Goal: Task Accomplishment & Management: Manage account settings

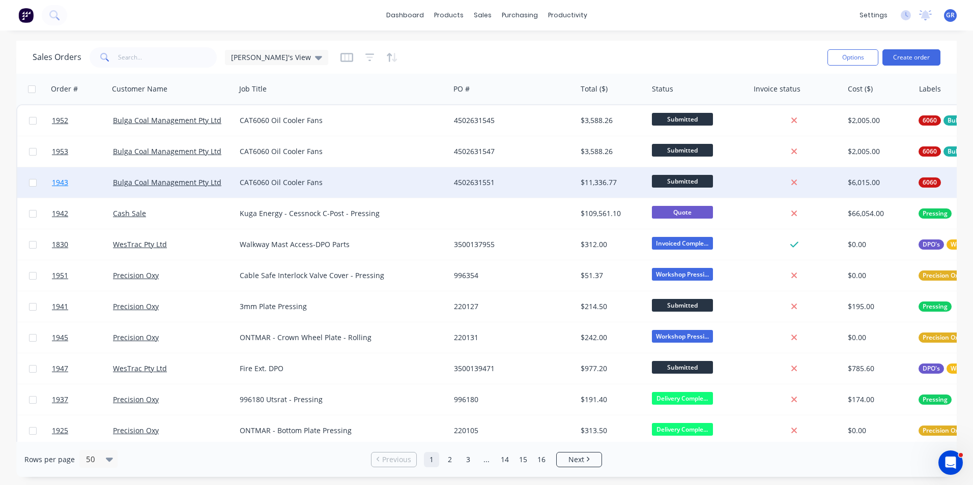
click at [58, 184] on span "1943" at bounding box center [60, 183] width 16 height 10
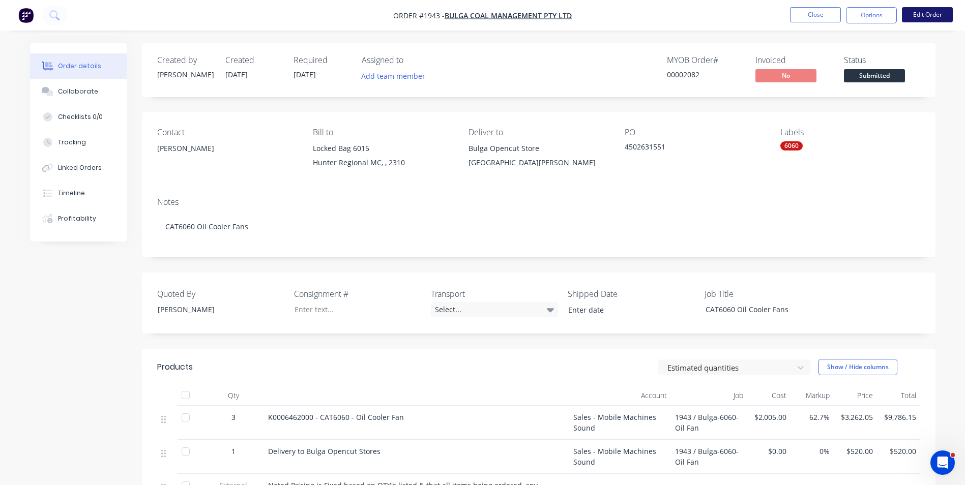
click at [932, 13] on button "Edit Order" at bounding box center [927, 14] width 51 height 15
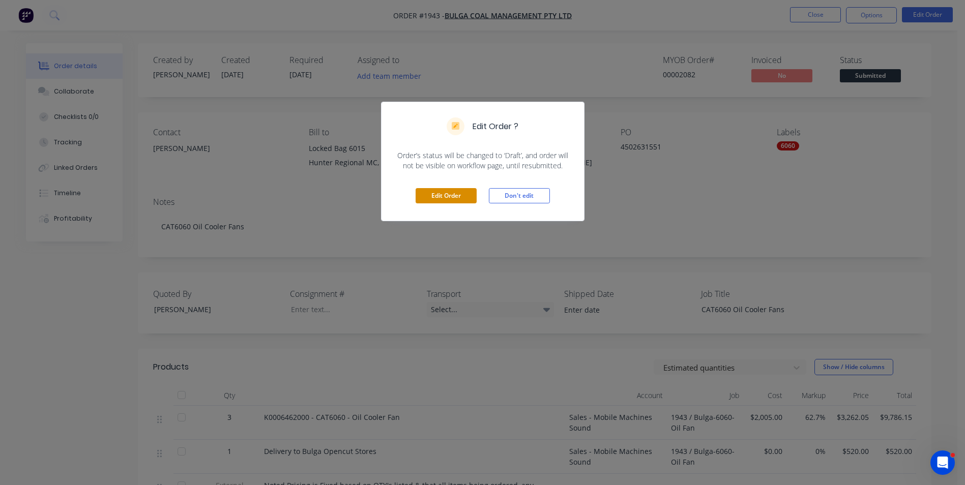
click at [441, 197] on button "Edit Order" at bounding box center [446, 195] width 61 height 15
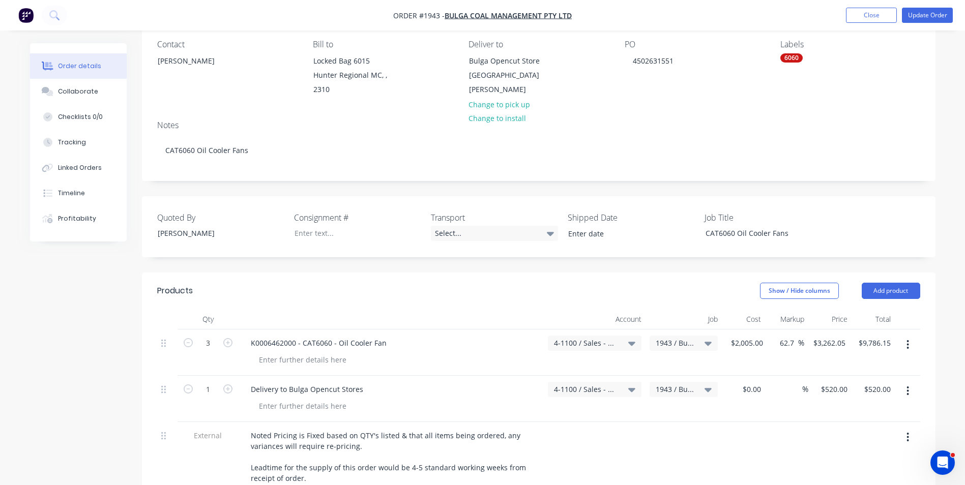
scroll to position [102, 0]
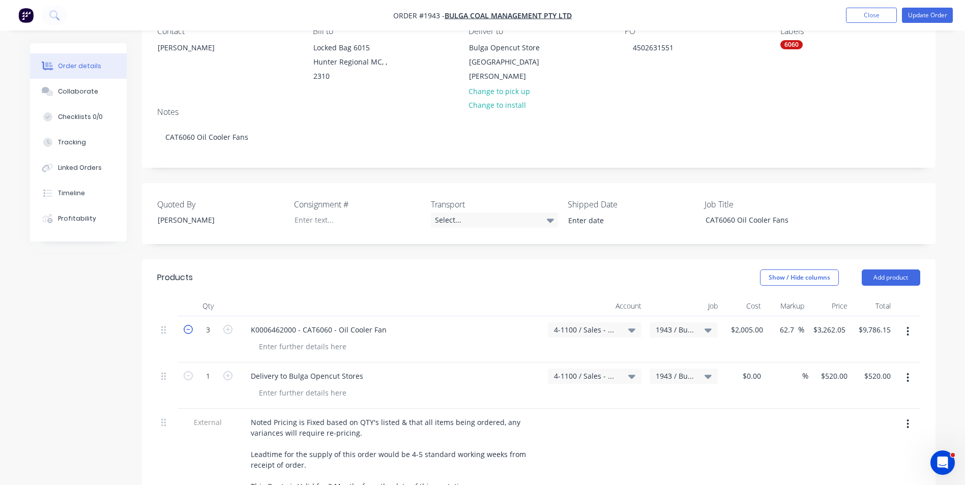
click at [190, 327] on icon "button" at bounding box center [188, 329] width 9 height 9
type input "2"
type input "$6,524.10"
click at [190, 327] on icon "button" at bounding box center [188, 329] width 9 height 9
type input "1"
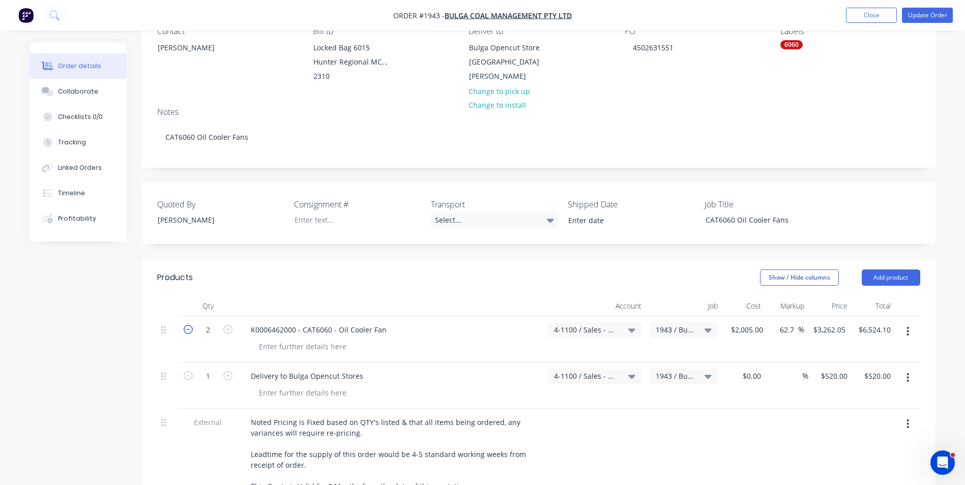
type input "$3,262.05"
click at [932, 16] on button "Update Order" at bounding box center [927, 15] width 51 height 15
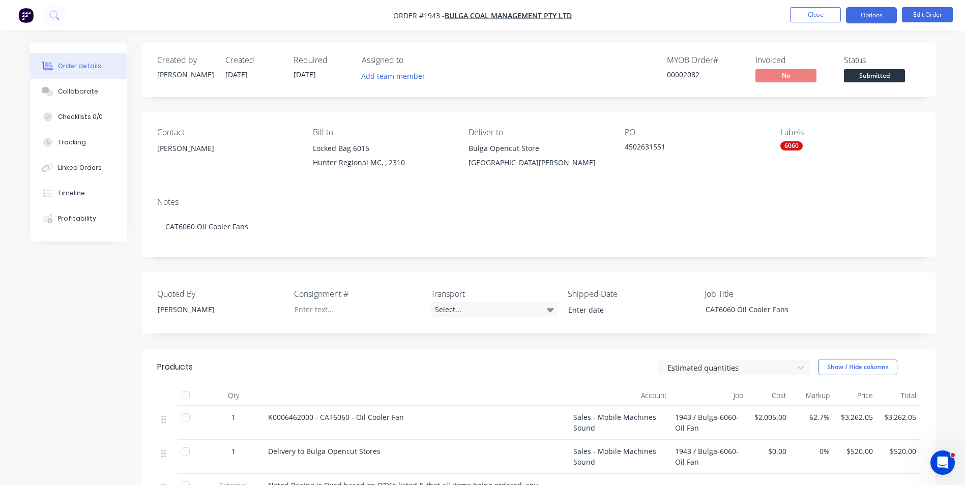
click at [878, 13] on button "Options" at bounding box center [871, 15] width 51 height 16
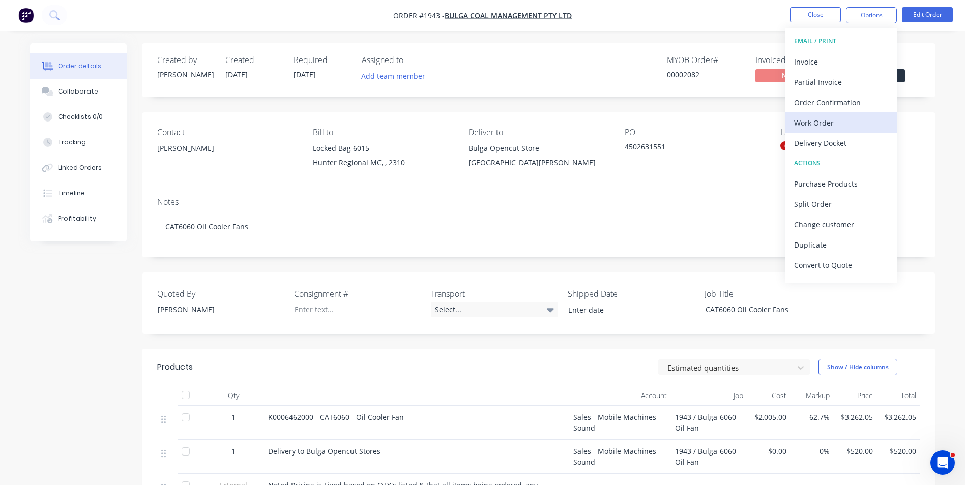
click at [818, 122] on div "Work Order" at bounding box center [841, 122] width 94 height 15
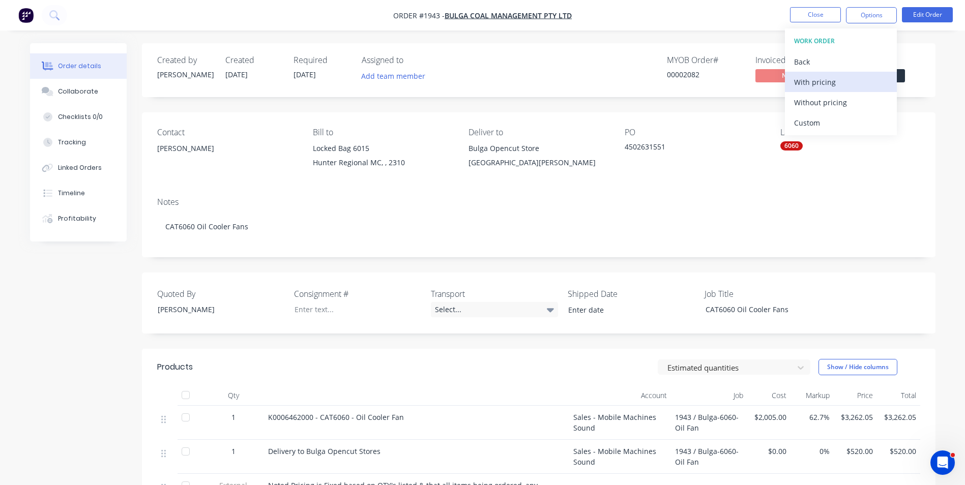
click at [818, 78] on div "With pricing" at bounding box center [841, 82] width 94 height 15
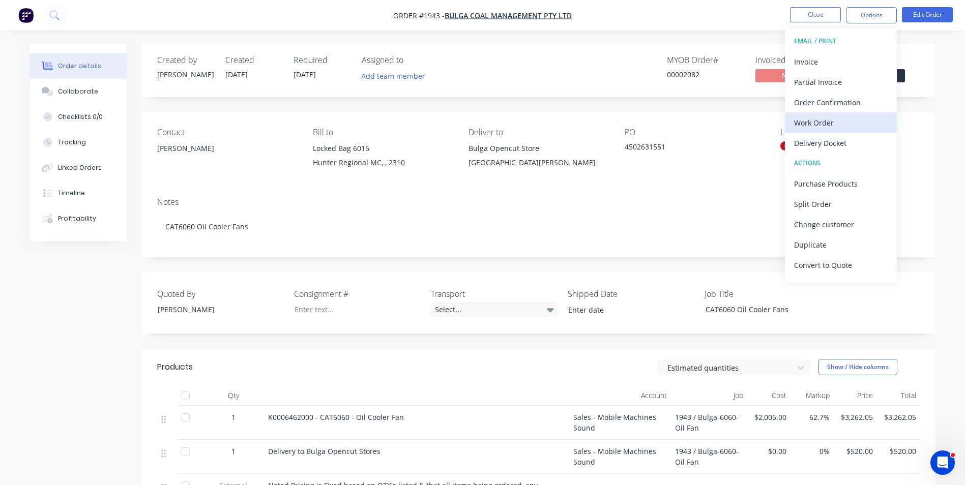
click at [819, 122] on div "Work Order" at bounding box center [841, 122] width 94 height 15
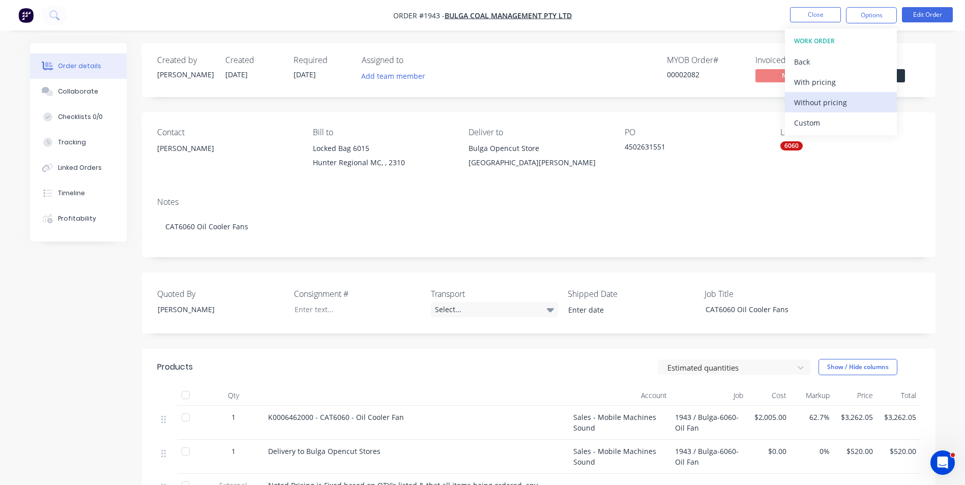
click at [821, 103] on div "Without pricing" at bounding box center [841, 102] width 94 height 15
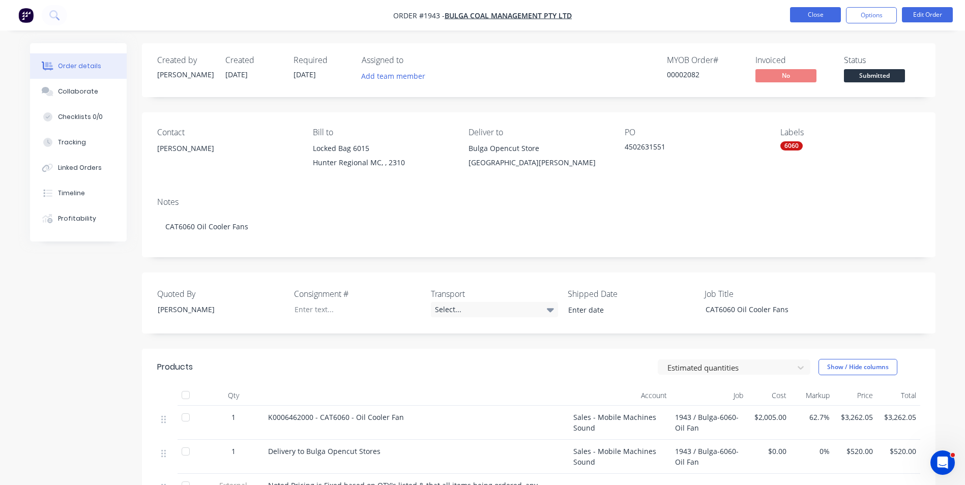
click at [817, 14] on button "Close" at bounding box center [815, 14] width 51 height 15
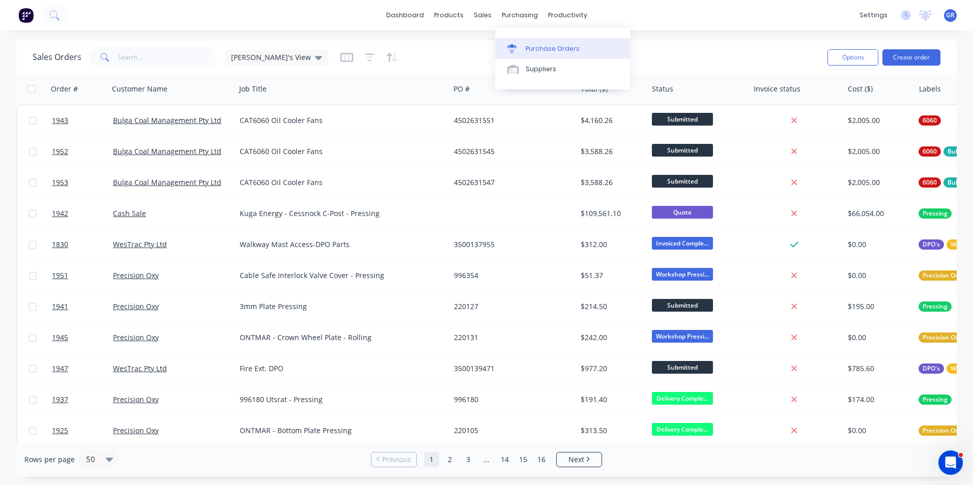
click at [543, 46] on div "Purchase Orders" at bounding box center [553, 48] width 54 height 9
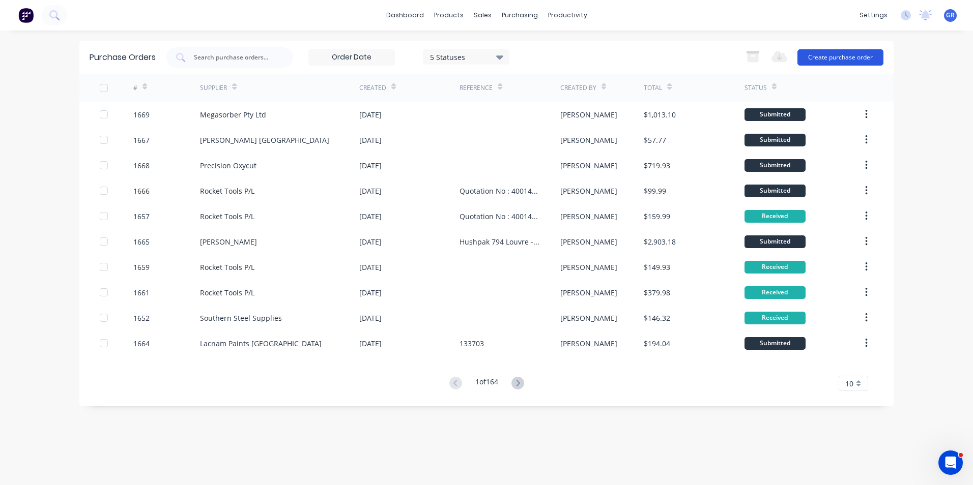
click at [836, 57] on button "Create purchase order" at bounding box center [840, 57] width 86 height 16
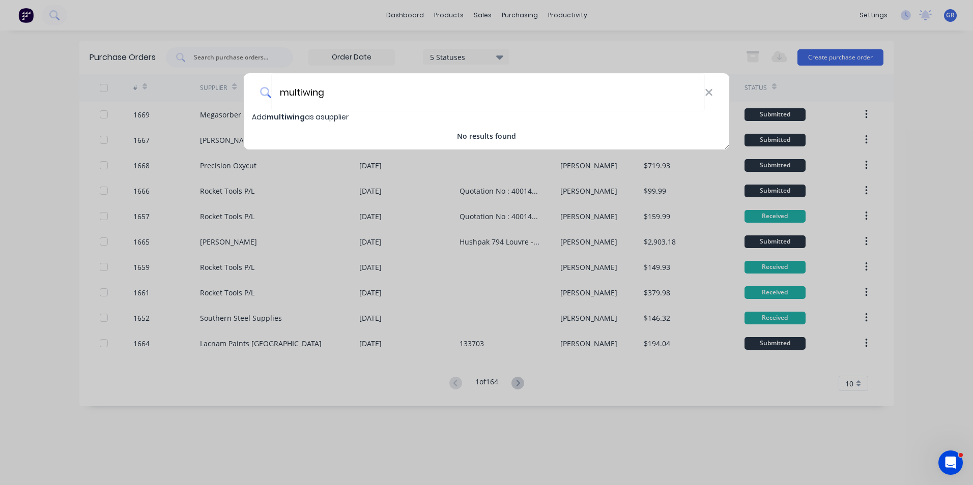
type input "multiwing"
click at [289, 115] on span "multiwing" at bounding box center [286, 117] width 38 height 10
select select "AU"
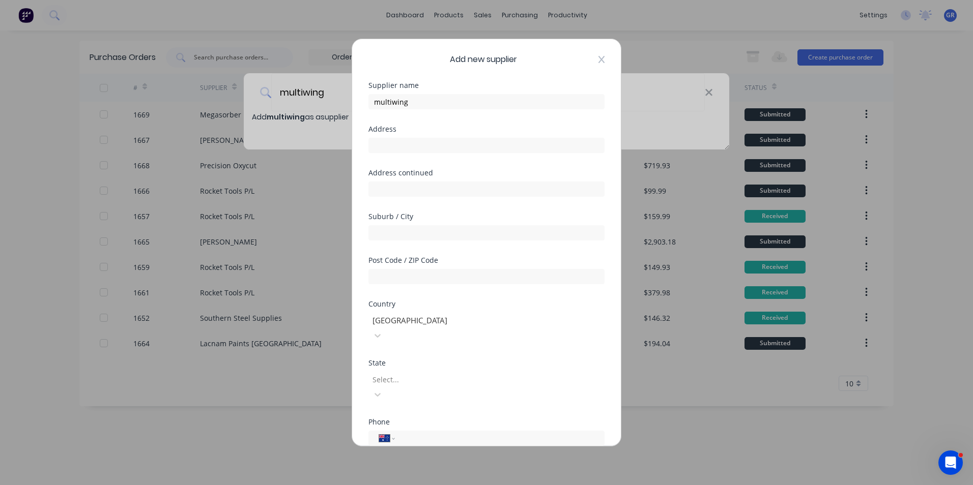
click at [598, 59] on icon at bounding box center [601, 59] width 6 height 8
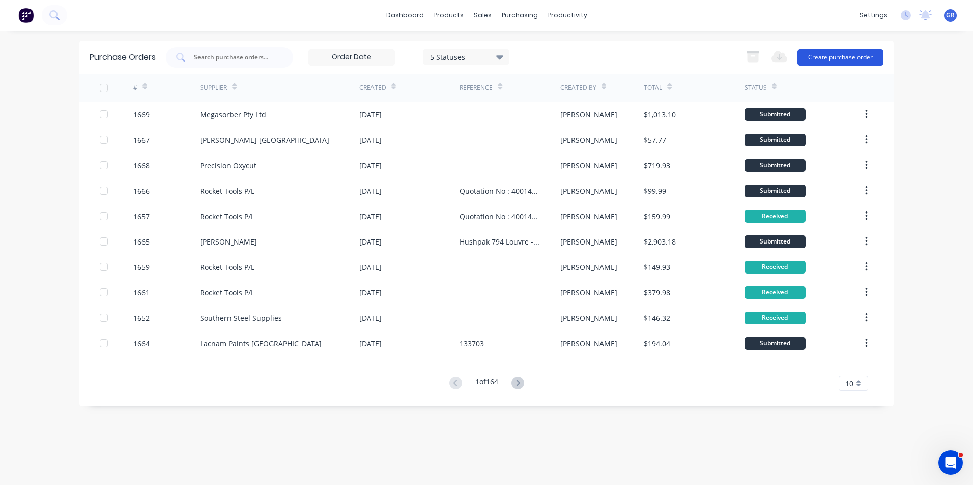
click at [820, 54] on button "Create purchase order" at bounding box center [840, 57] width 86 height 16
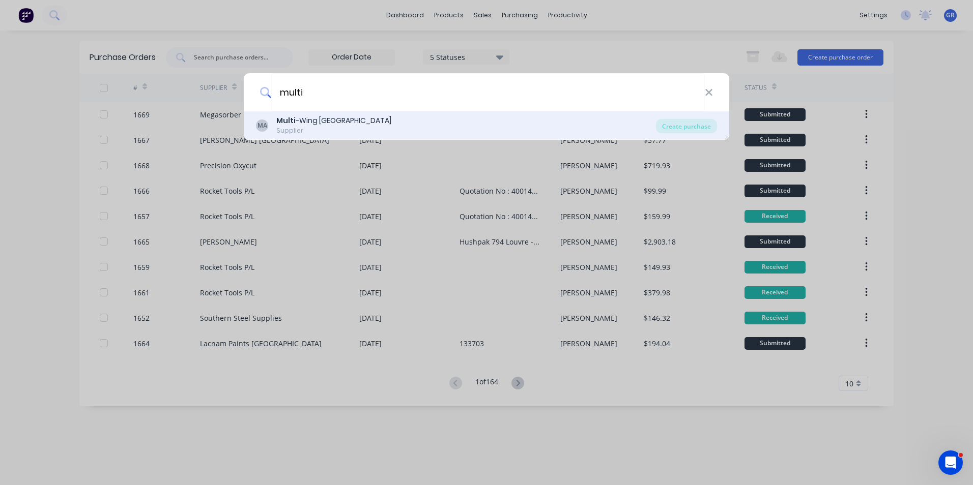
type input "multi"
click at [342, 119] on div "Multi -Wing Australia" at bounding box center [333, 120] width 115 height 11
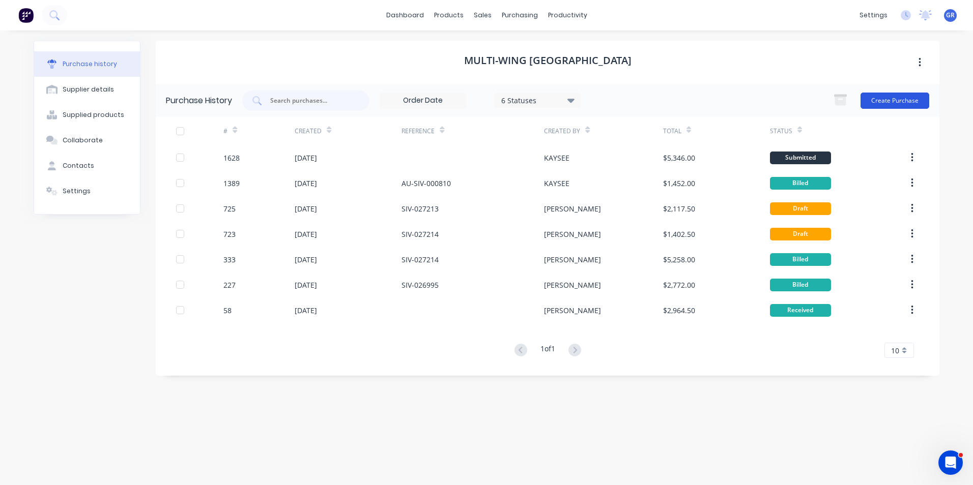
click at [899, 100] on button "Create Purchase" at bounding box center [894, 101] width 69 height 16
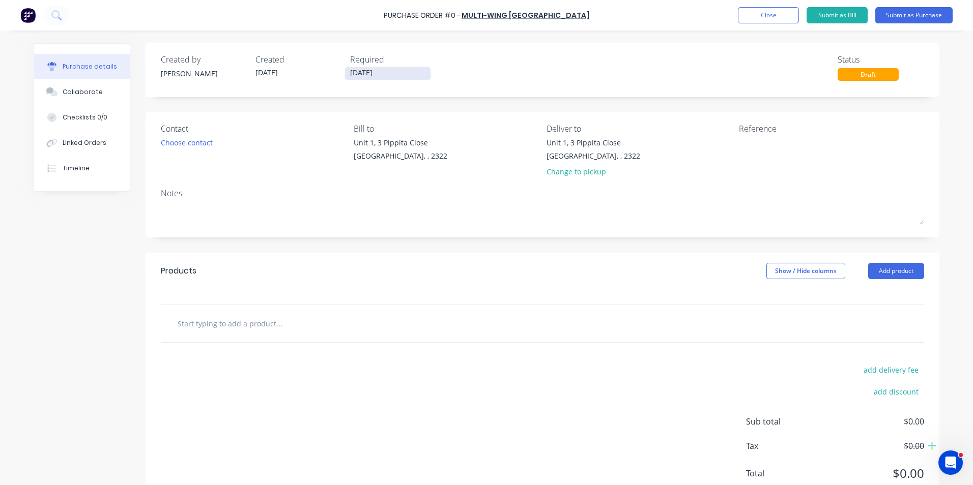
click at [361, 72] on input "[DATE]" at bounding box center [387, 73] width 85 height 13
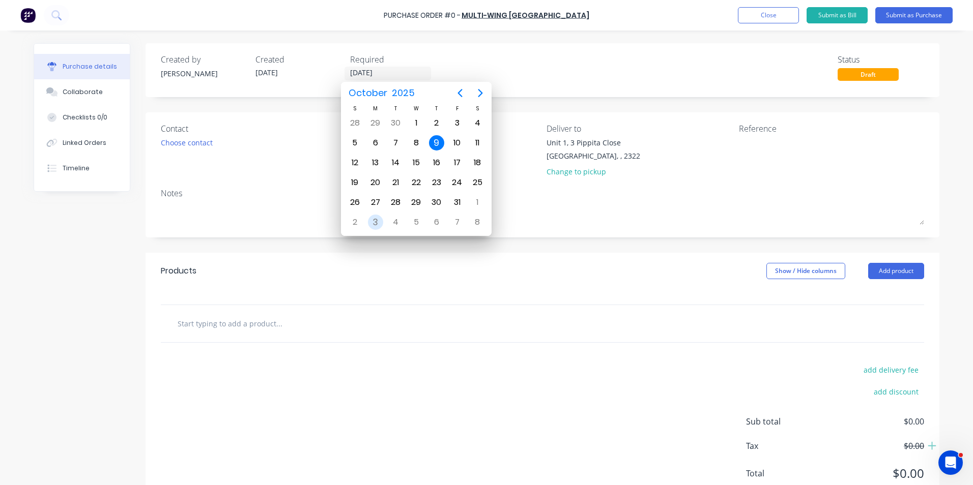
click at [377, 221] on div "3" at bounding box center [375, 222] width 15 height 15
type input "03/11/25"
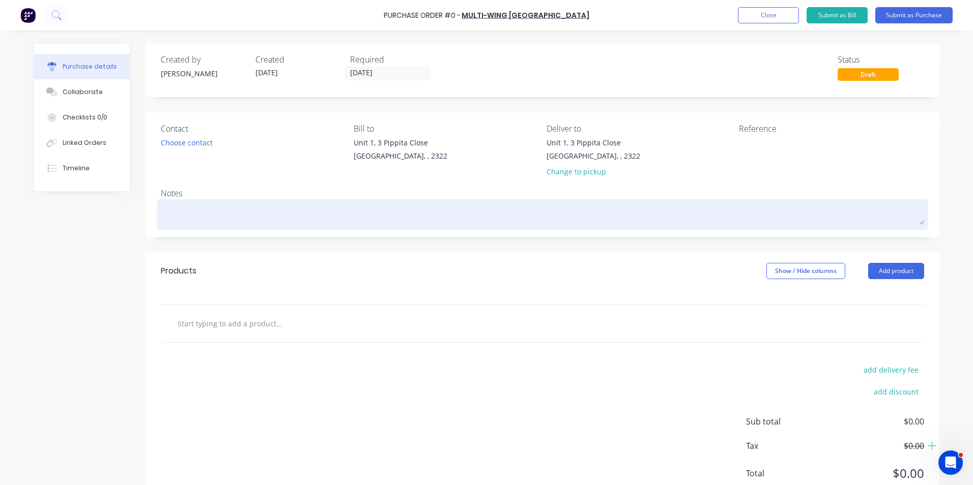
click at [179, 209] on textarea at bounding box center [542, 213] width 763 height 23
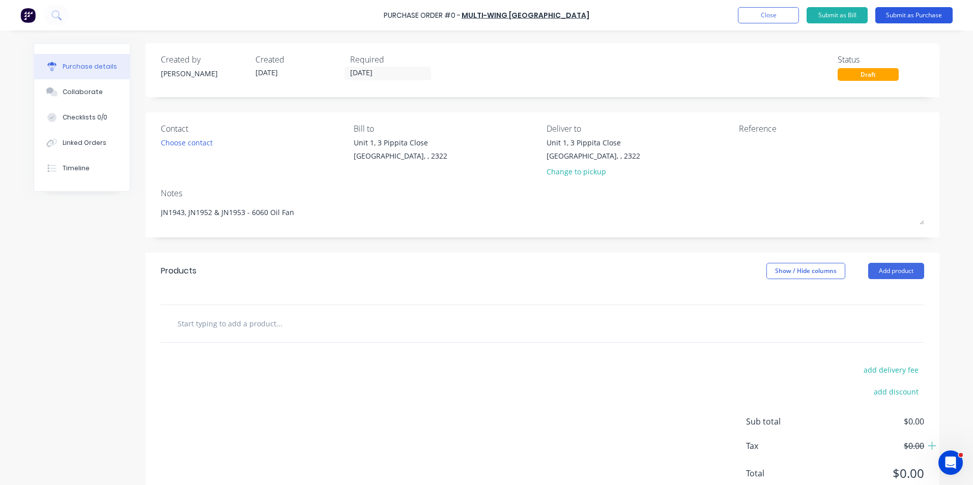
type textarea "JN1943, JN1952 & JN1953 - 6060 Oil Fan"
click at [225, 321] on input "text" at bounding box center [279, 323] width 204 height 20
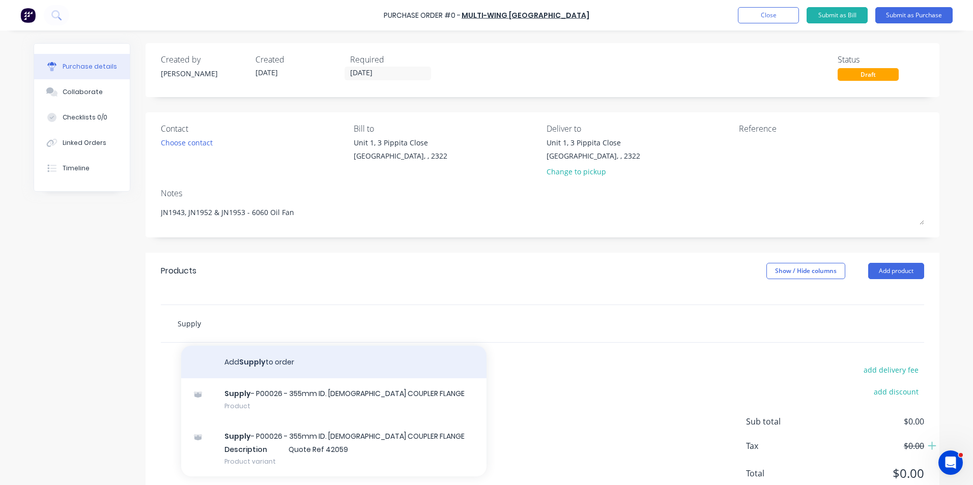
type input "Supply"
click at [243, 360] on button "Add Supply to order" at bounding box center [333, 362] width 305 height 33
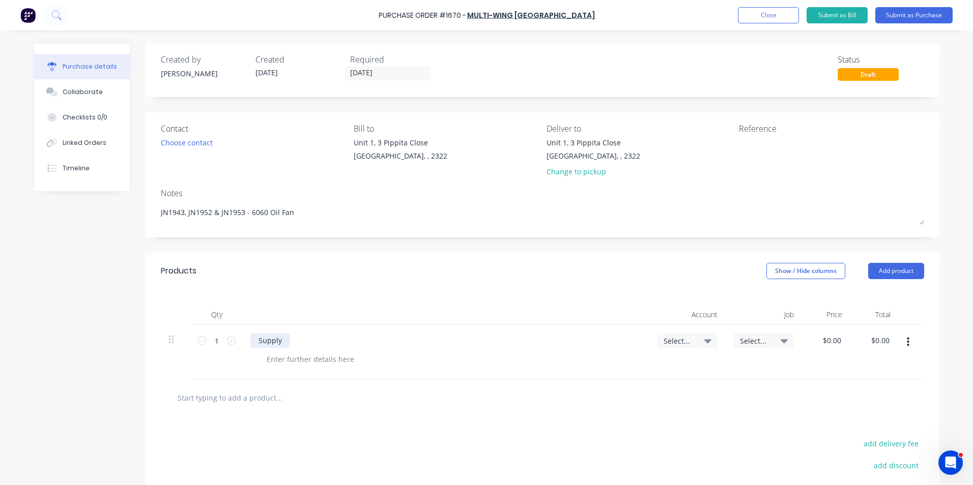
click at [281, 338] on div "Supply" at bounding box center [270, 340] width 40 height 15
click at [287, 360] on div at bounding box center [310, 359] width 104 height 15
click at [227, 341] on icon at bounding box center [231, 340] width 9 height 9
click at [229, 340] on icon at bounding box center [231, 340] width 9 height 9
type input "3"
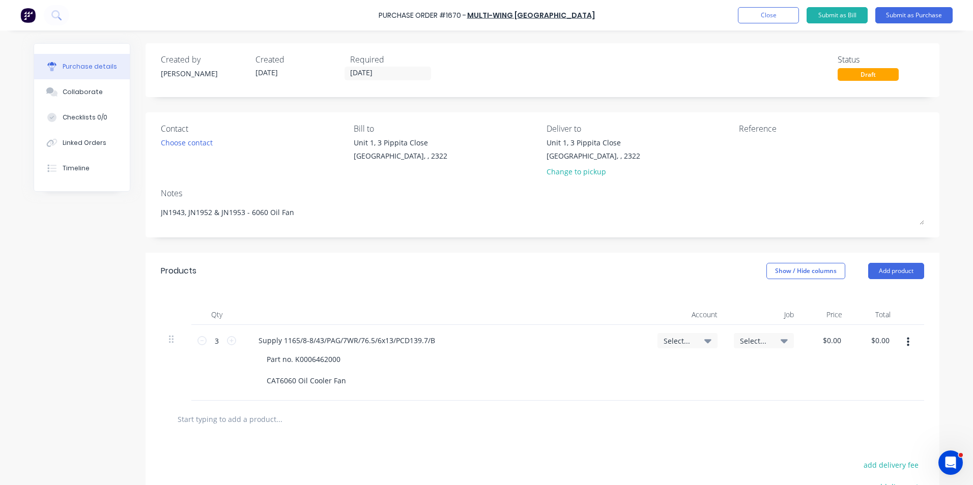
click at [678, 338] on span "Select..." at bounding box center [678, 341] width 31 height 11
click at [626, 372] on input at bounding box center [654, 371] width 104 height 20
type input "1-14"
click at [655, 443] on div "1-1400 / Work in Progress - Materials" at bounding box center [646, 443] width 142 height 20
click at [826, 338] on input "0.00" at bounding box center [831, 340] width 23 height 15
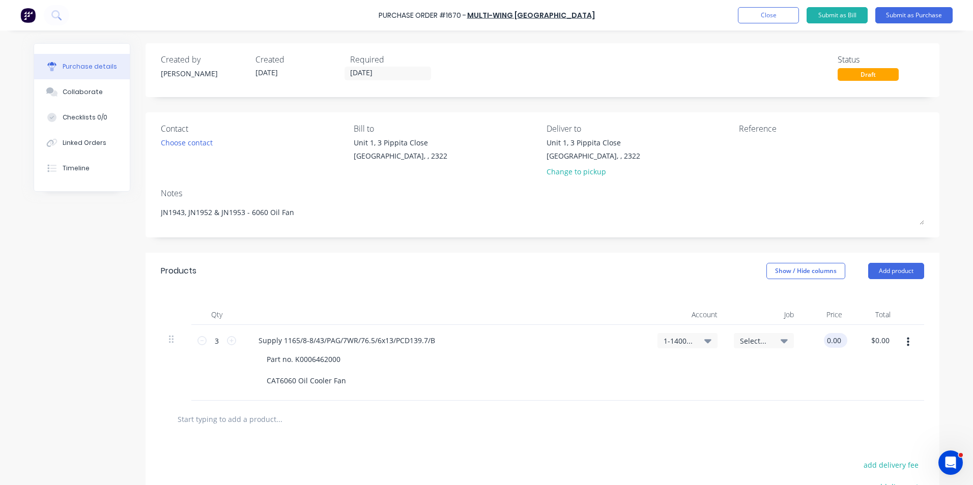
click at [826, 338] on input "0.00" at bounding box center [833, 340] width 19 height 15
type input "$1,580.00"
type input "$4,740.00"
click at [903, 343] on button "button" at bounding box center [908, 342] width 24 height 18
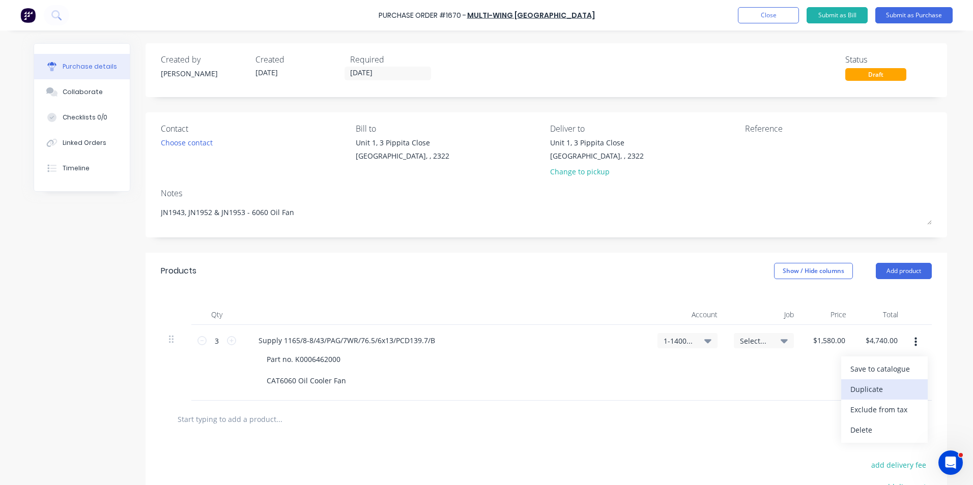
click at [874, 388] on button "Duplicate" at bounding box center [884, 390] width 86 height 20
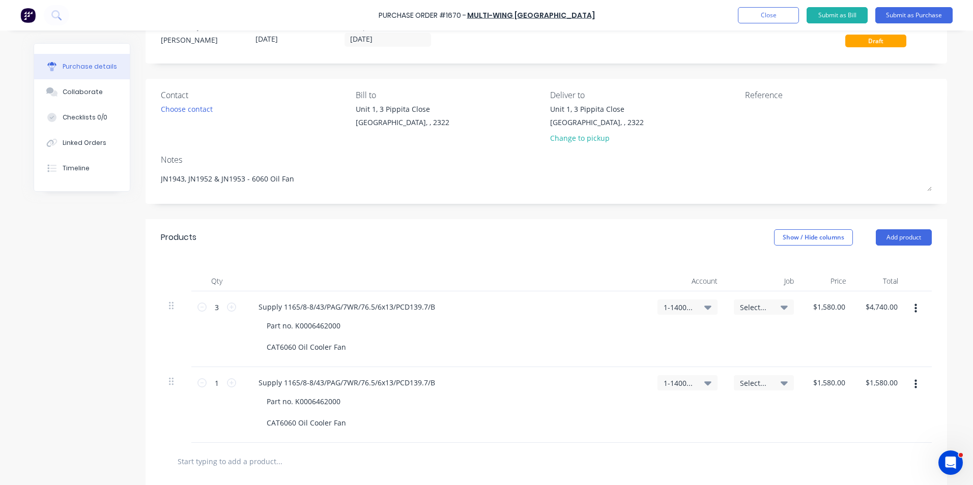
scroll to position [51, 0]
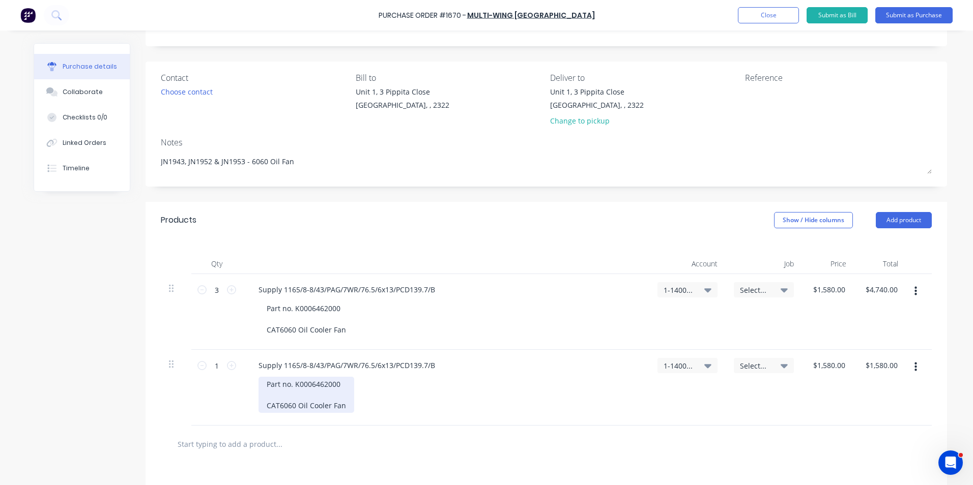
click at [343, 405] on div "Part no. K0006462000 CAT6060 Oil Cooler Fan" at bounding box center [306, 395] width 96 height 36
drag, startPoint x: 343, startPoint y: 405, endPoint x: 252, endPoint y: 384, distance: 93.5
click at [252, 384] on div "Supply 1165/8-8/43/PAG/7WR/76.5/6x13/PCD139.7/B Part no. K0006462000 CAT6060 Oi…" at bounding box center [445, 388] width 407 height 76
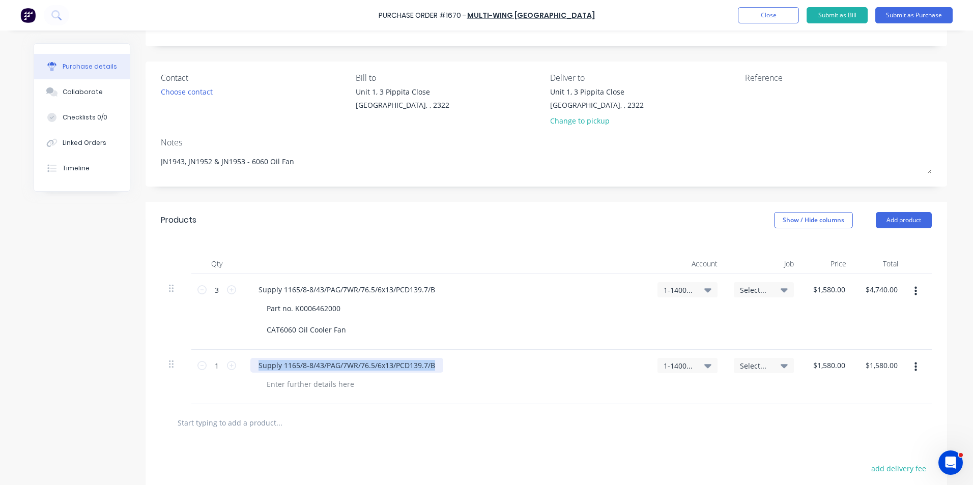
drag, startPoint x: 432, startPoint y: 366, endPoint x: 242, endPoint y: 365, distance: 190.3
click at [242, 365] on div "Supply 1165/8-8/43/PAG/7WR/76.5/6x13/PCD139.7/B" at bounding box center [445, 377] width 407 height 54
click at [821, 365] on input "1580.00" at bounding box center [828, 365] width 37 height 15
click at [821, 365] on input "1580.00" at bounding box center [832, 365] width 32 height 15
type input "$125.00"
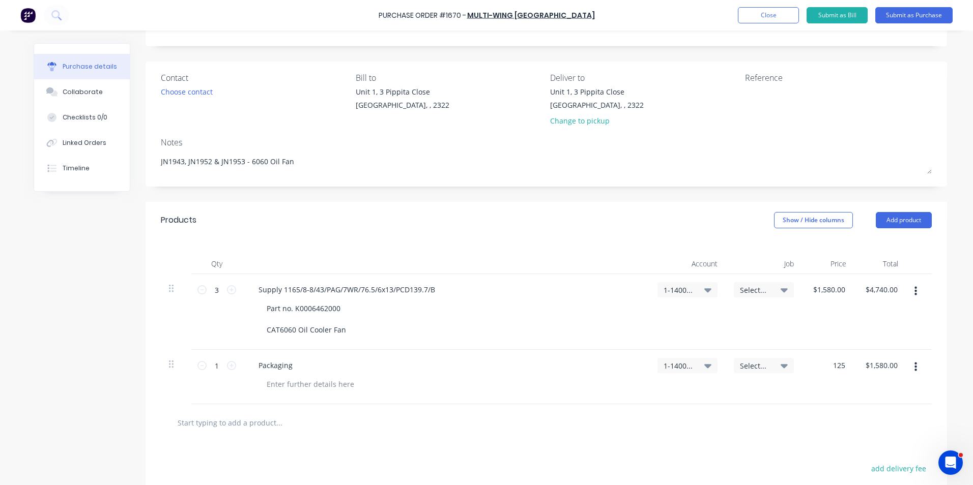
type input "$125.00"
click at [914, 369] on icon "button" at bounding box center [915, 367] width 3 height 11
click at [880, 415] on button "Duplicate" at bounding box center [884, 414] width 86 height 20
drag, startPoint x: 275, startPoint y: 421, endPoint x: 239, endPoint y: 420, distance: 36.6
click at [242, 420] on div "Packaging" at bounding box center [445, 431] width 407 height 54
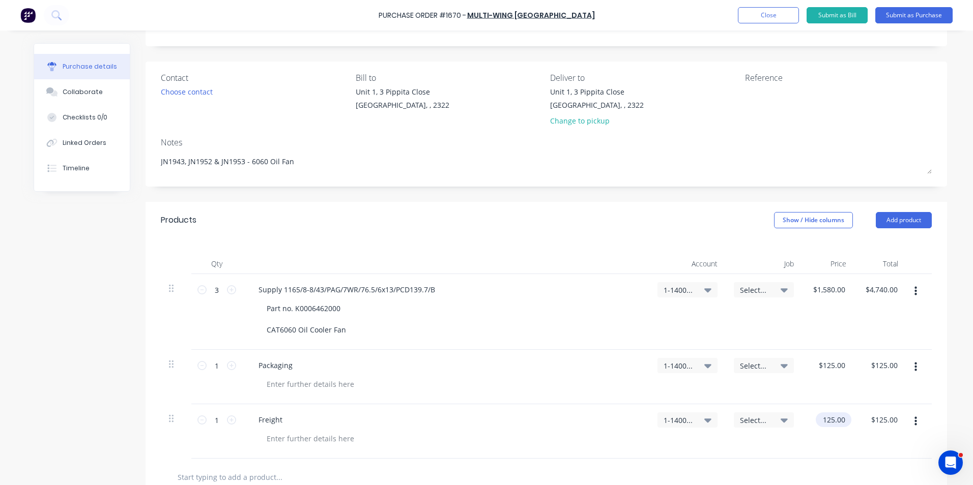
click at [828, 421] on input "125.00" at bounding box center [832, 420] width 32 height 15
click at [828, 421] on input "125.00" at bounding box center [833, 420] width 27 height 15
type input "$300.00"
click at [829, 437] on div "$300.00 300" at bounding box center [828, 431] width 52 height 54
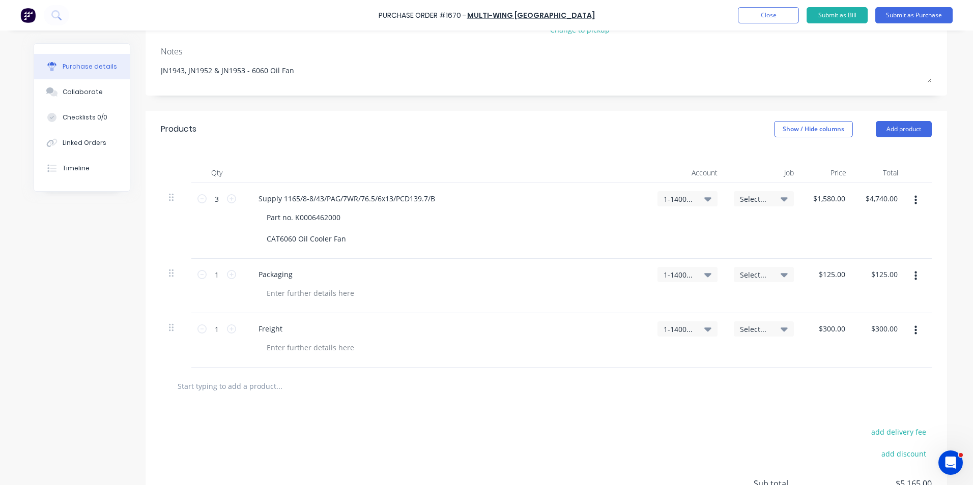
scroll to position [153, 0]
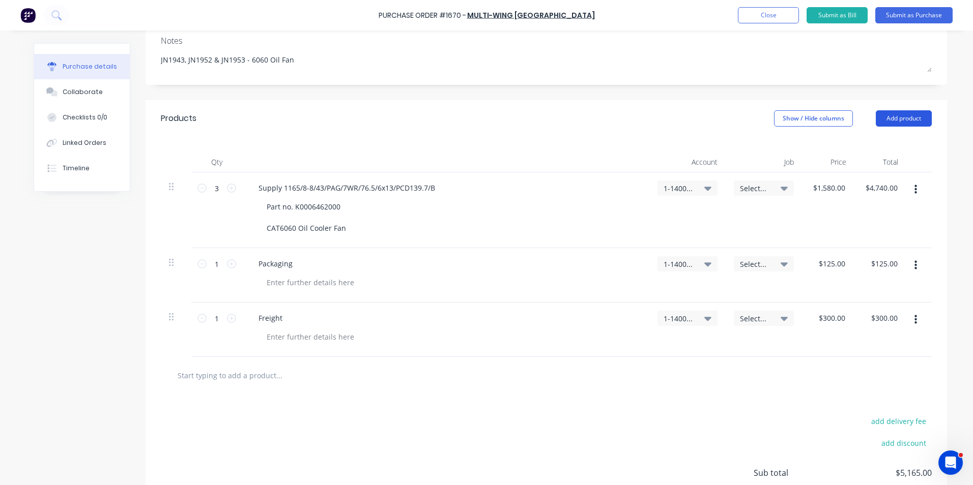
click at [903, 118] on button "Add product" at bounding box center [904, 118] width 56 height 16
click at [874, 245] on div "Notes (External)" at bounding box center [883, 246] width 78 height 15
click at [278, 372] on div at bounding box center [286, 372] width 73 height 15
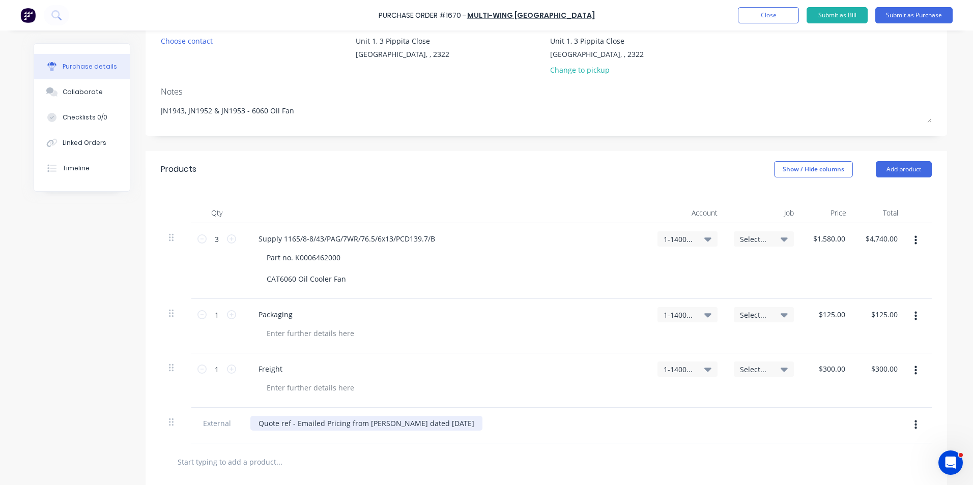
scroll to position [51, 0]
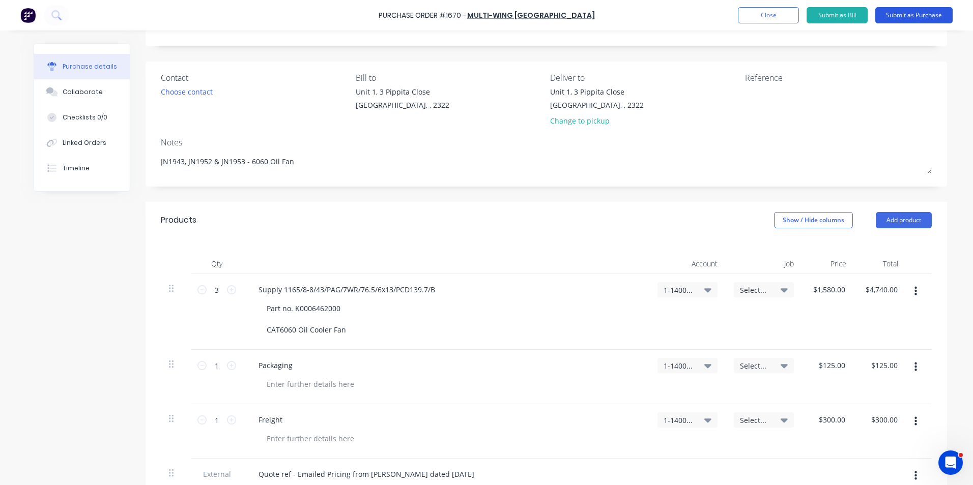
click at [910, 16] on button "Submit as Purchase" at bounding box center [913, 15] width 77 height 16
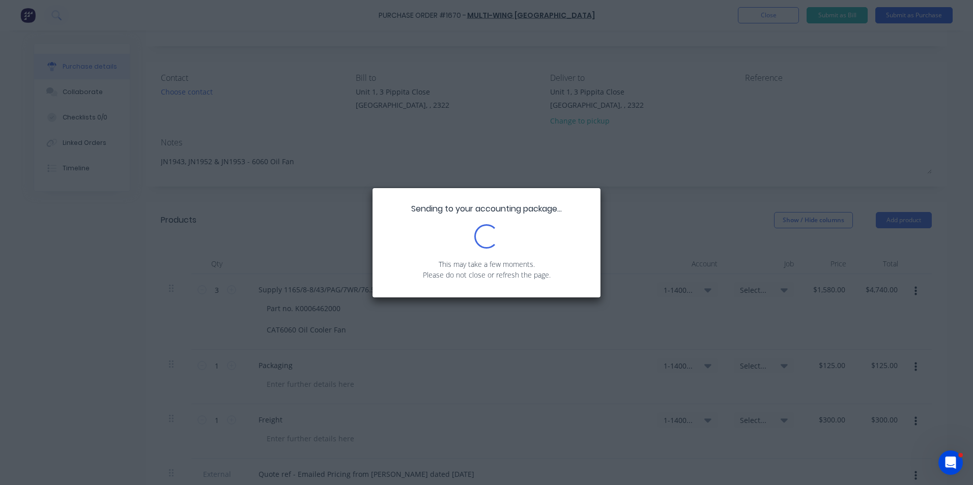
scroll to position [0, 0]
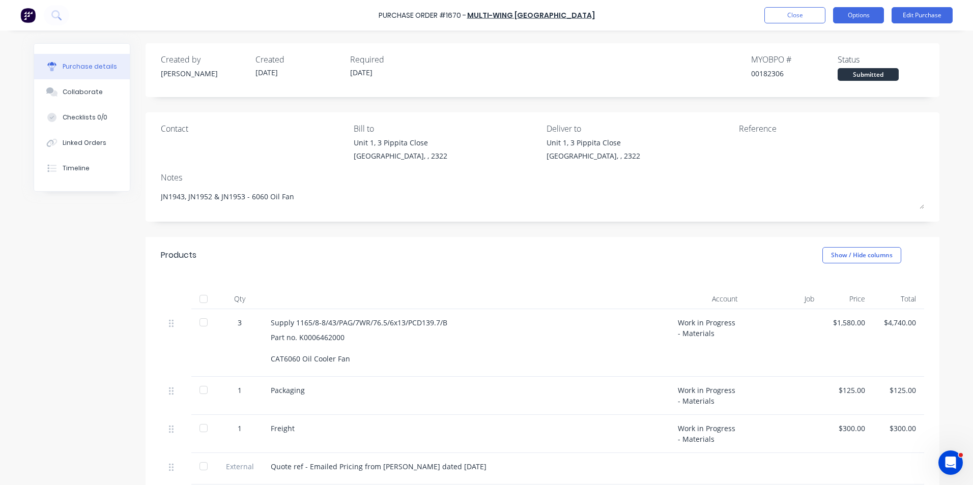
click at [863, 16] on button "Options" at bounding box center [858, 15] width 51 height 16
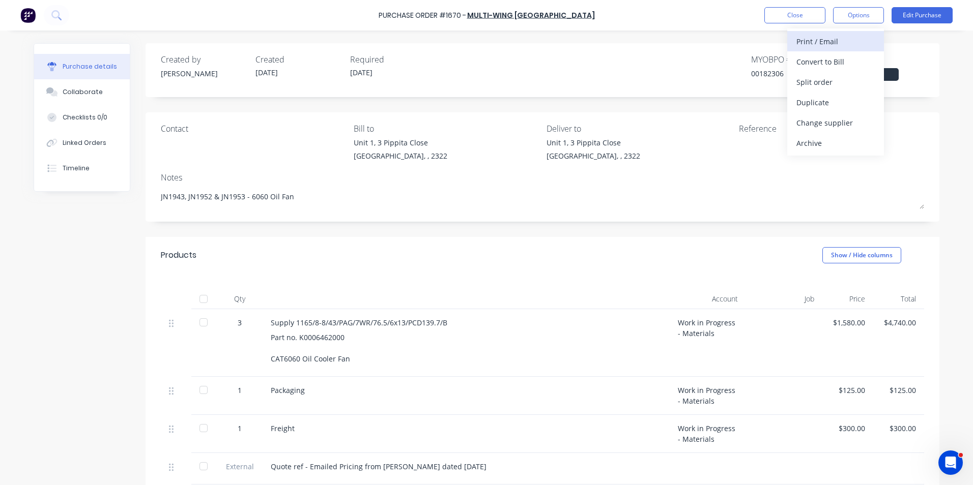
click at [831, 39] on div "Print / Email" at bounding box center [835, 41] width 78 height 15
click at [834, 62] on div "With pricing" at bounding box center [835, 61] width 78 height 15
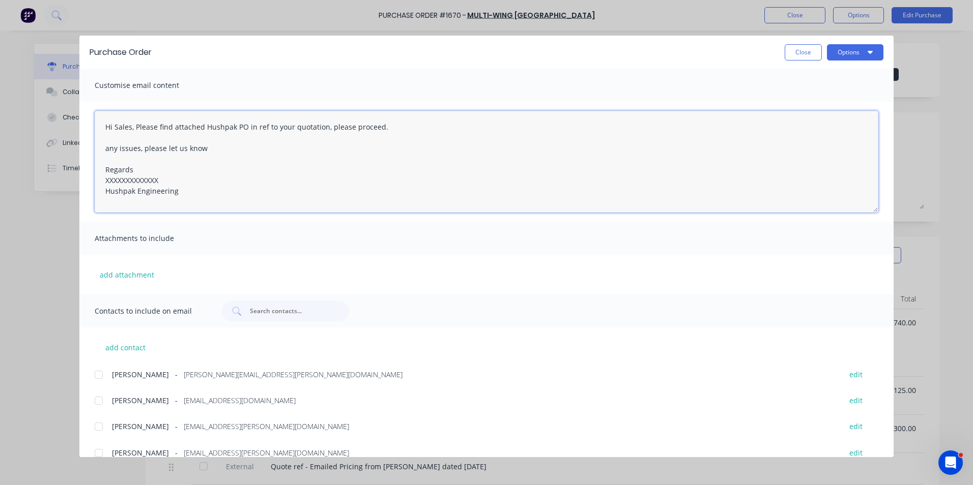
drag, startPoint x: 164, startPoint y: 181, endPoint x: 92, endPoint y: 181, distance: 72.8
click at [92, 181] on div "Hi Sales, Please find attached Hushpak PO in ref to your quotation, please proc…" at bounding box center [486, 162] width 814 height 120
type textarea "Hi Sales, Please find attached Hushpak PO in ref to your quotation, please proc…"
click at [129, 275] on button "add attachment" at bounding box center [127, 274] width 65 height 15
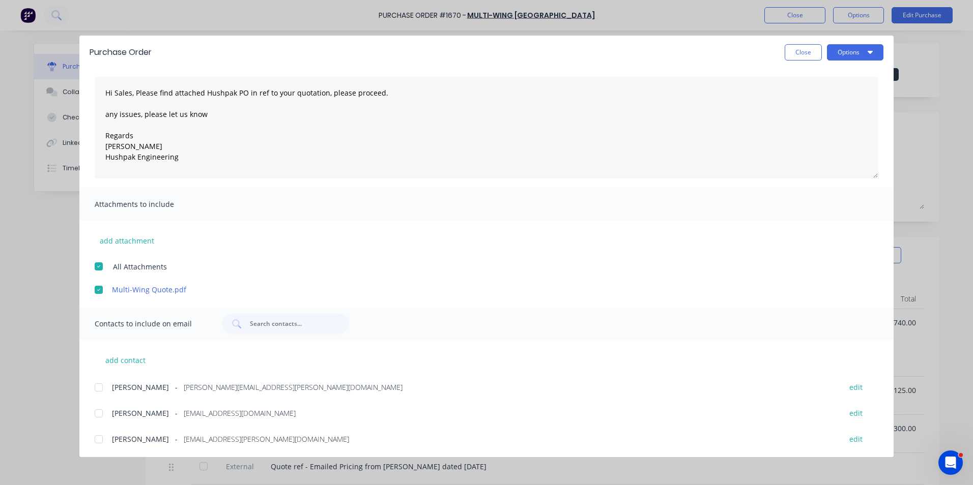
scroll to position [140, 0]
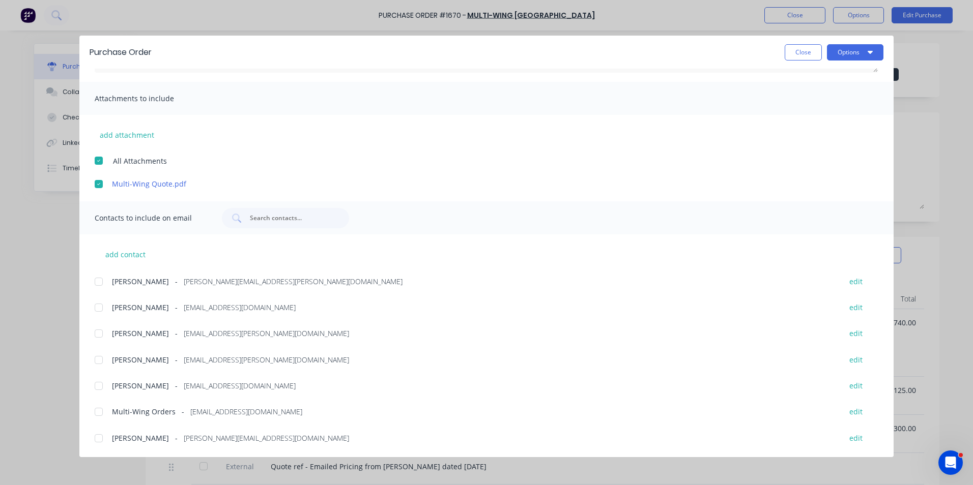
click at [99, 282] on div at bounding box center [99, 282] width 20 height 20
click at [98, 413] on div at bounding box center [99, 412] width 20 height 20
click at [99, 307] on div at bounding box center [99, 308] width 20 height 20
click at [848, 53] on button "Options" at bounding box center [855, 52] width 56 height 16
click at [807, 120] on div "Email" at bounding box center [835, 118] width 78 height 15
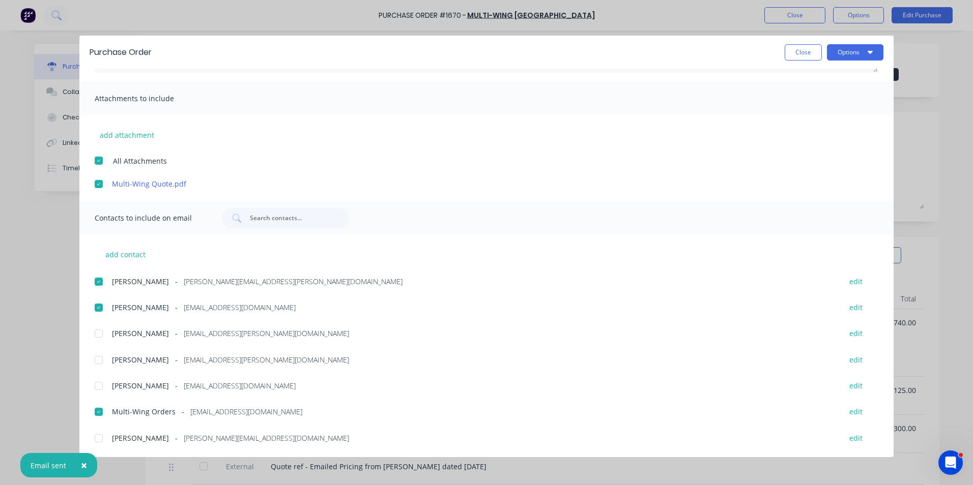
click at [793, 54] on button "Close" at bounding box center [803, 52] width 37 height 16
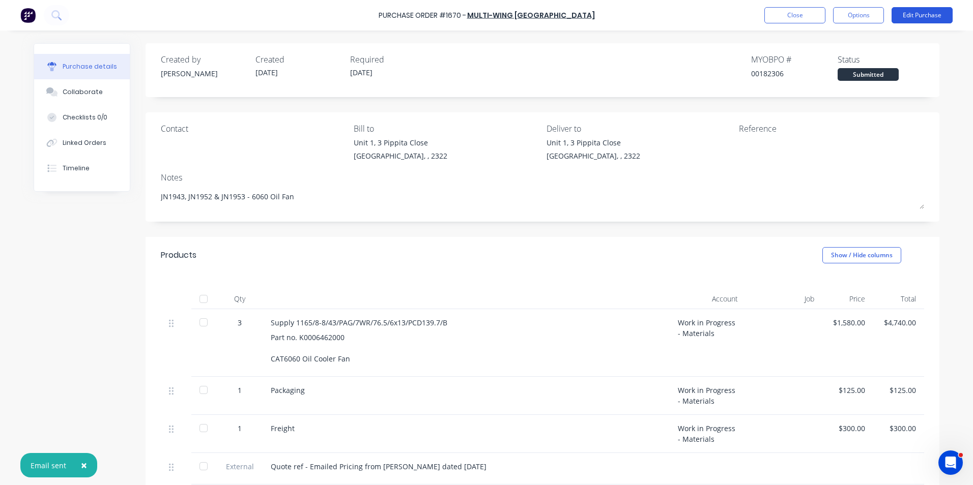
click at [921, 13] on button "Edit Purchase" at bounding box center [921, 15] width 61 height 16
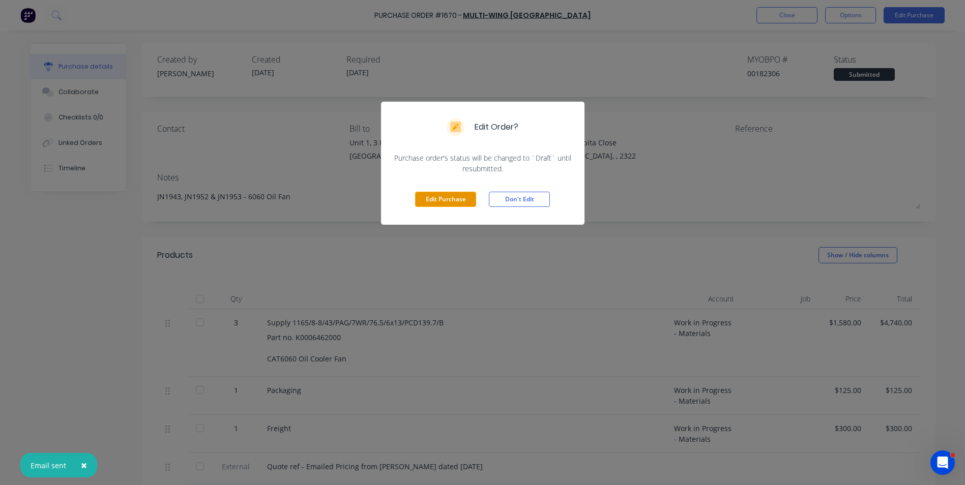
click at [450, 198] on button "Edit Purchase" at bounding box center [445, 199] width 61 height 15
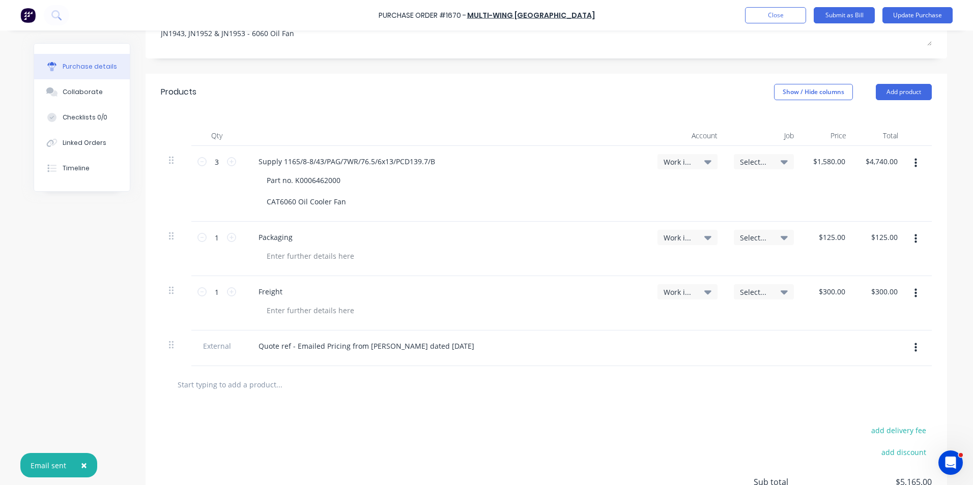
scroll to position [204, 0]
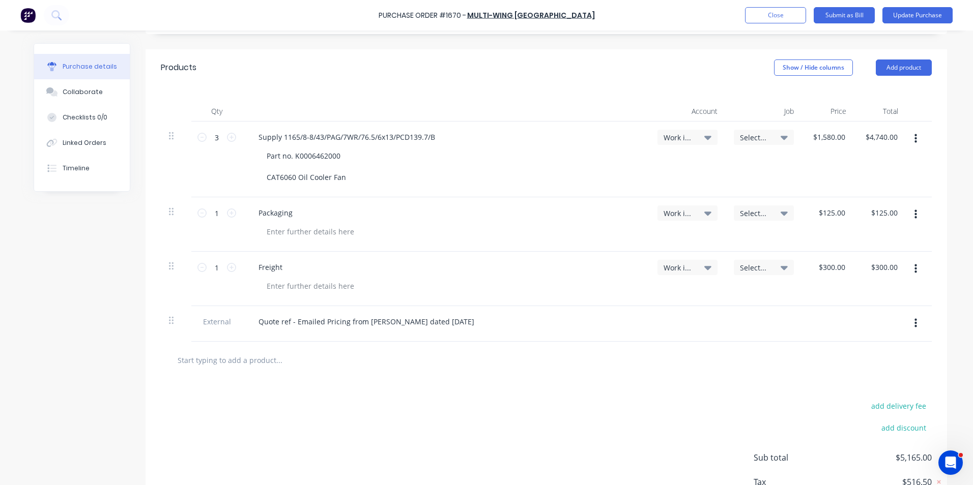
click at [914, 139] on icon "button" at bounding box center [915, 138] width 3 height 9
click at [868, 185] on button "Duplicate" at bounding box center [884, 186] width 86 height 20
type input "$1,580.00"
type input "$125.00"
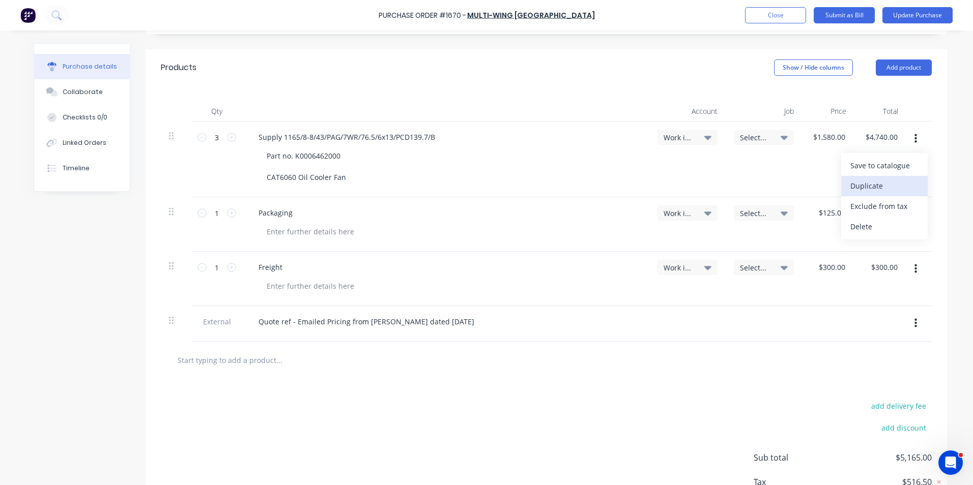
type input "$125.00"
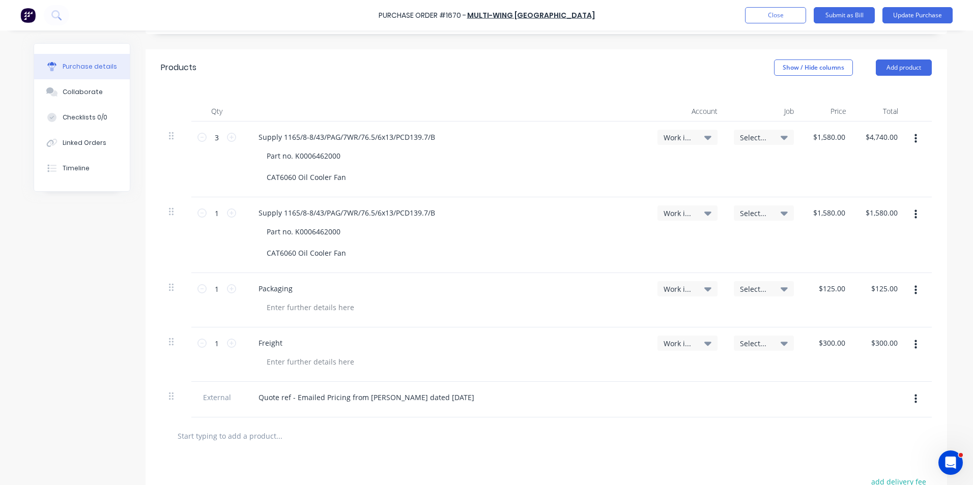
click at [909, 216] on button "button" at bounding box center [916, 215] width 24 height 18
click at [869, 260] on button "Duplicate" at bounding box center [884, 262] width 86 height 20
type input "$1,580.00"
type input "$125.00"
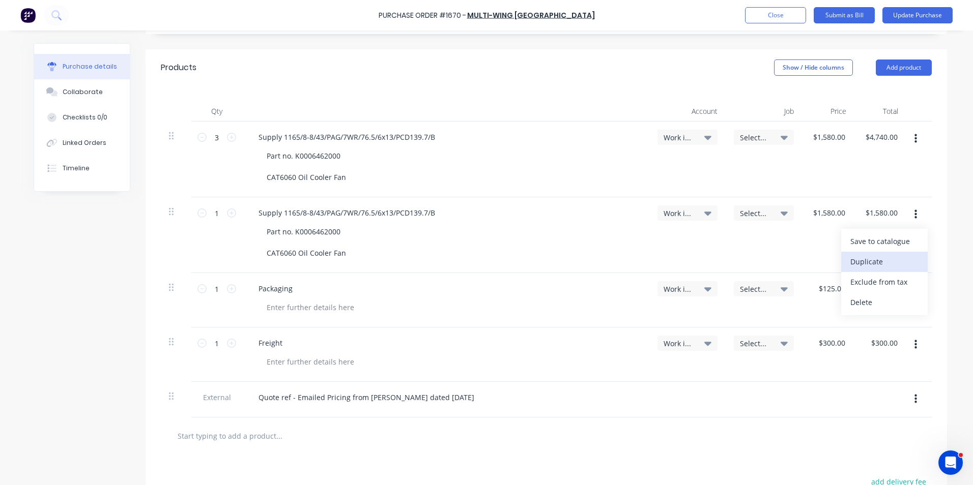
type input "$125.00"
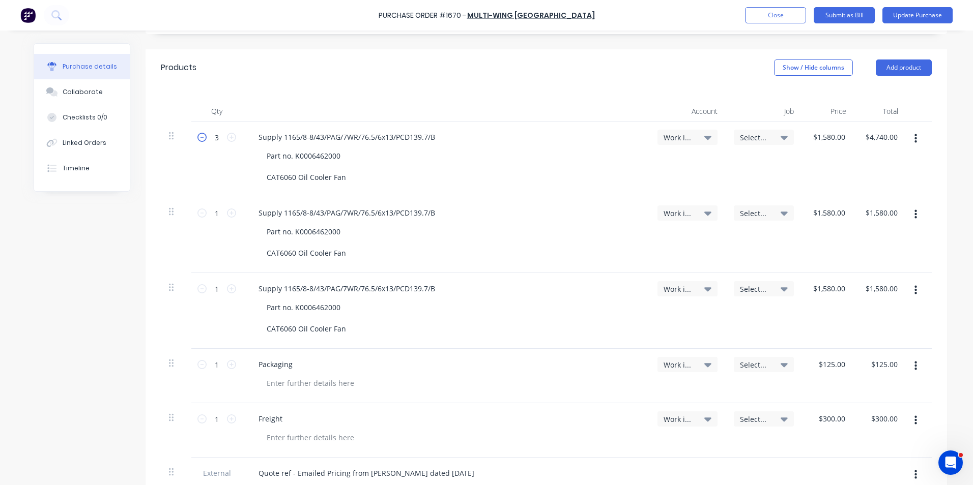
click at [197, 136] on icon at bounding box center [201, 137] width 9 height 9
type input "2"
type input "$3,160.00"
click at [197, 136] on icon at bounding box center [201, 137] width 9 height 9
type input "1"
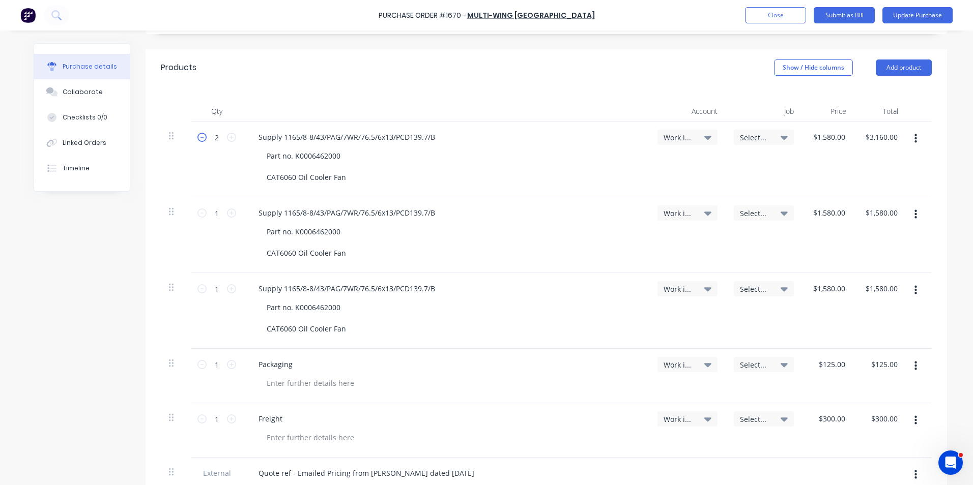
type input "$1,580.00"
click at [756, 137] on span "Select..." at bounding box center [755, 137] width 31 height 11
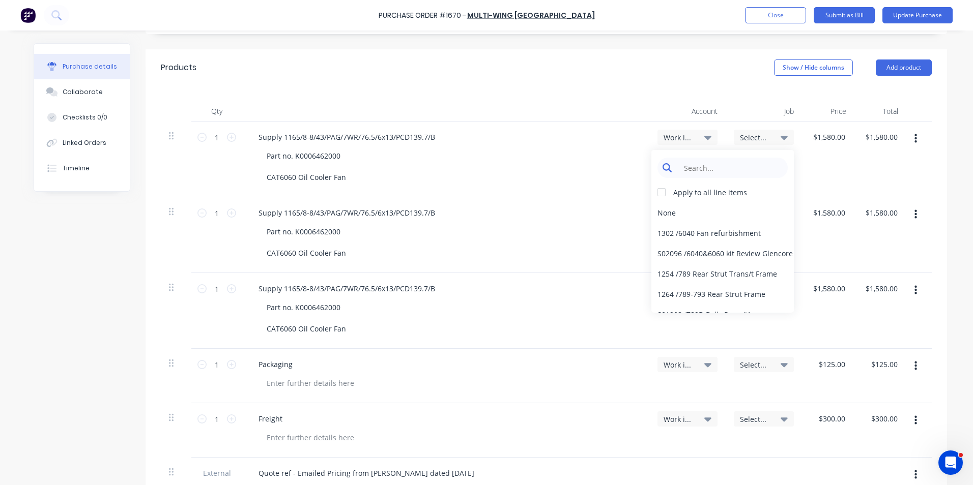
click at [711, 170] on input at bounding box center [730, 168] width 104 height 20
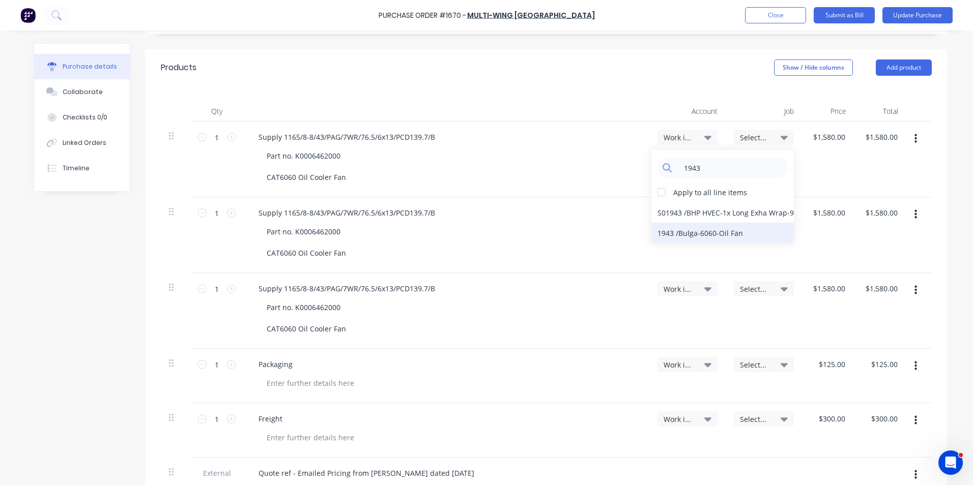
type input "1943"
click at [676, 234] on div "1943 / Bulga-6060-Oil Fan" at bounding box center [722, 233] width 142 height 20
click at [753, 214] on span "Select..." at bounding box center [755, 213] width 31 height 11
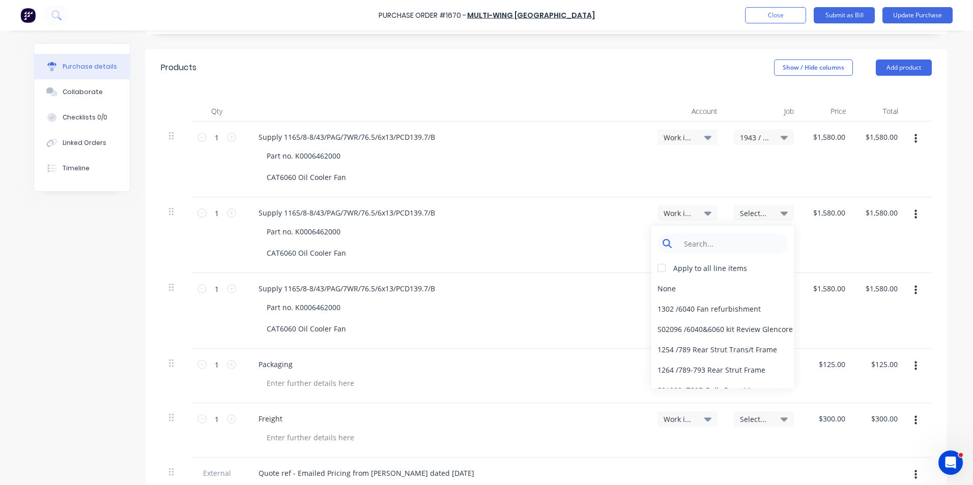
click at [728, 246] on input at bounding box center [730, 244] width 104 height 20
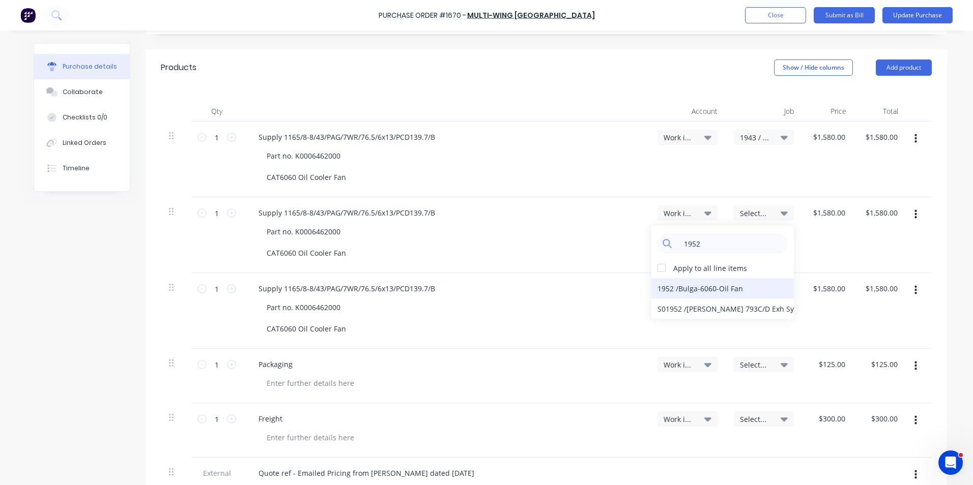
type input "1952"
click at [673, 289] on div "1952 / Bulga-6060-Oil Fan" at bounding box center [722, 288] width 142 height 20
click at [741, 290] on span "Select..." at bounding box center [755, 289] width 31 height 11
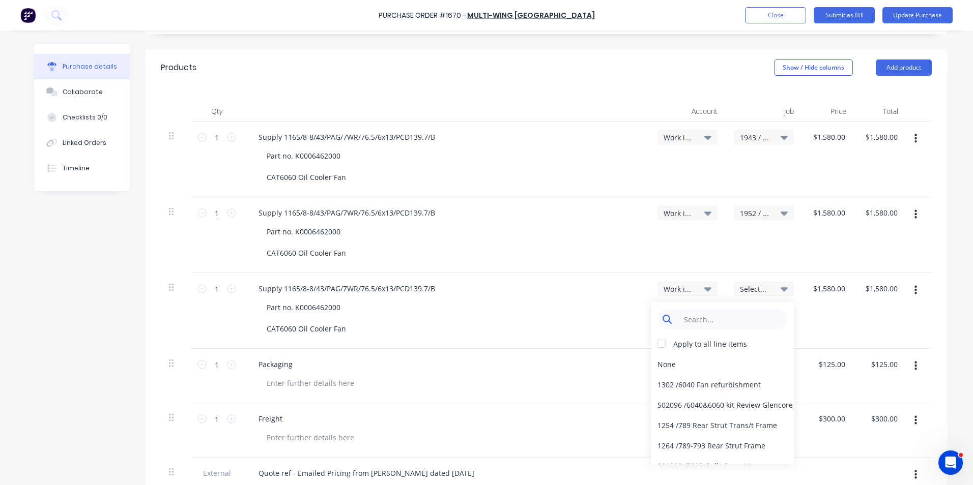
click at [719, 318] on input at bounding box center [730, 319] width 104 height 20
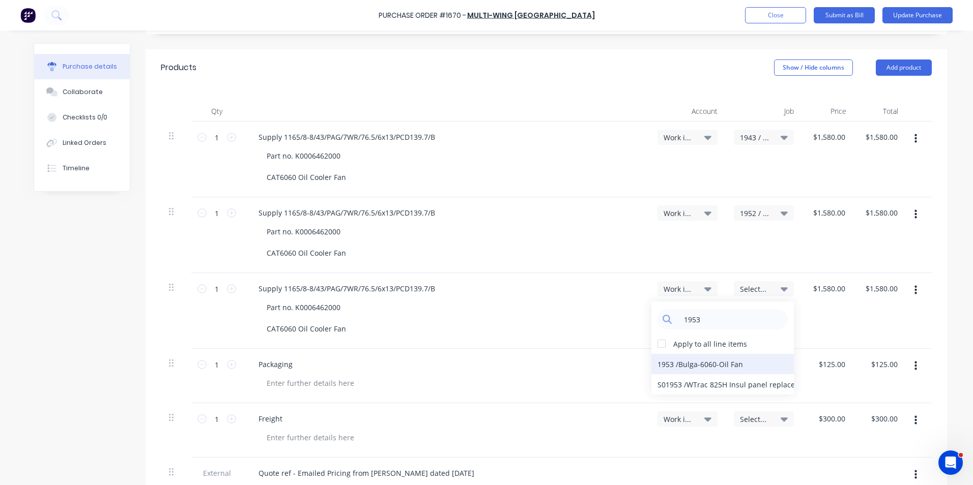
type input "1953"
click at [672, 363] on div "1953 / Bulga-6060-Oil Fan" at bounding box center [722, 364] width 142 height 20
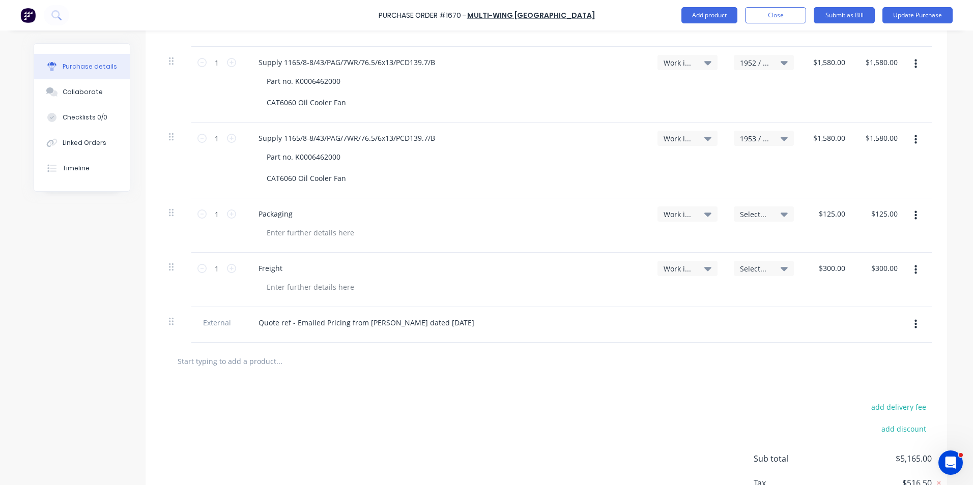
scroll to position [356, 0]
click at [914, 213] on icon "button" at bounding box center [915, 213] width 3 height 9
click at [872, 258] on button "Duplicate" at bounding box center [884, 261] width 86 height 20
type input "$125.00"
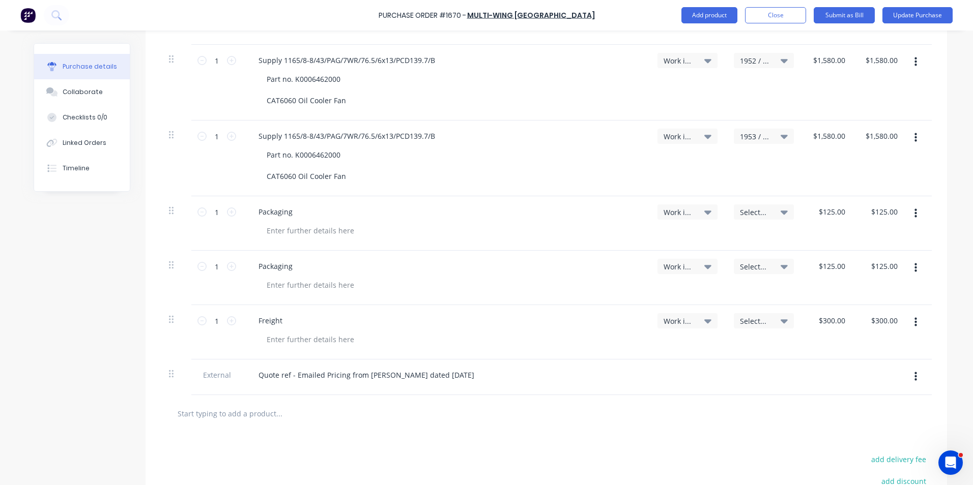
click at [914, 267] on icon "button" at bounding box center [915, 268] width 3 height 9
click at [866, 316] on button "Duplicate" at bounding box center [884, 315] width 86 height 20
type input "$125.00"
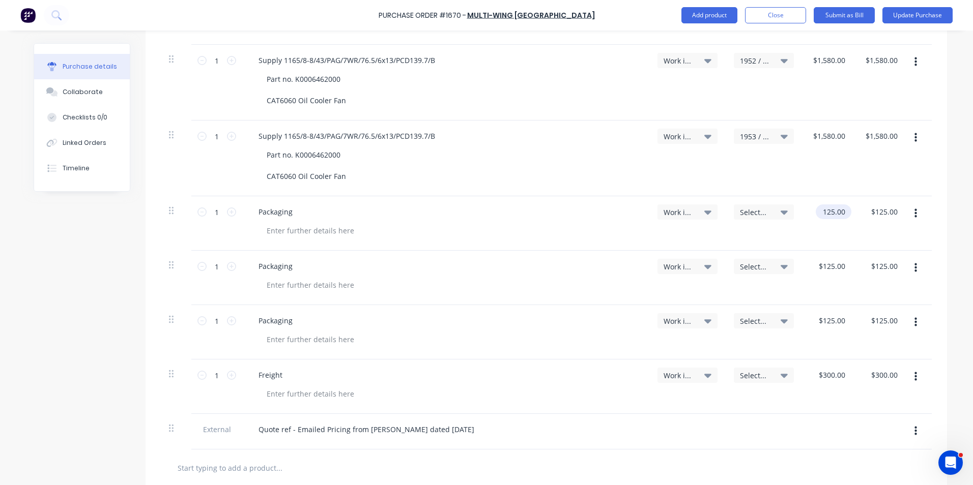
click at [829, 212] on input "125.00" at bounding box center [832, 212] width 32 height 15
click at [829, 212] on input "125.00" at bounding box center [833, 212] width 27 height 15
type input "$41.67"
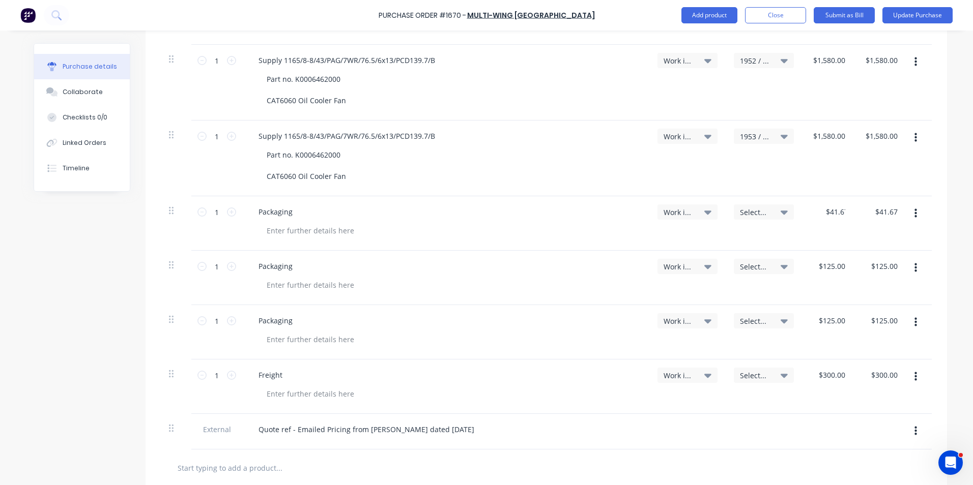
click at [756, 210] on span "Select..." at bounding box center [755, 212] width 31 height 11
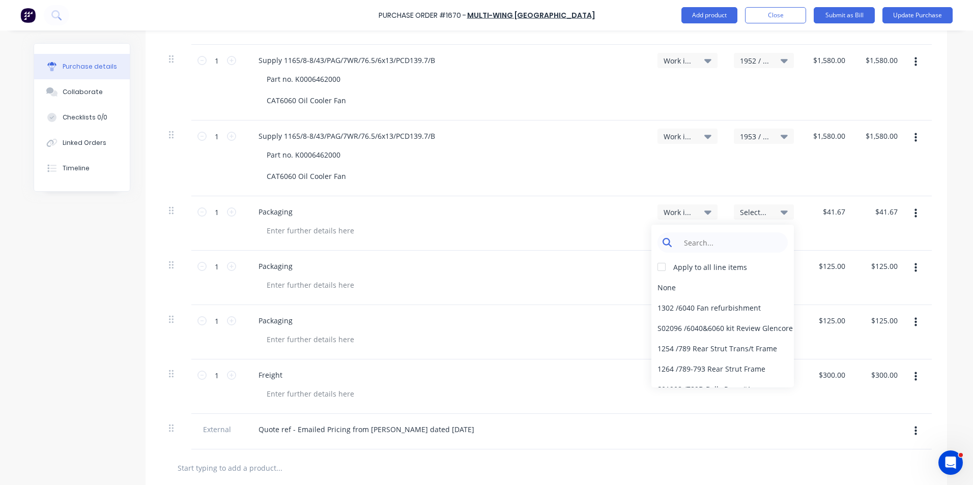
click at [695, 240] on input at bounding box center [730, 243] width 104 height 20
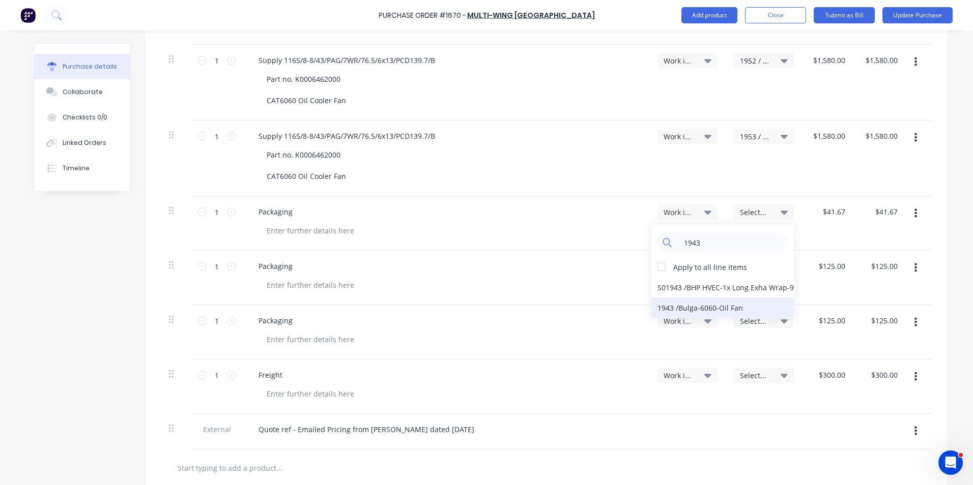
type input "1943"
click at [678, 308] on div "1943 / Bulga-6060-Oil Fan" at bounding box center [722, 308] width 142 height 20
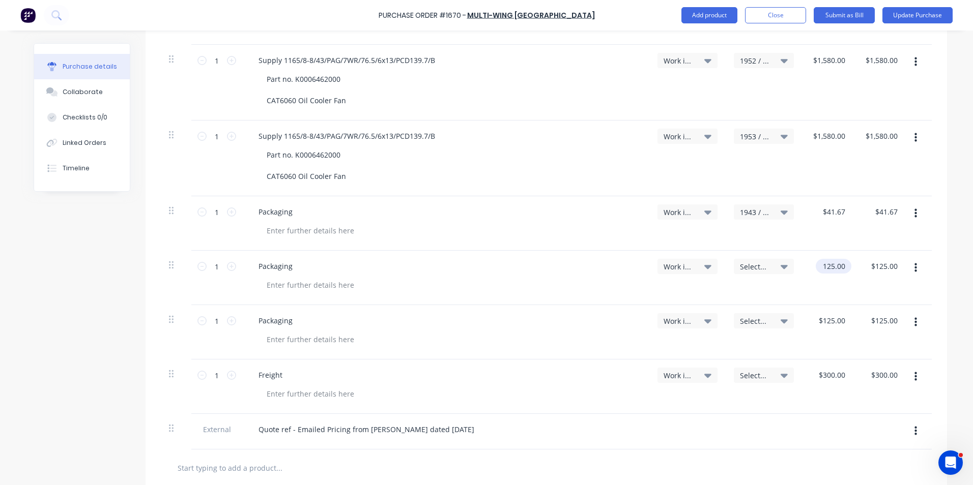
click at [824, 265] on input "125.00" at bounding box center [832, 266] width 32 height 15
click at [825, 265] on input "125.00" at bounding box center [833, 266] width 27 height 15
type input "$41.67"
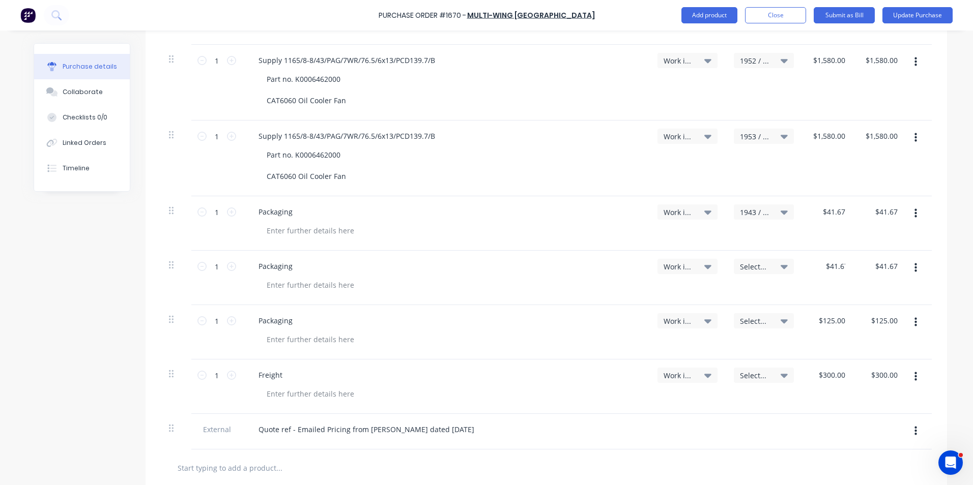
click at [750, 265] on span "Select..." at bounding box center [755, 267] width 31 height 11
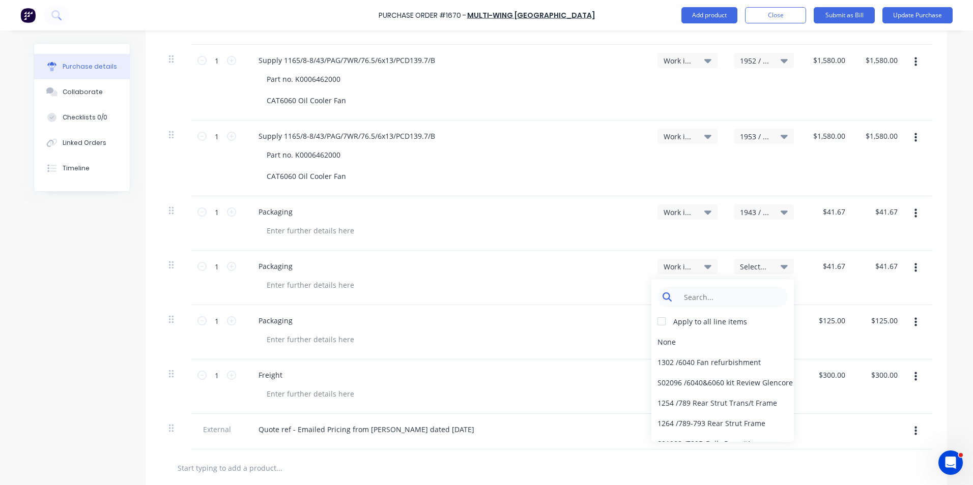
click at [707, 299] on input at bounding box center [730, 297] width 104 height 20
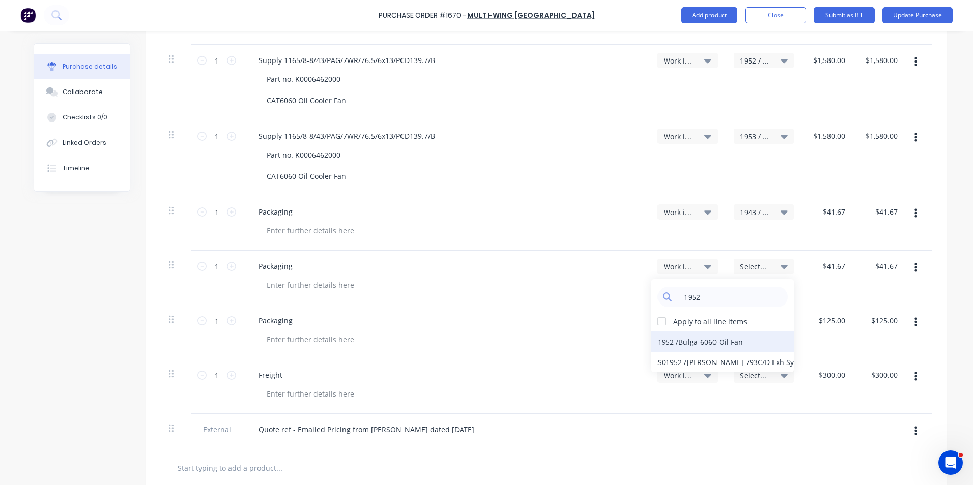
type input "1952"
click at [689, 341] on div "1952 / Bulga-6060-Oil Fan" at bounding box center [722, 342] width 142 height 20
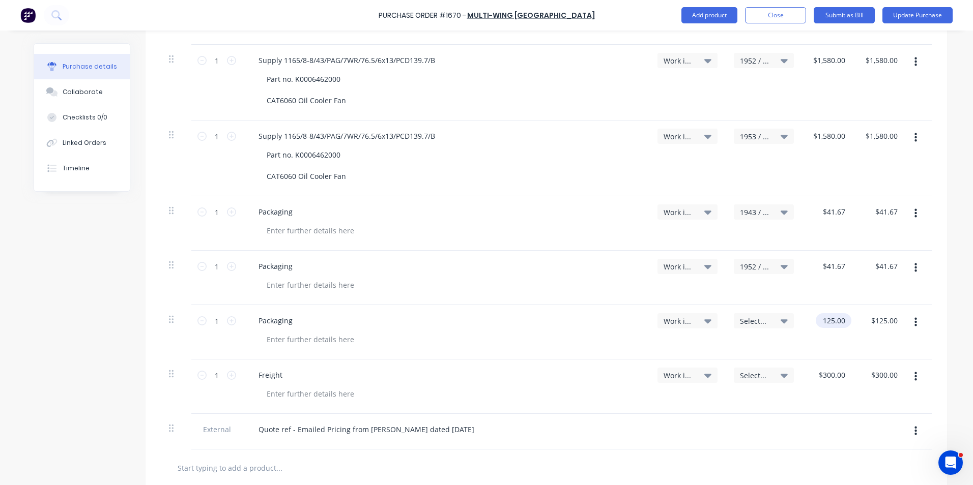
click at [832, 322] on input "125.00" at bounding box center [832, 320] width 32 height 15
click at [832, 322] on input "125.00" at bounding box center [833, 320] width 27 height 15
type input "$41.67"
click at [754, 319] on span "Select..." at bounding box center [755, 321] width 31 height 11
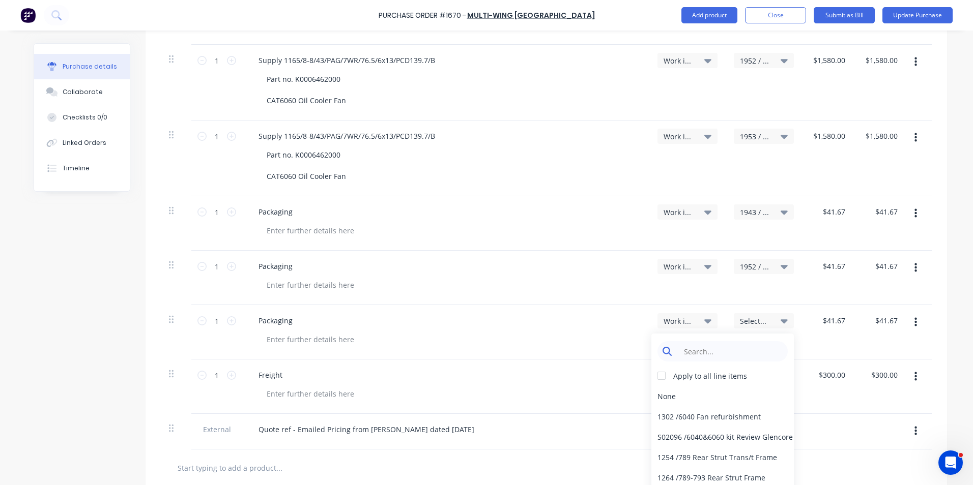
click at [713, 348] on input at bounding box center [730, 351] width 104 height 20
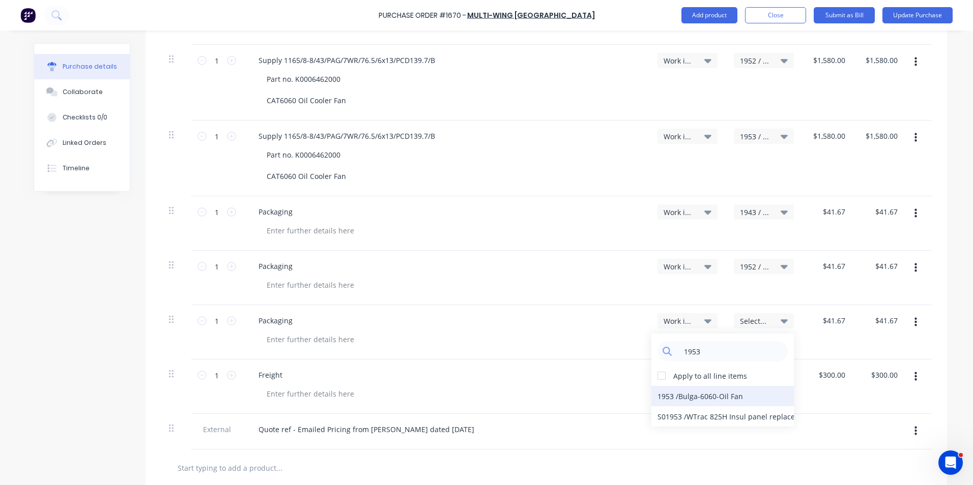
type input "1953"
click at [679, 396] on div "1953 / Bulga-6060-Oil Fan" at bounding box center [722, 396] width 142 height 20
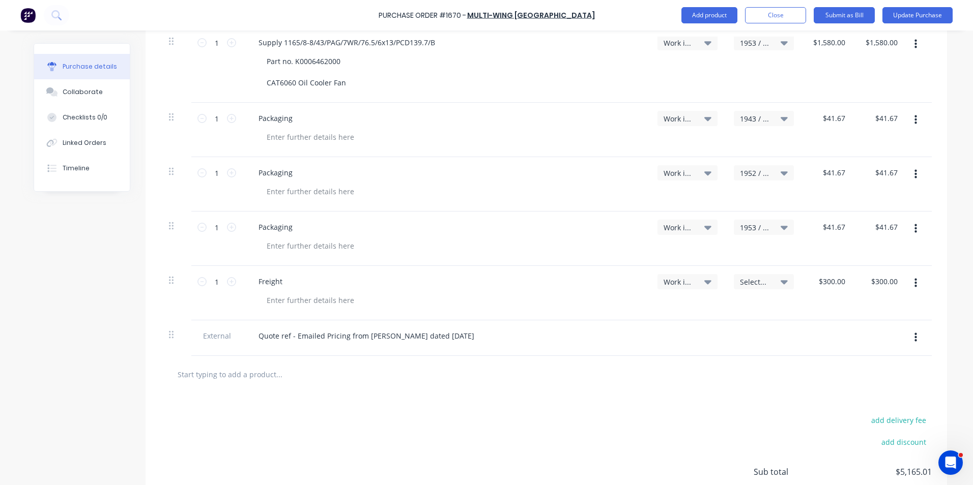
scroll to position [458, 0]
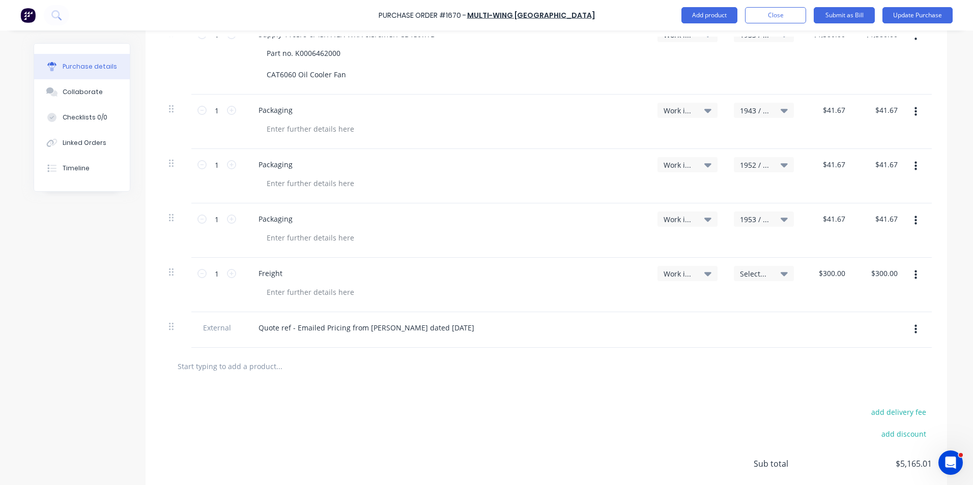
click at [914, 274] on icon "button" at bounding box center [915, 275] width 3 height 11
click at [876, 323] on button "Duplicate" at bounding box center [884, 322] width 86 height 20
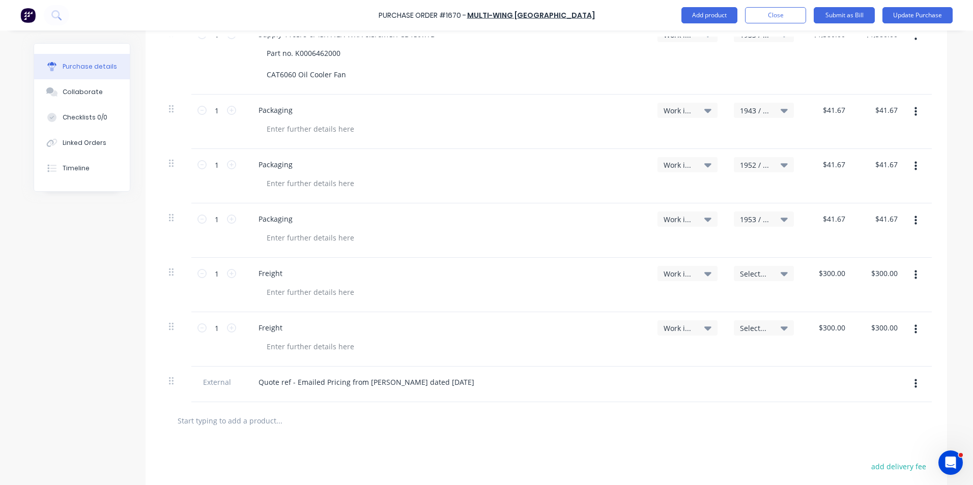
click at [915, 328] on button "button" at bounding box center [916, 330] width 24 height 18
click at [866, 375] on button "Duplicate" at bounding box center [884, 377] width 86 height 20
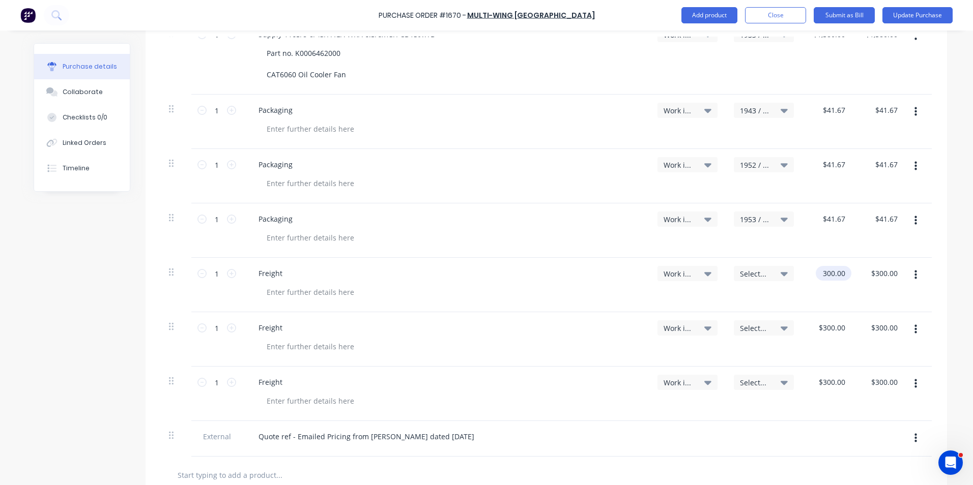
click at [827, 273] on input "300.00" at bounding box center [832, 273] width 32 height 15
click at [827, 273] on input "300.00" at bounding box center [833, 273] width 27 height 15
type input "$100.00"
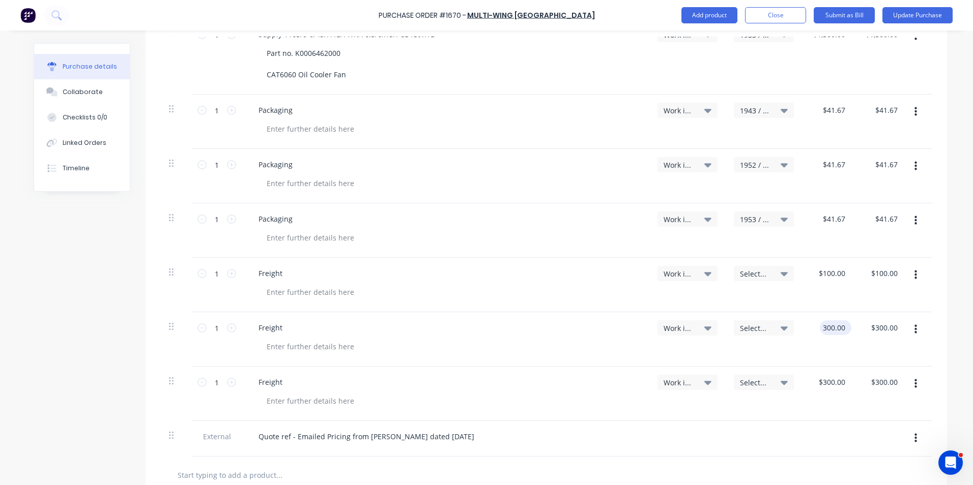
click at [829, 331] on input "300.00" at bounding box center [833, 328] width 27 height 15
type input "$100.00"
click at [825, 383] on input "300.00" at bounding box center [832, 382] width 32 height 15
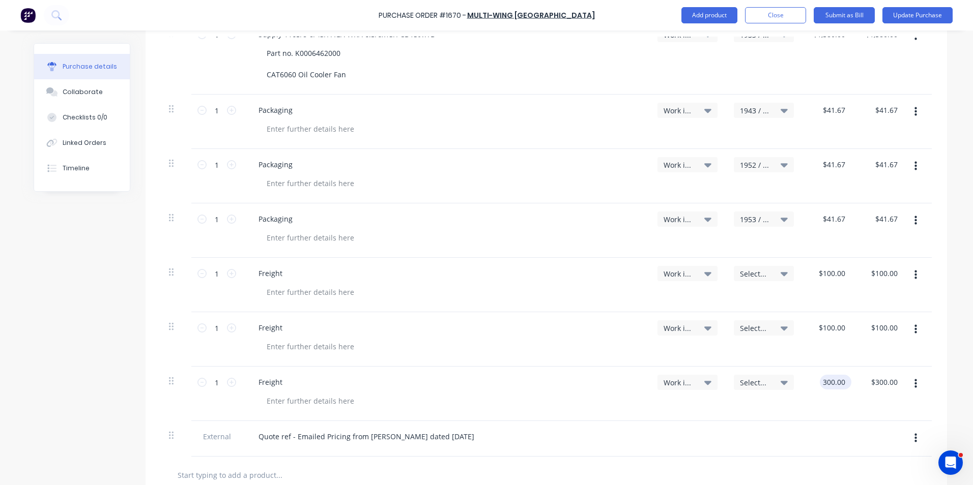
click at [825, 383] on input "300.00" at bounding box center [833, 382] width 27 height 15
type input "$100.00"
click at [763, 273] on span "Select..." at bounding box center [755, 274] width 31 height 11
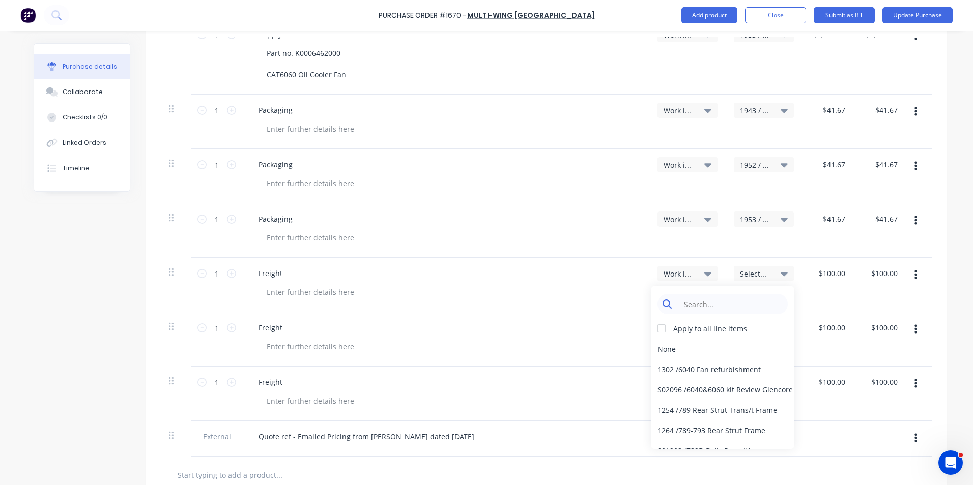
click at [707, 303] on input at bounding box center [730, 304] width 104 height 20
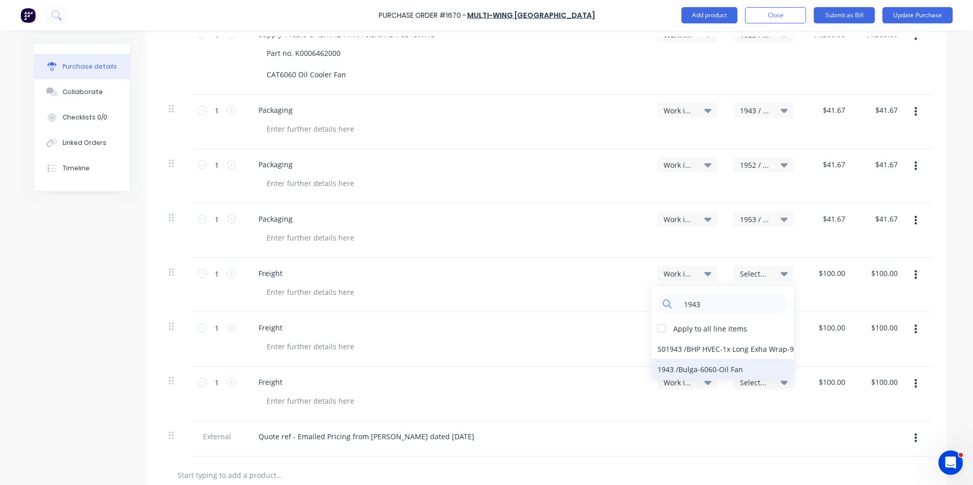
type input "1943"
click at [723, 370] on div "1943 / Bulga-6060-Oil Fan" at bounding box center [722, 369] width 142 height 20
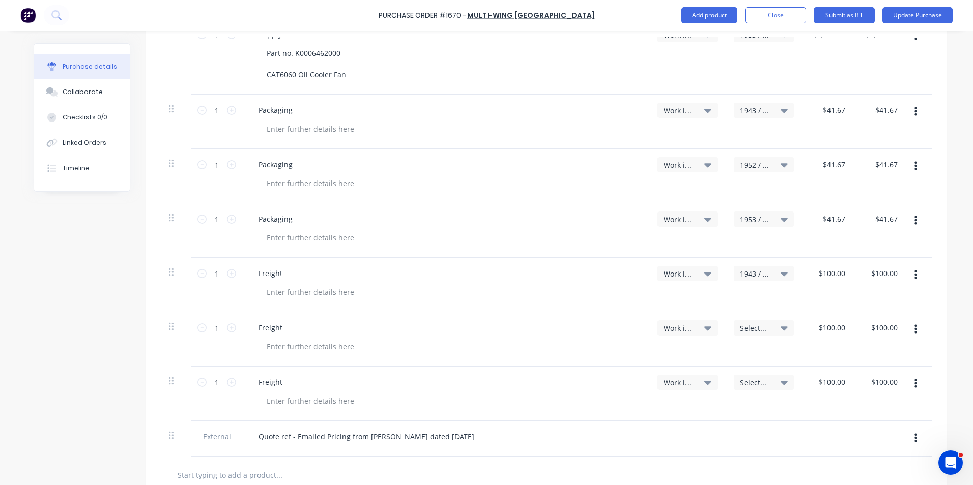
click at [750, 324] on div "Select..." at bounding box center [764, 328] width 60 height 15
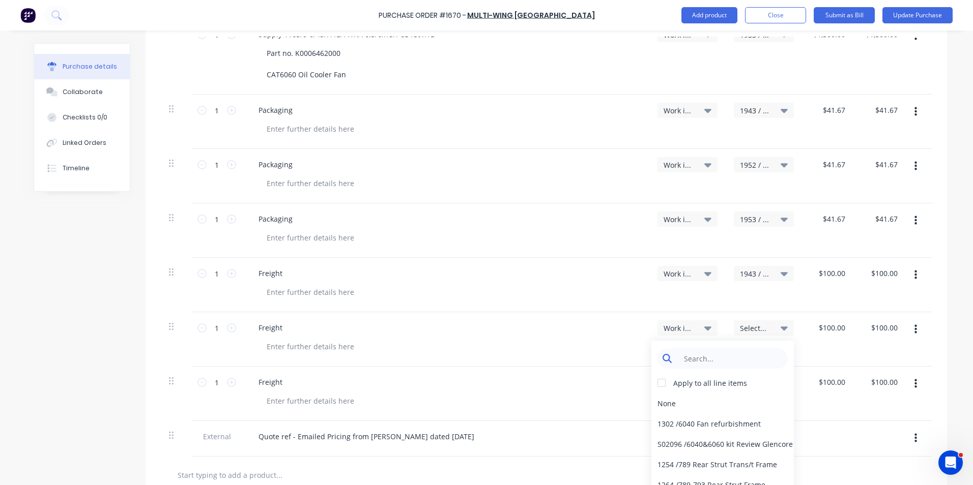
click at [723, 356] on input at bounding box center [730, 359] width 104 height 20
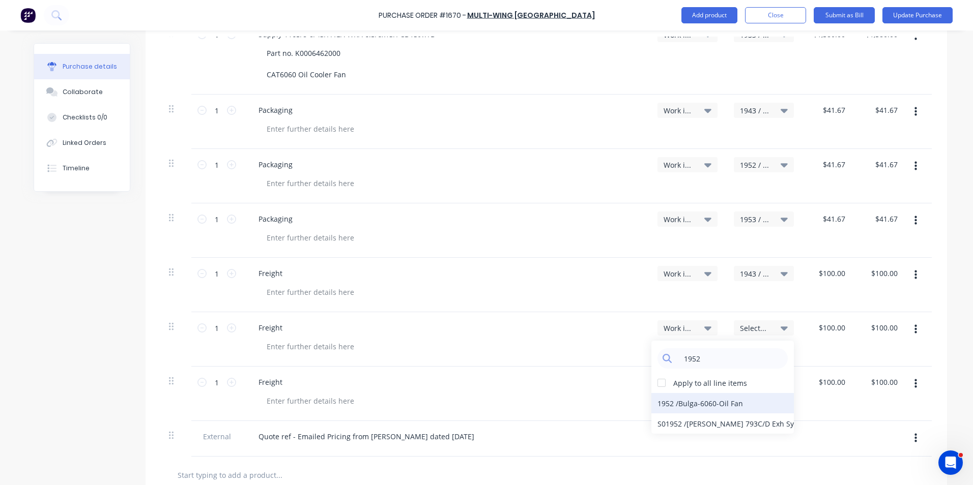
type input "1952"
click at [676, 405] on div "1952 / Bulga-6060-Oil Fan" at bounding box center [722, 403] width 142 height 20
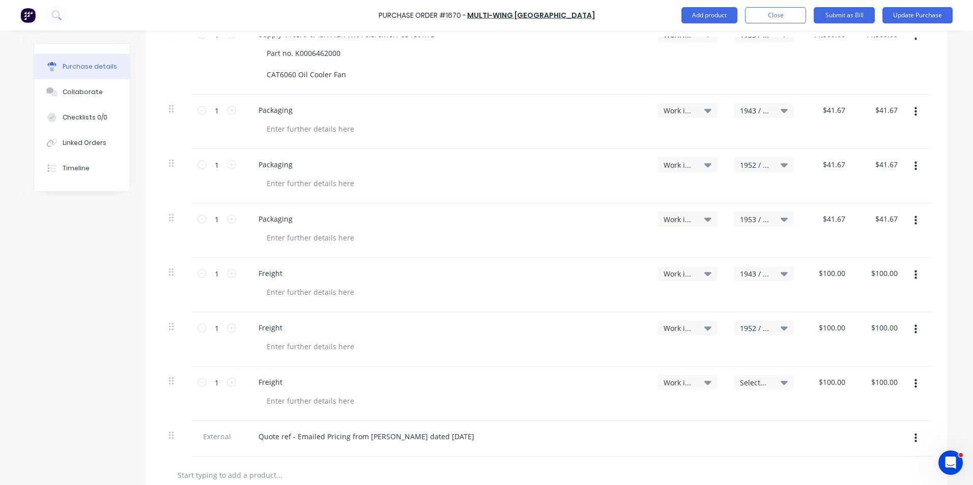
click at [757, 382] on span "Select..." at bounding box center [755, 383] width 31 height 11
click at [711, 414] on input at bounding box center [730, 413] width 104 height 20
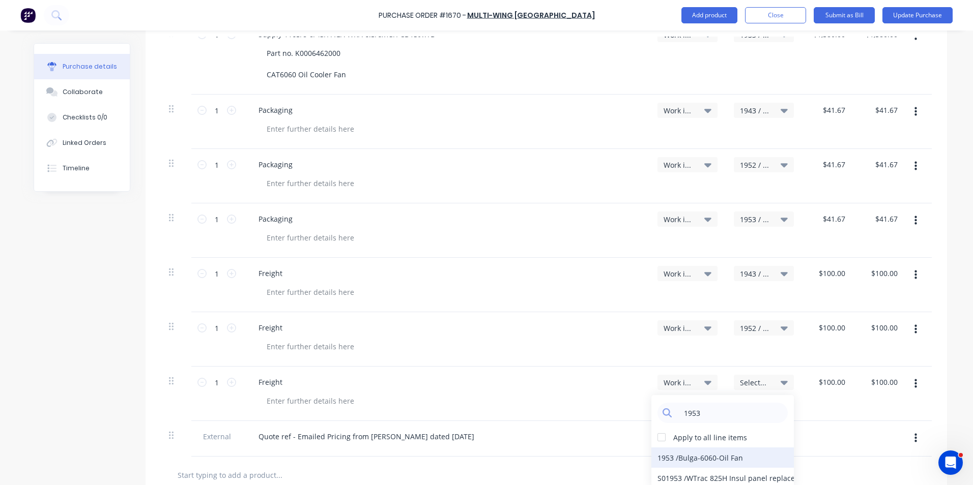
type input "1953"
click at [688, 457] on div "1953 / Bulga-6060-Oil Fan" at bounding box center [722, 458] width 142 height 20
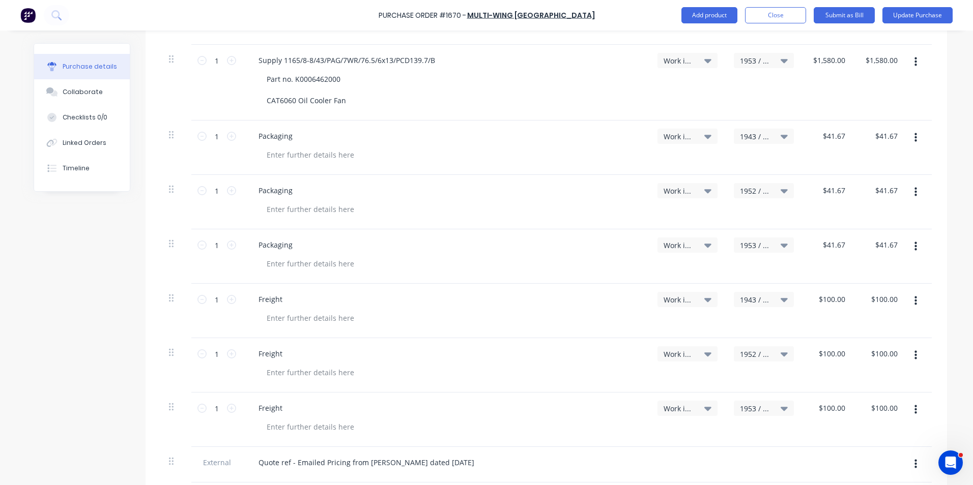
scroll to position [390, 0]
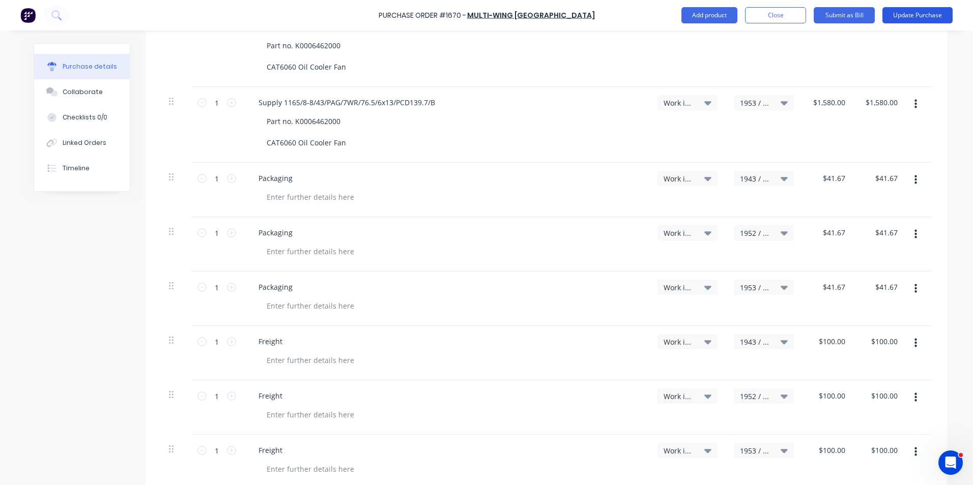
click at [912, 15] on button "Update Purchase" at bounding box center [917, 15] width 70 height 16
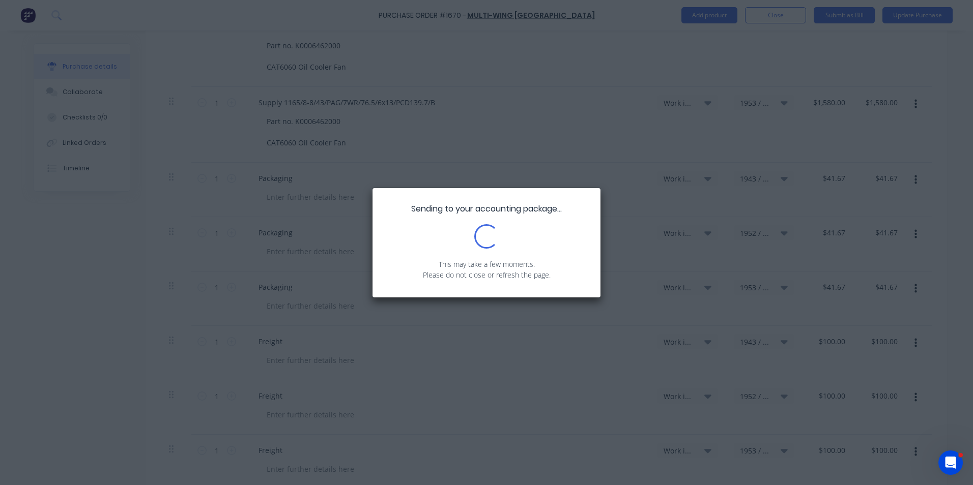
scroll to position [0, 0]
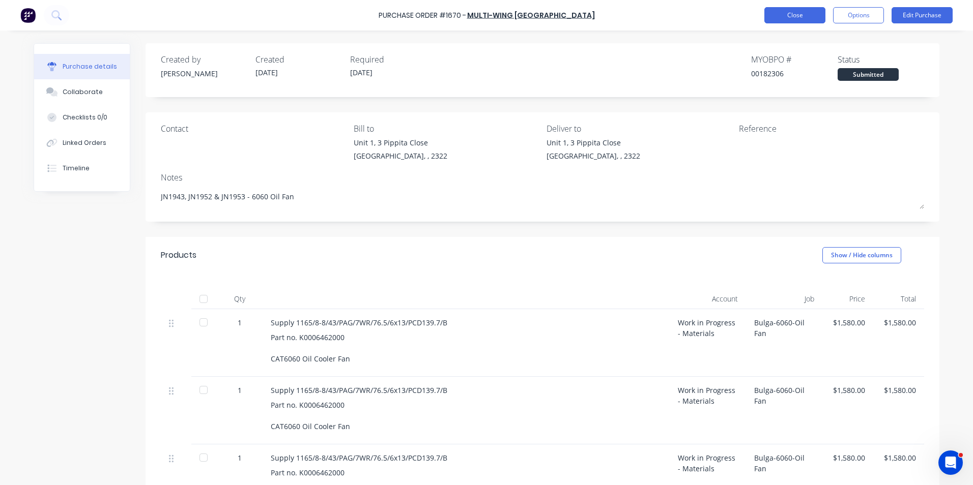
click at [788, 15] on button "Close" at bounding box center [794, 15] width 61 height 16
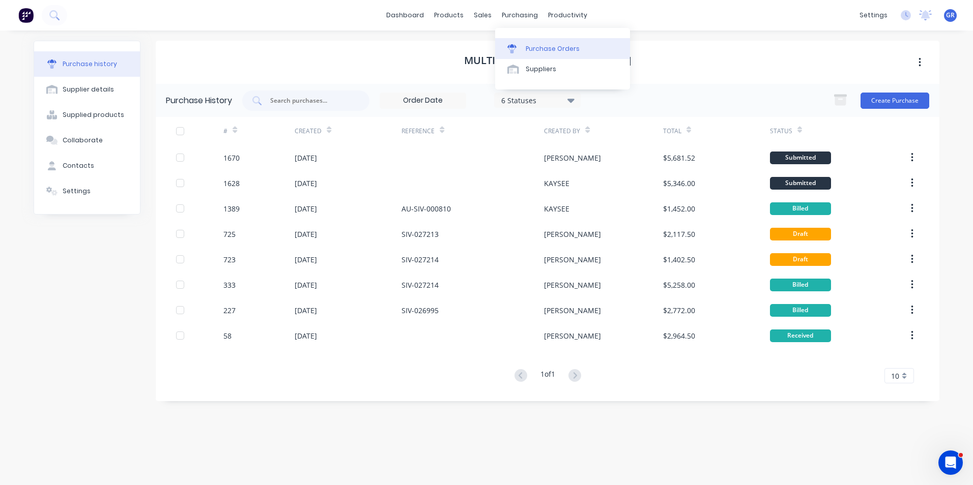
click at [544, 46] on div "Purchase Orders" at bounding box center [553, 48] width 54 height 9
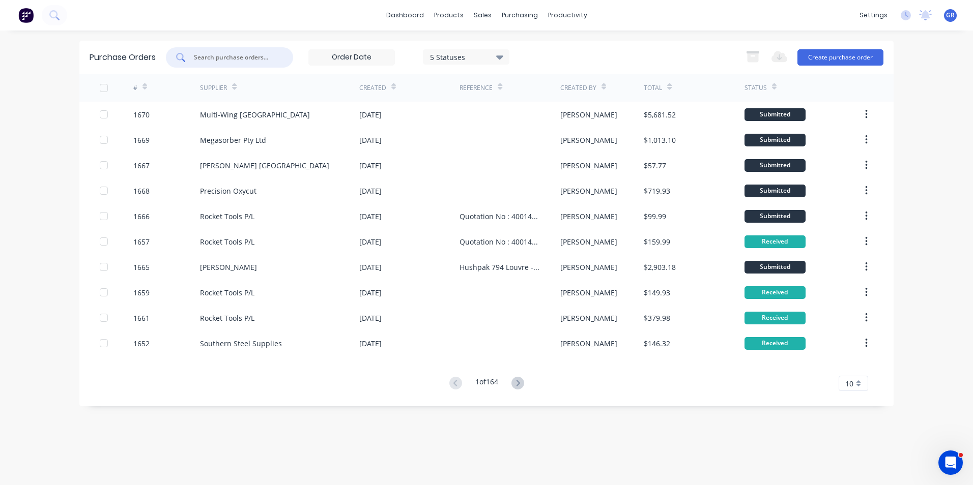
click at [227, 55] on input "text" at bounding box center [235, 57] width 84 height 10
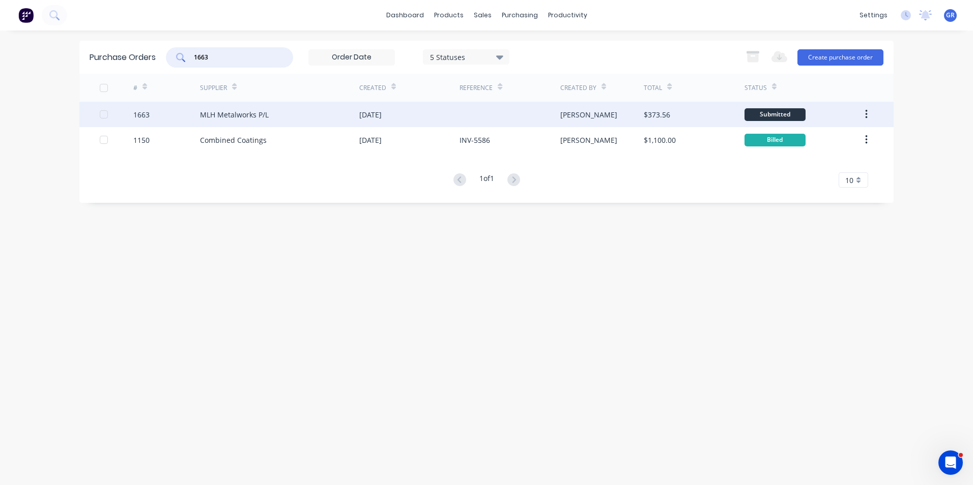
type input "1663"
click at [143, 113] on div "1663" at bounding box center [141, 114] width 16 height 11
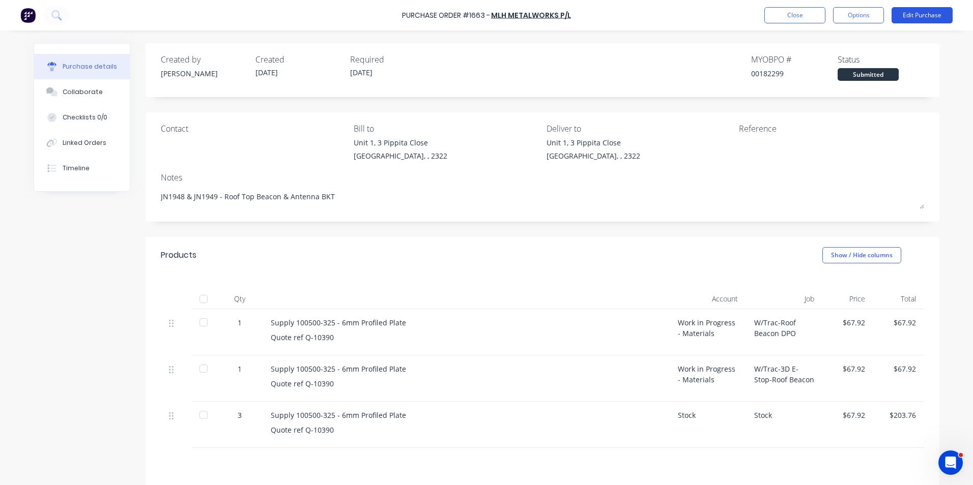
click at [931, 13] on button "Edit Purchase" at bounding box center [921, 15] width 61 height 16
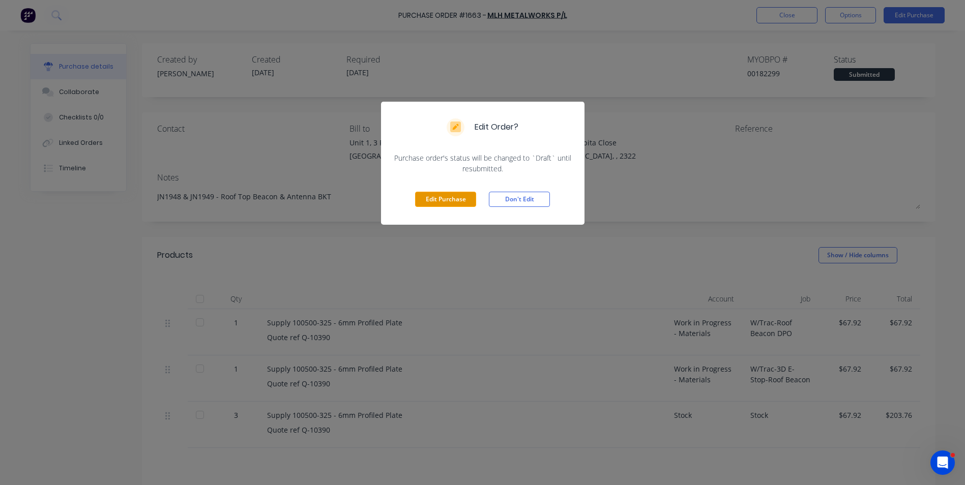
click at [449, 201] on button "Edit Purchase" at bounding box center [445, 199] width 61 height 15
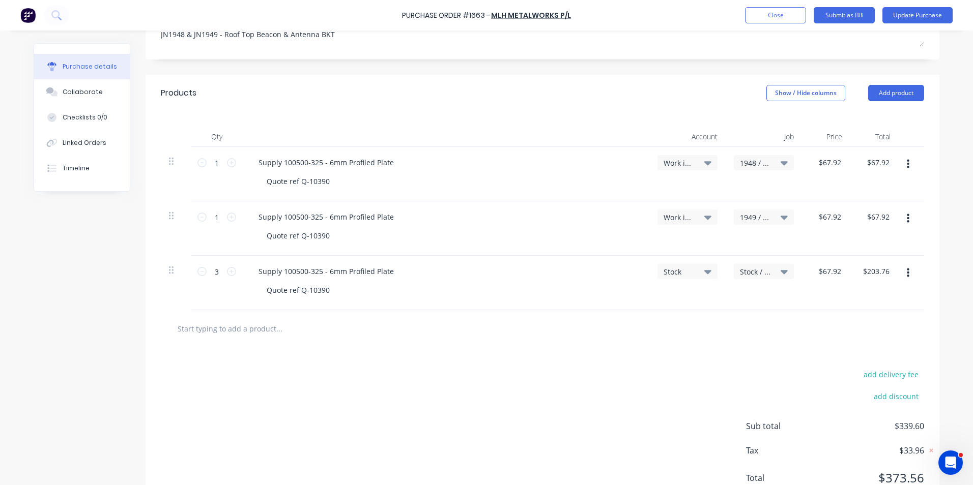
scroll to position [204, 0]
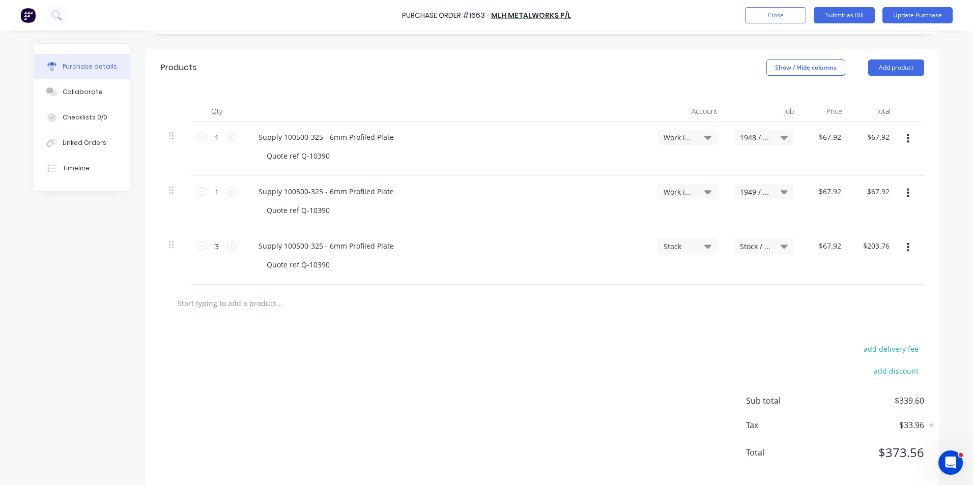
click at [907, 195] on icon "button" at bounding box center [908, 193] width 3 height 11
click at [861, 239] on button "Duplicate" at bounding box center [876, 240] width 86 height 20
type input "1"
type input "$67.92"
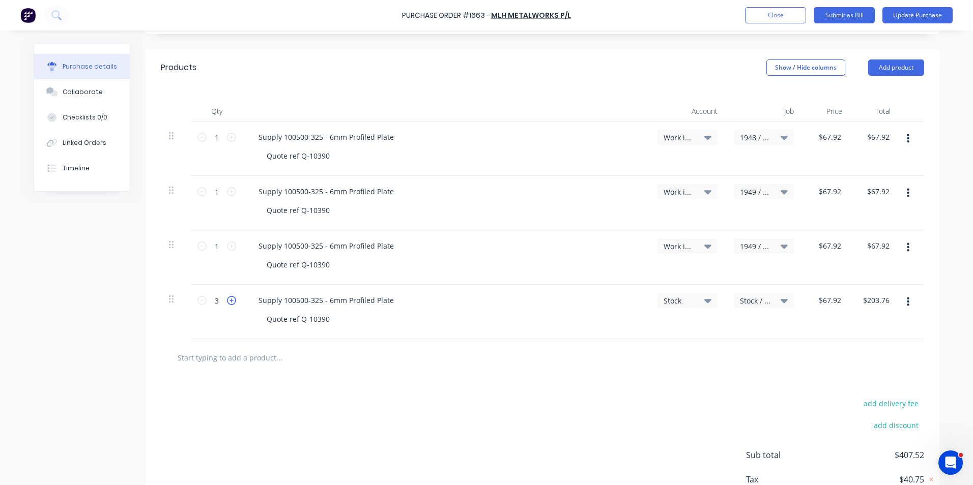
click at [228, 300] on icon at bounding box center [231, 300] width 9 height 9
type input "4"
type input "$271.68"
click at [198, 301] on icon at bounding box center [201, 300] width 9 height 9
type input "3"
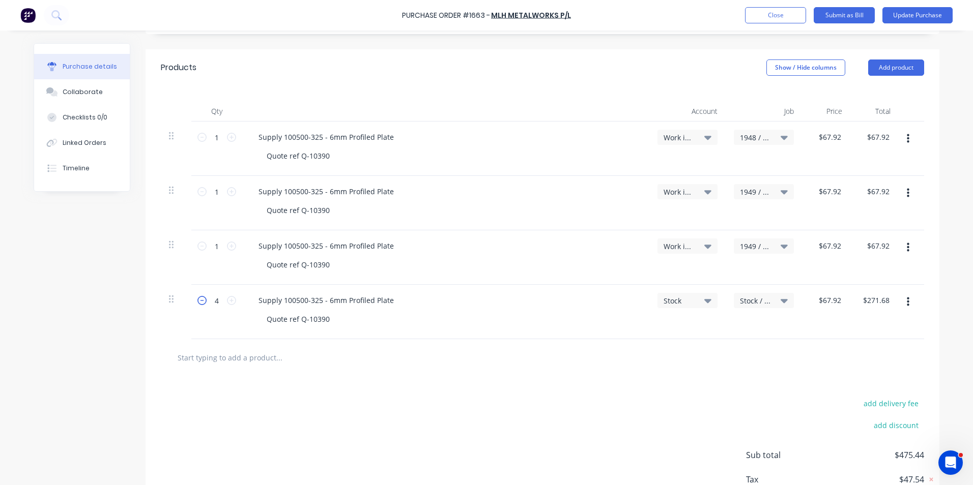
type input "$203.76"
click at [198, 301] on icon at bounding box center [201, 300] width 9 height 9
type input "2"
type input "$135.84"
click at [754, 249] on span "1949 / W/Trac-3D E-Stop-Roof Beacon" at bounding box center [755, 246] width 31 height 11
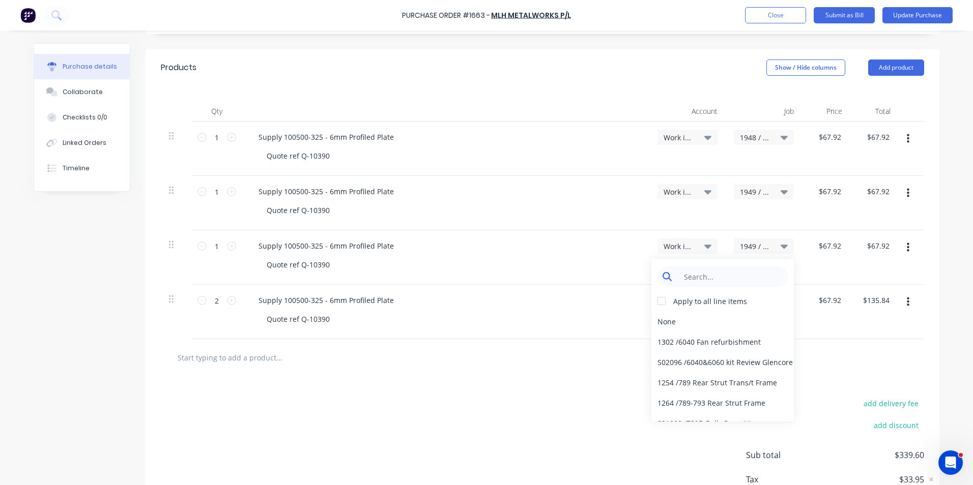
click at [691, 277] on input at bounding box center [730, 277] width 104 height 20
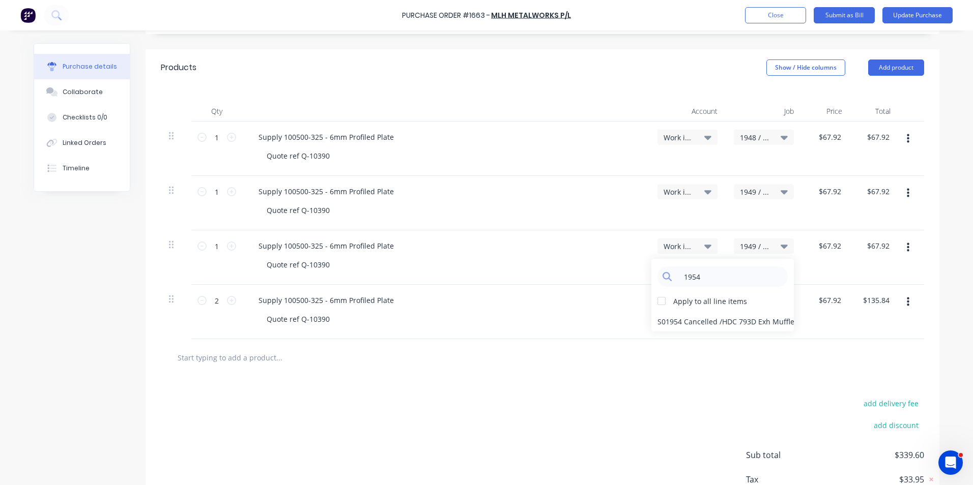
type input "1954"
click at [618, 267] on div "Quote ref Q-10390" at bounding box center [449, 264] width 383 height 15
click at [609, 222] on div "Supply 100500-325 - 6mm Profiled Plate Quote ref Q-10390" at bounding box center [445, 203] width 407 height 54
click at [938, 13] on button "Update Purchase" at bounding box center [917, 15] width 70 height 16
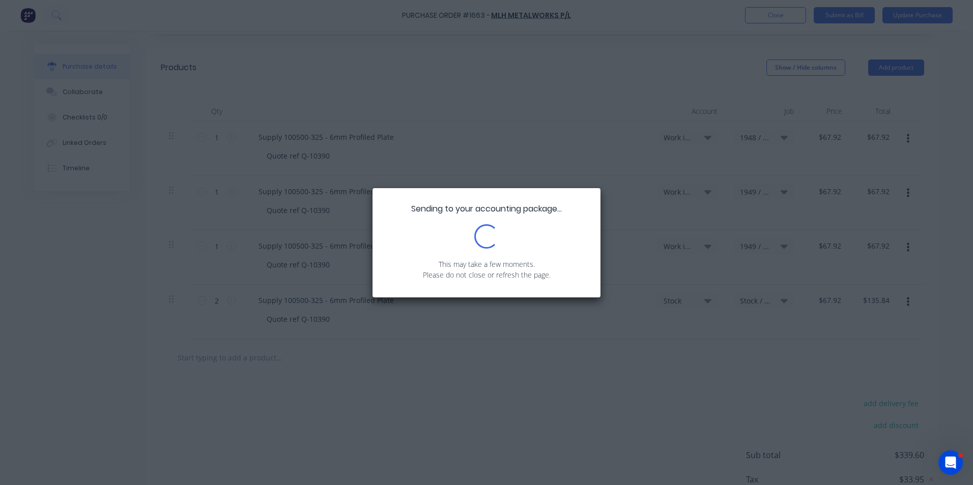
scroll to position [0, 0]
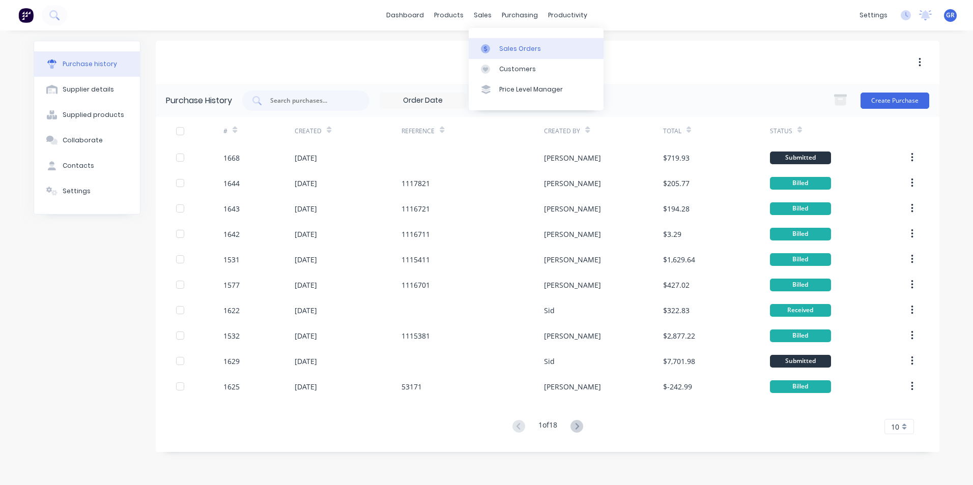
click at [513, 42] on link "Sales Orders" at bounding box center [536, 48] width 135 height 20
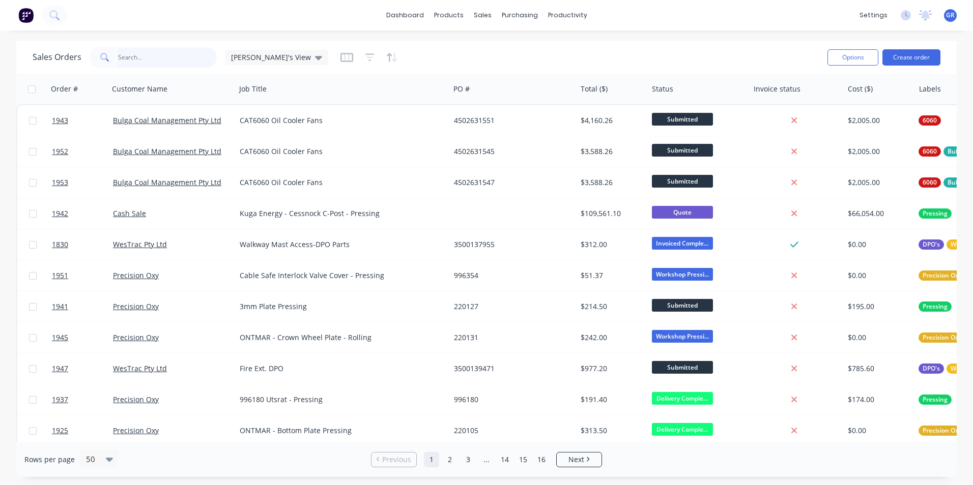
click at [125, 56] on input "text" at bounding box center [167, 57] width 99 height 20
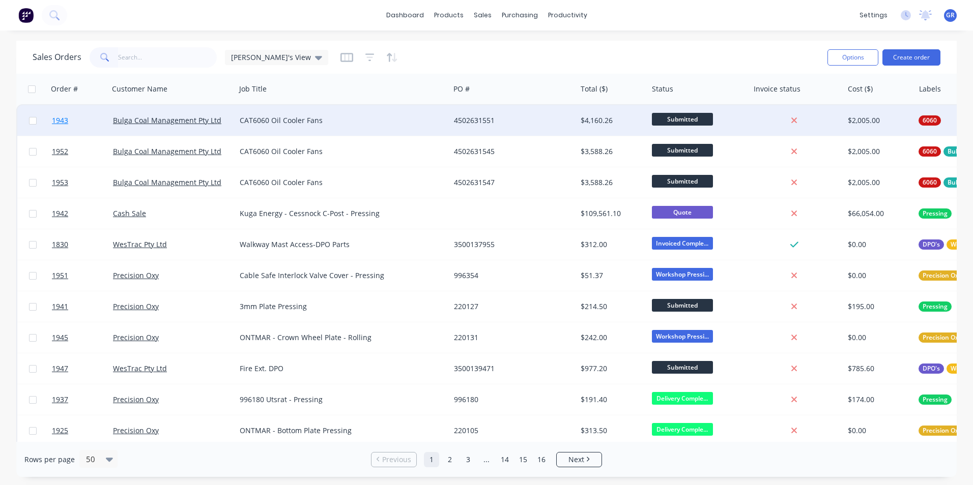
click at [63, 119] on span "1943" at bounding box center [60, 120] width 16 height 10
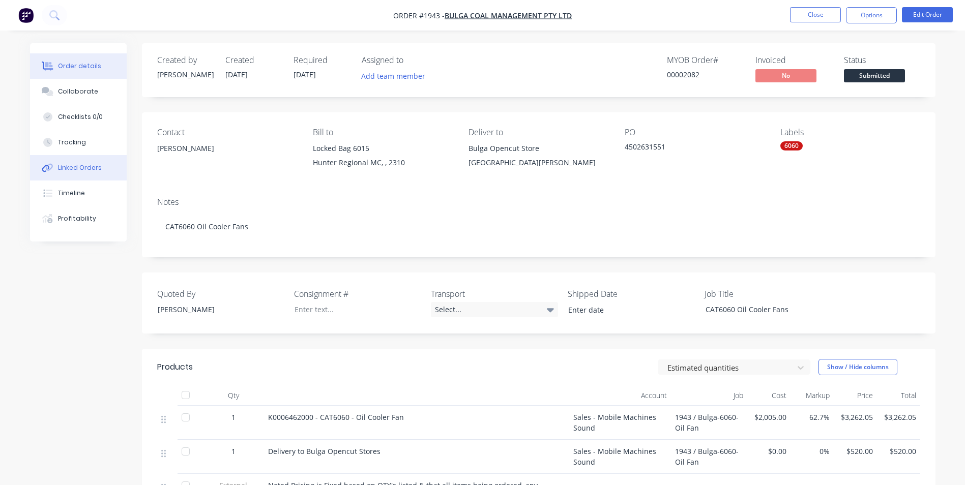
click at [75, 165] on div "Linked Orders" at bounding box center [80, 167] width 44 height 9
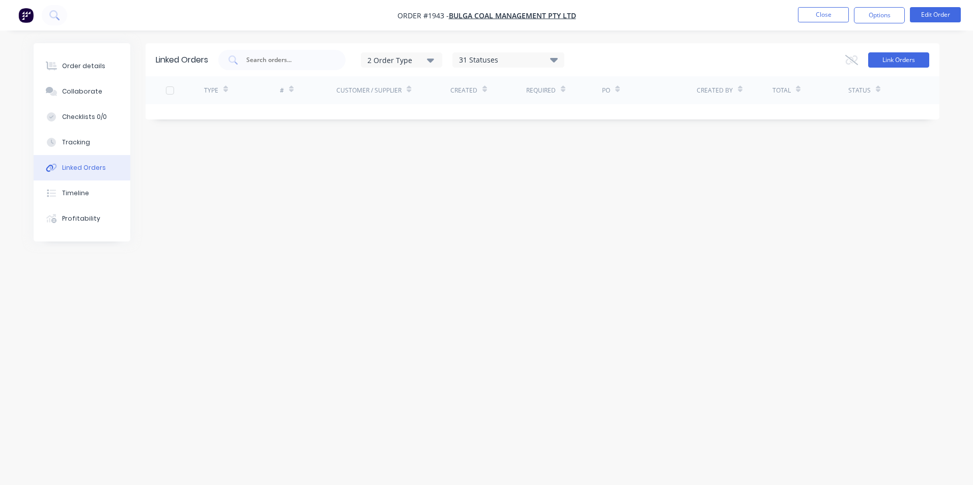
click at [898, 62] on button "Link Orders" at bounding box center [898, 59] width 61 height 15
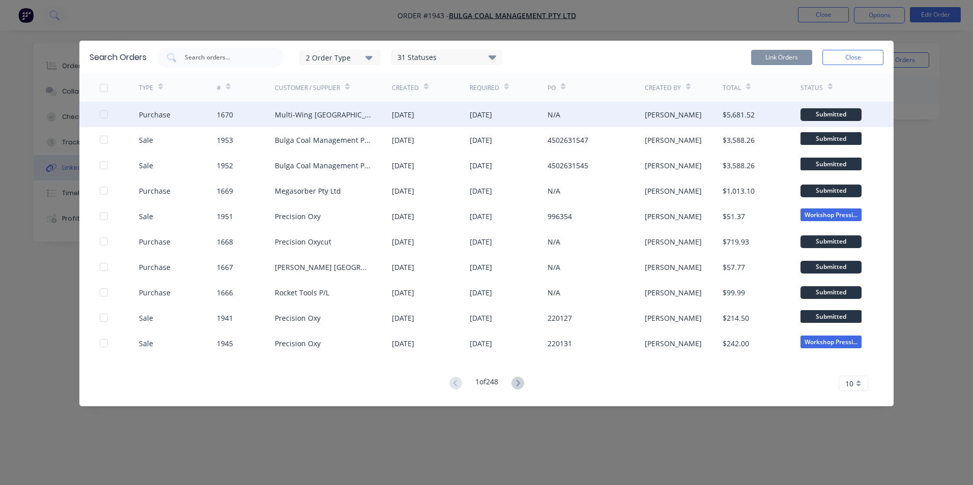
click at [104, 114] on div at bounding box center [104, 114] width 20 height 20
click at [766, 53] on button "Link Orders" at bounding box center [781, 57] width 61 height 15
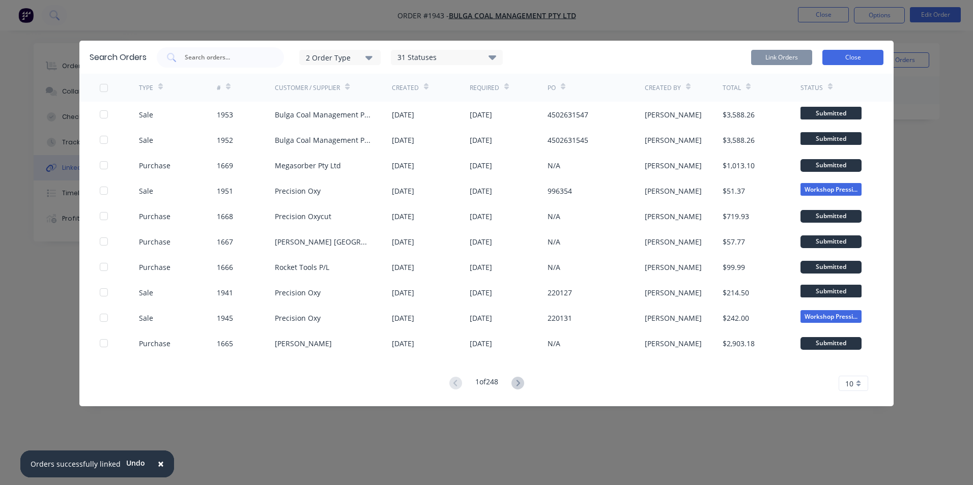
click at [860, 58] on button "Close" at bounding box center [852, 57] width 61 height 15
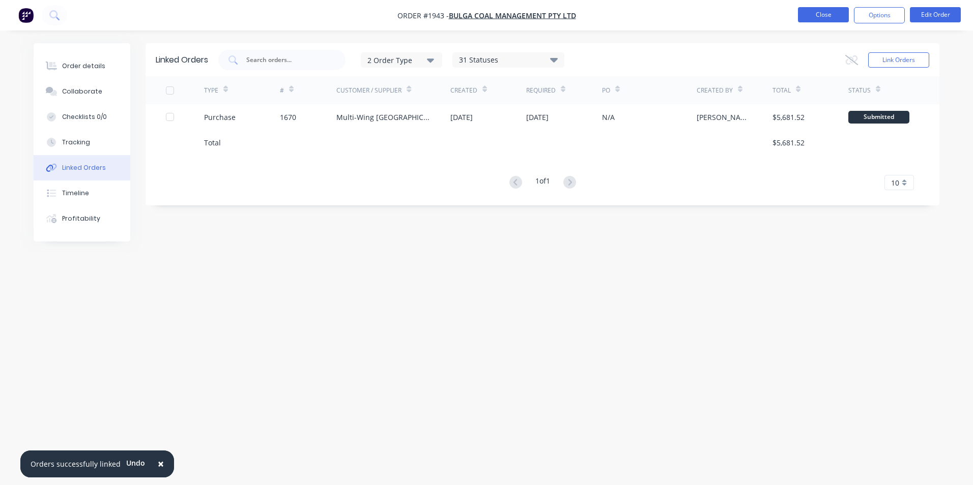
click at [831, 16] on button "Close" at bounding box center [823, 14] width 51 height 15
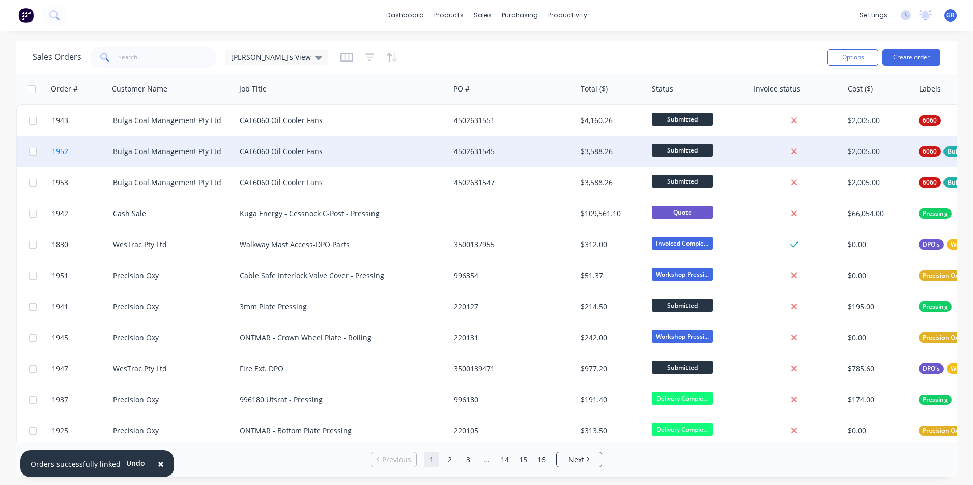
click at [63, 152] on span "1952" at bounding box center [60, 152] width 16 height 10
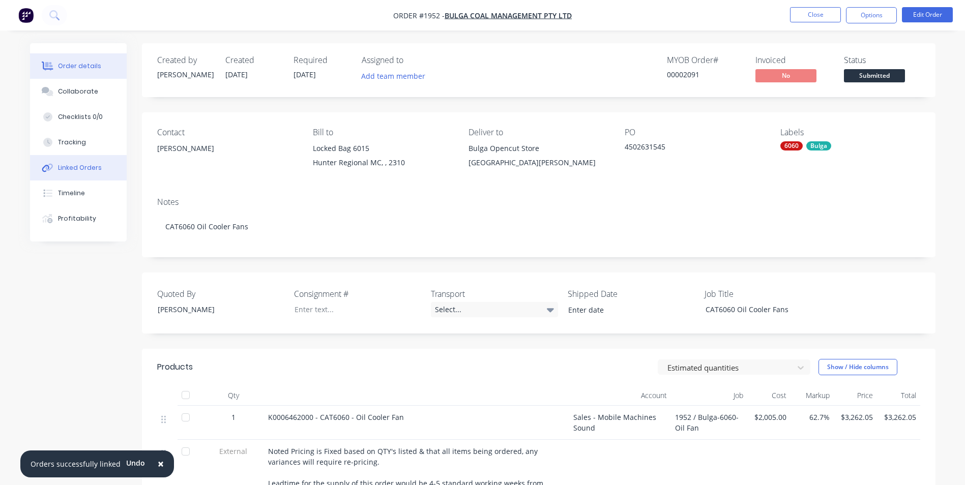
click at [76, 170] on div "Linked Orders" at bounding box center [80, 167] width 44 height 9
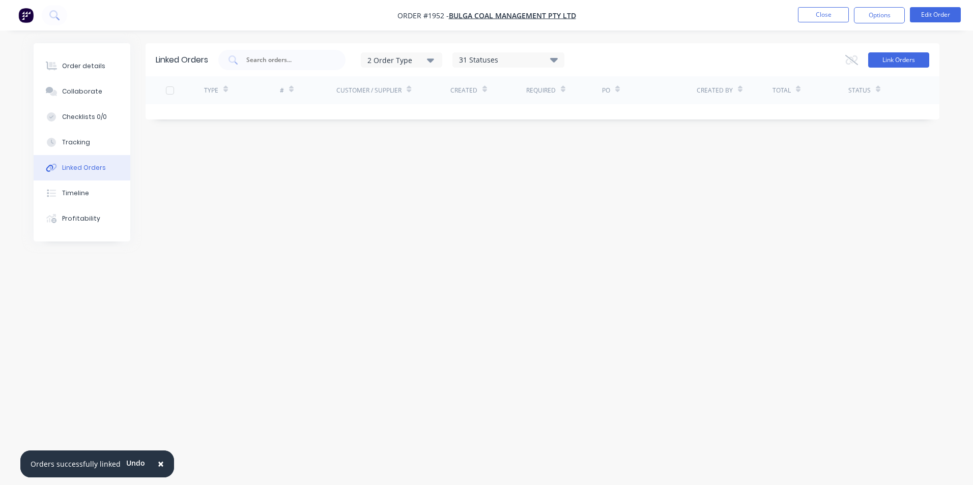
click at [916, 61] on button "Link Orders" at bounding box center [898, 59] width 61 height 15
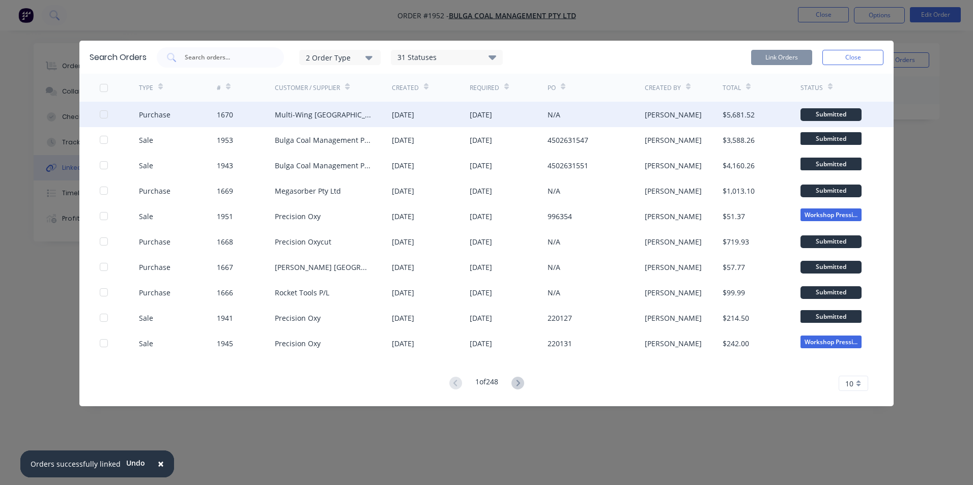
click at [106, 113] on div at bounding box center [104, 114] width 20 height 20
click at [790, 53] on button "Link Orders" at bounding box center [781, 57] width 61 height 15
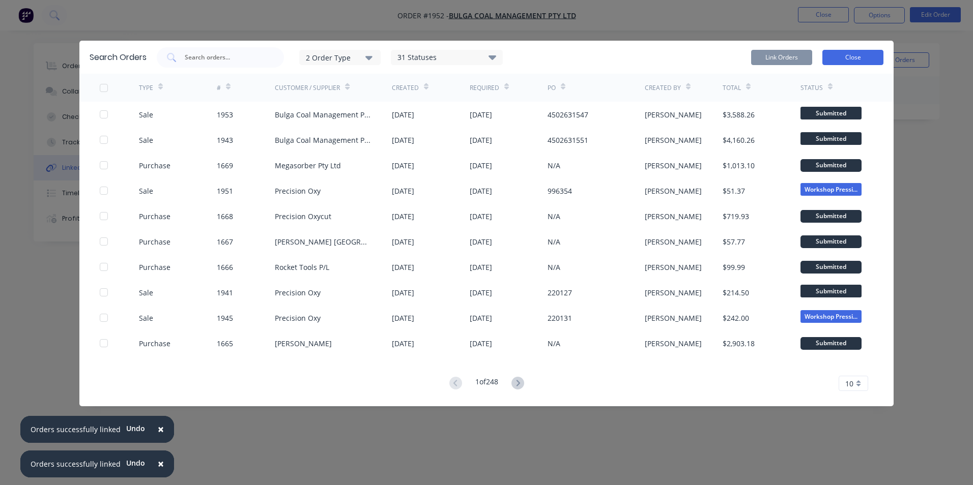
click at [849, 55] on button "Close" at bounding box center [852, 57] width 61 height 15
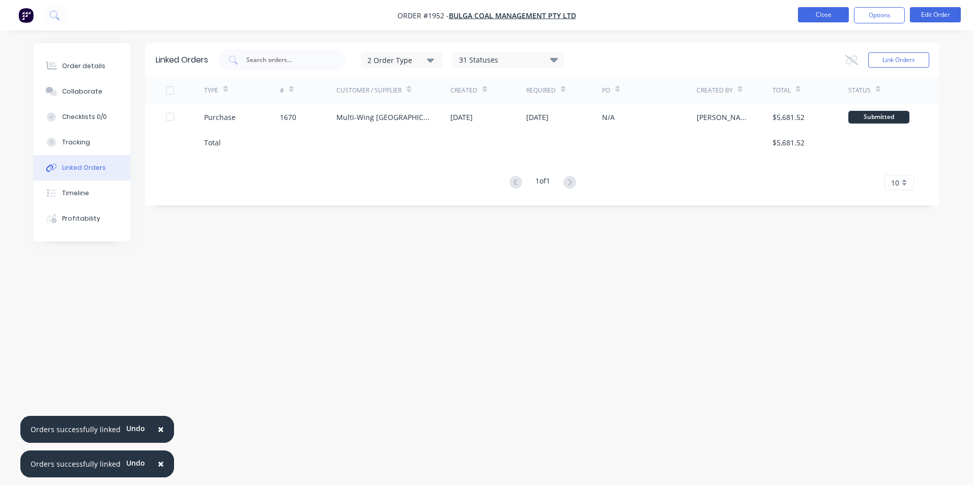
click at [824, 12] on button "Close" at bounding box center [823, 14] width 51 height 15
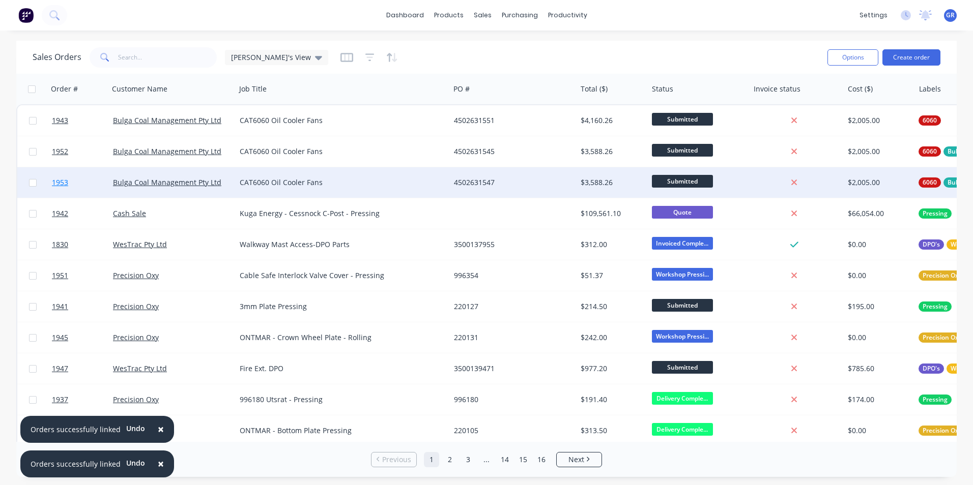
click at [62, 179] on span "1953" at bounding box center [60, 183] width 16 height 10
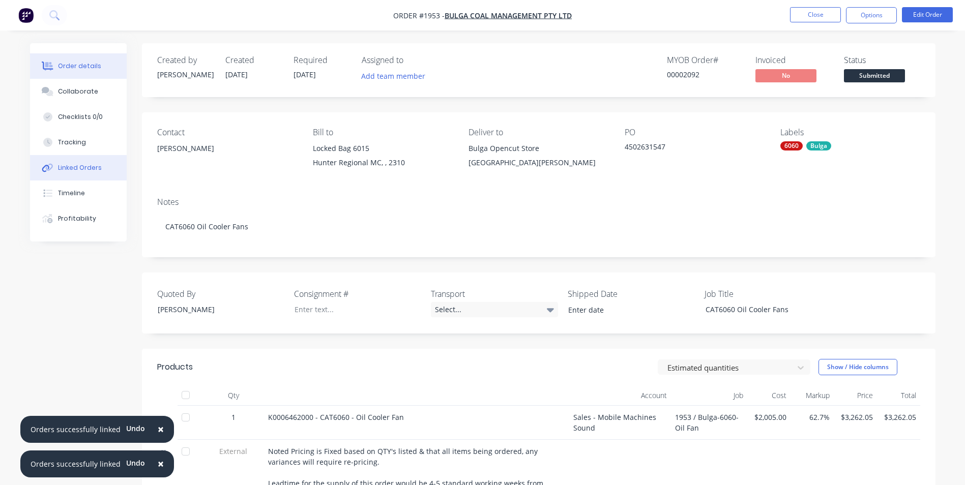
click at [90, 167] on div "Linked Orders" at bounding box center [80, 167] width 44 height 9
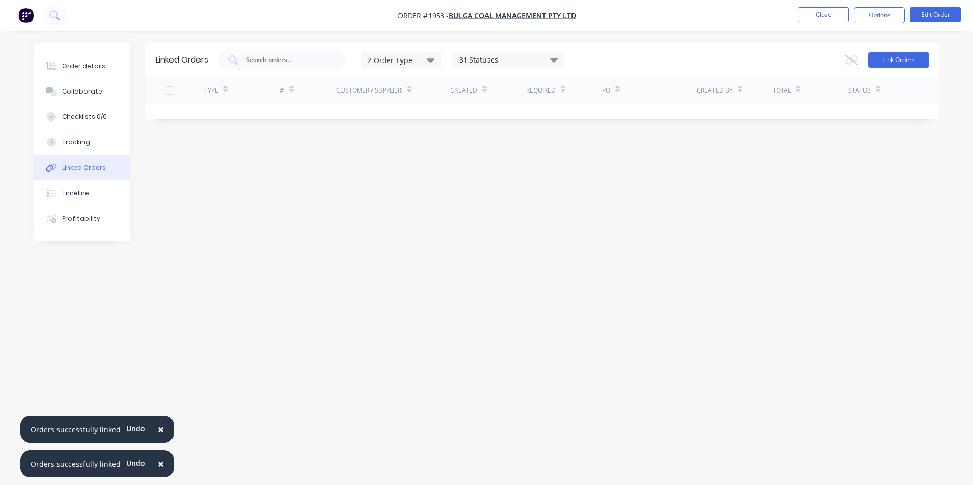
click at [883, 58] on button "Link Orders" at bounding box center [898, 59] width 61 height 15
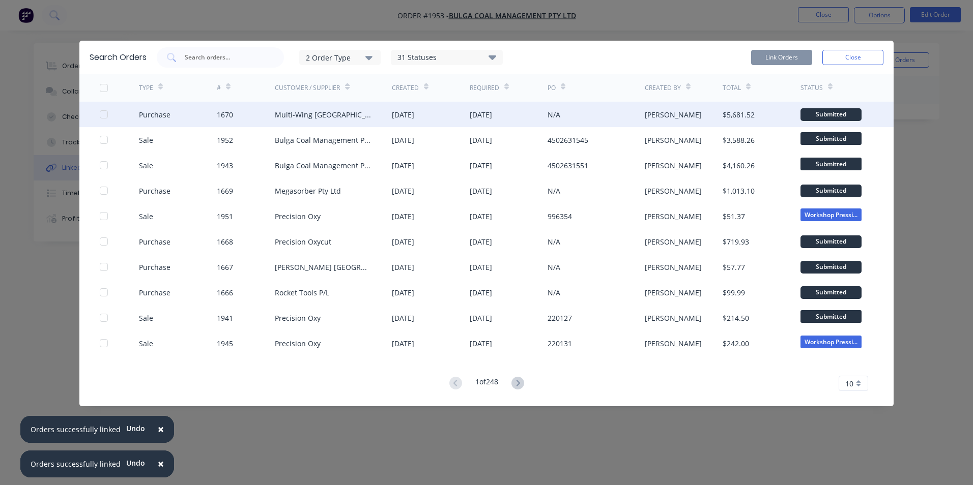
click at [103, 113] on div at bounding box center [104, 114] width 20 height 20
click at [791, 55] on button "Link Orders" at bounding box center [781, 57] width 61 height 15
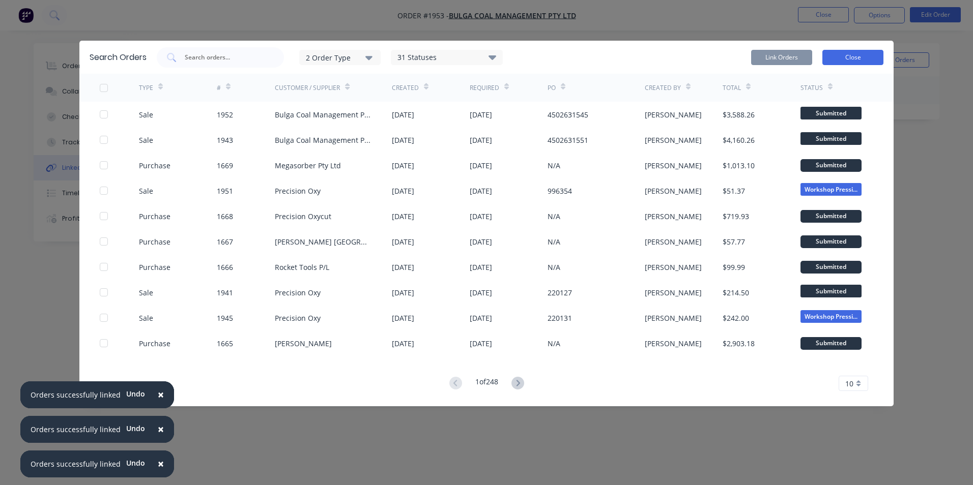
click at [850, 57] on button "Close" at bounding box center [852, 57] width 61 height 15
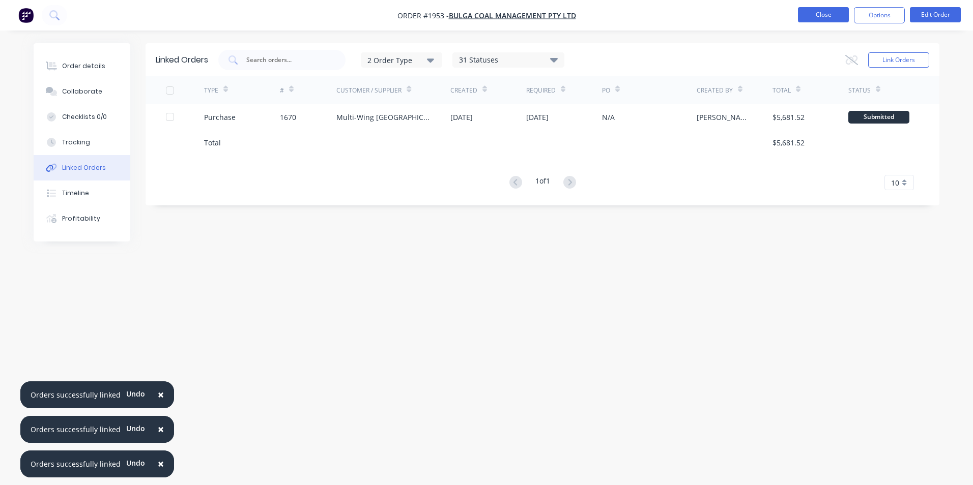
click at [828, 17] on button "Close" at bounding box center [823, 14] width 51 height 15
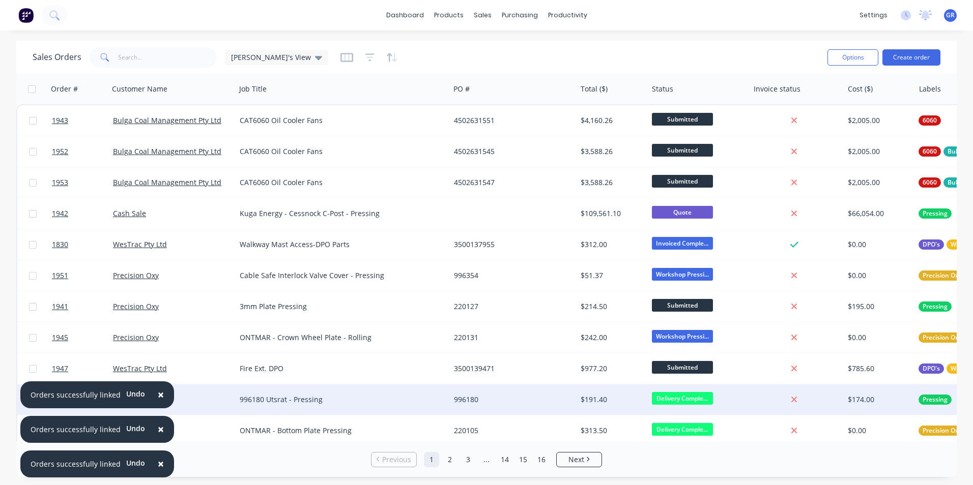
click at [158, 393] on span "×" at bounding box center [161, 395] width 6 height 14
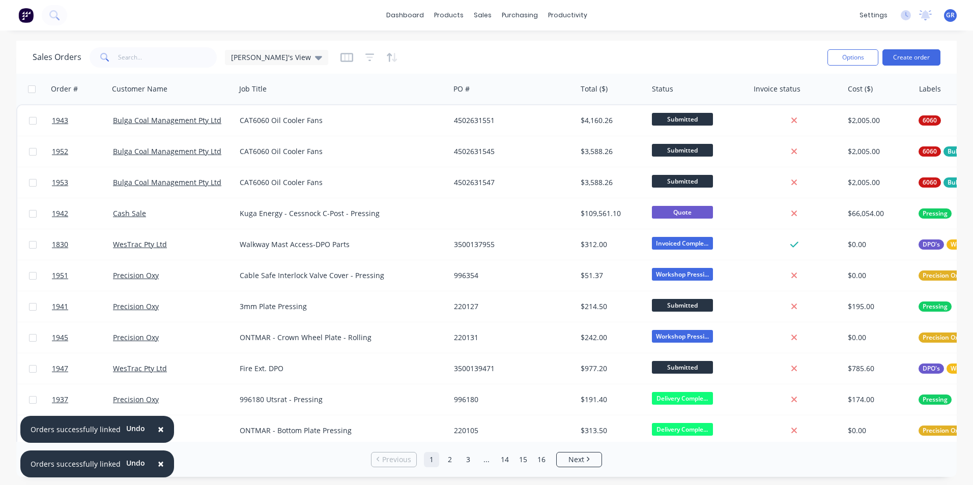
click at [158, 427] on span "×" at bounding box center [161, 429] width 6 height 14
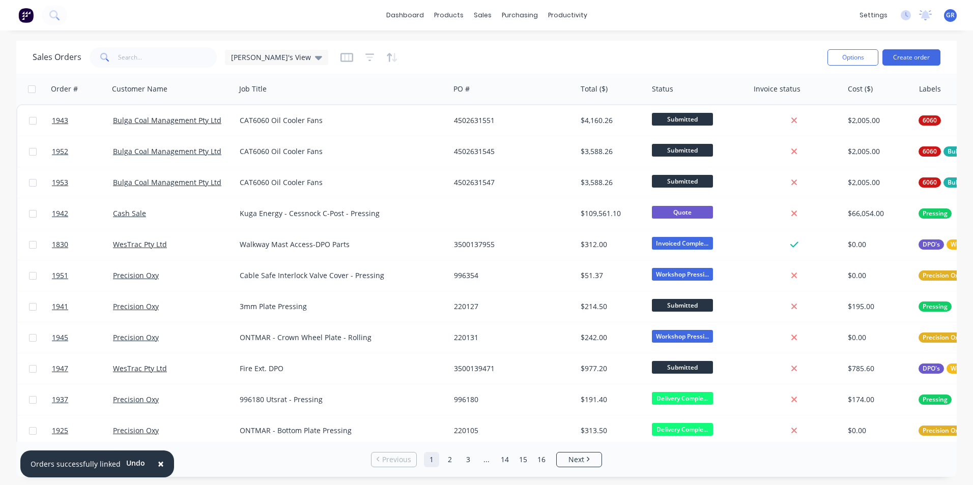
click at [158, 463] on span "×" at bounding box center [161, 464] width 6 height 14
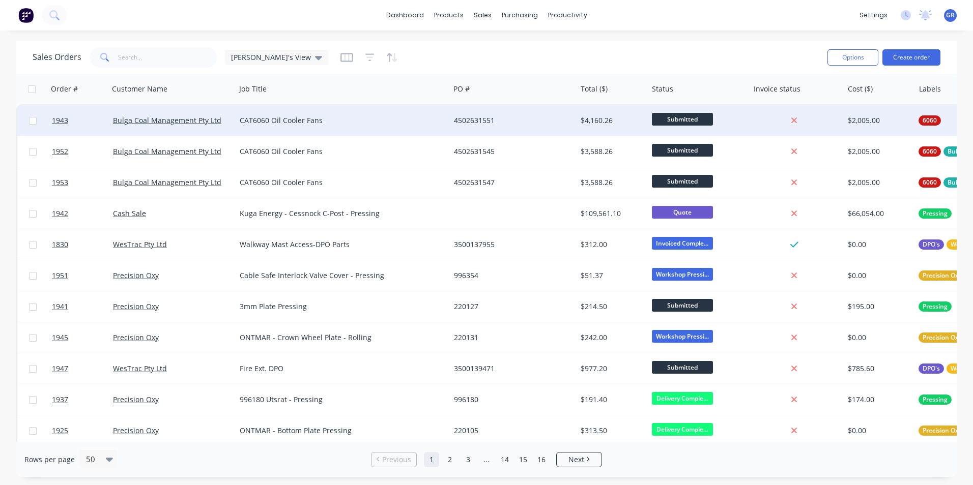
click at [682, 117] on span "Submitted" at bounding box center [682, 119] width 61 height 13
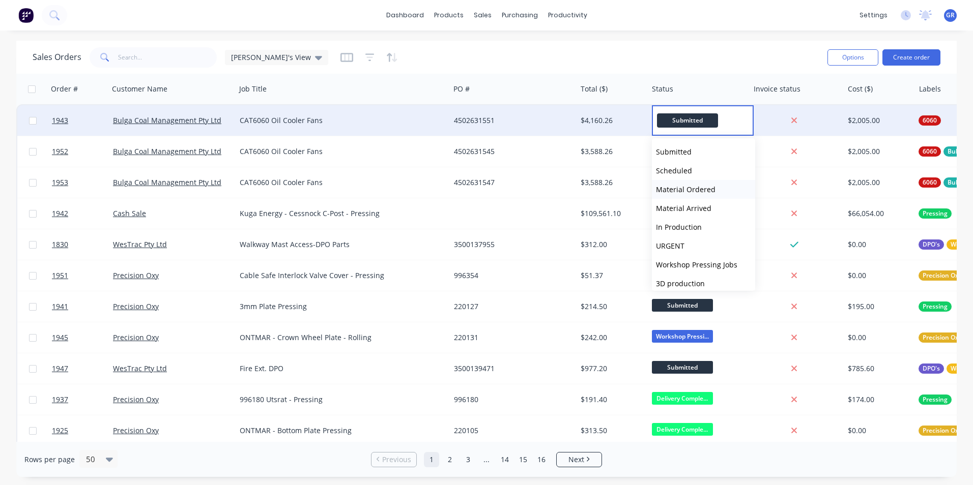
scroll to position [51, 0]
click at [704, 250] on span "Components Only" at bounding box center [686, 252] width 61 height 10
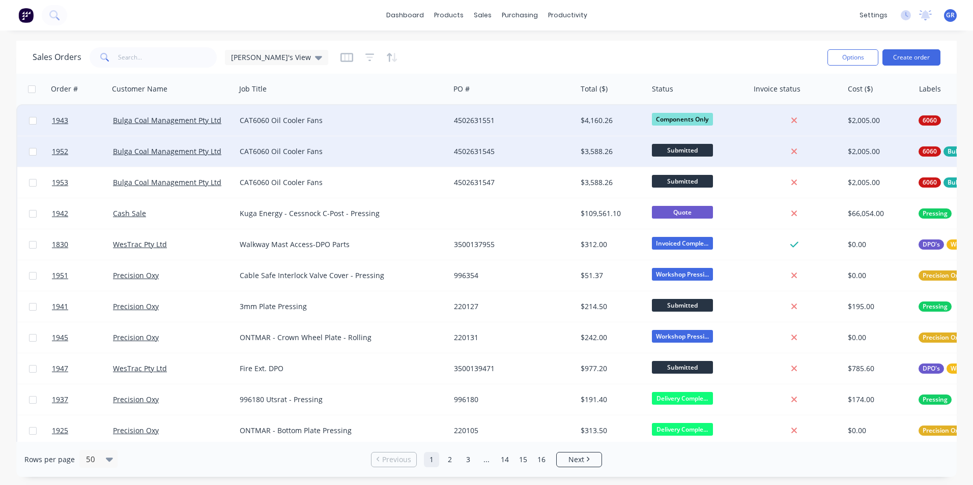
click at [692, 148] on span "Submitted" at bounding box center [682, 150] width 61 height 13
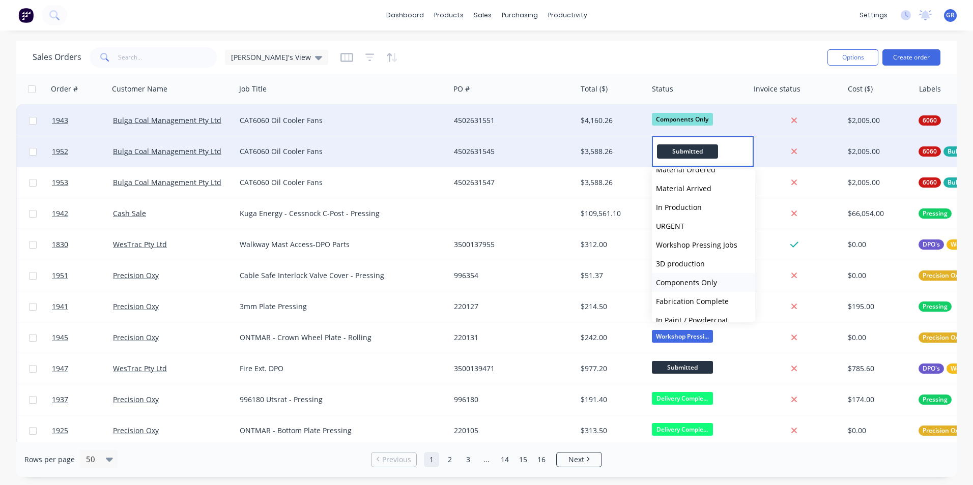
click at [701, 280] on span "Components Only" at bounding box center [686, 283] width 61 height 10
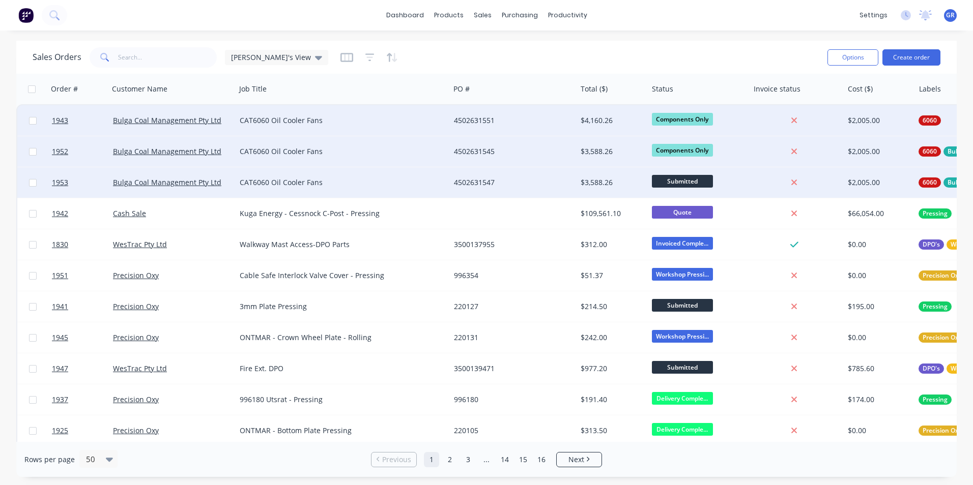
click at [686, 179] on span "Submitted" at bounding box center [682, 181] width 61 height 13
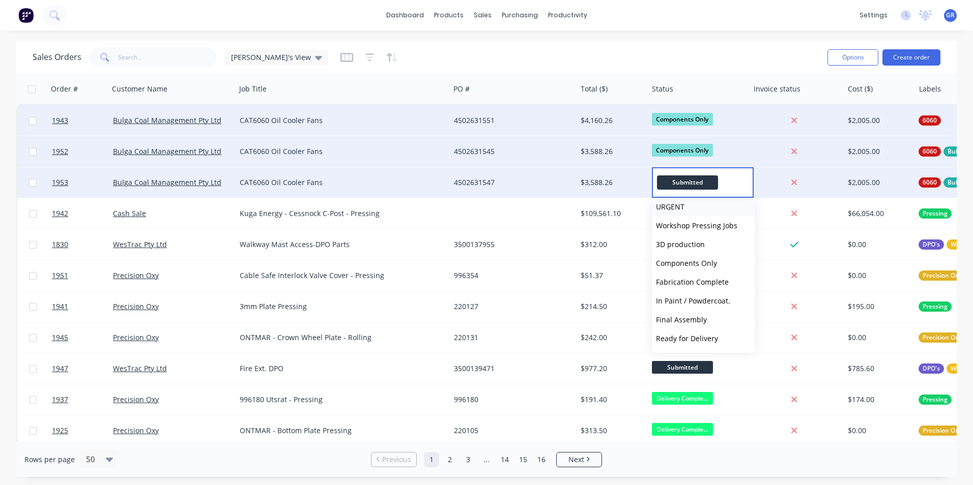
scroll to position [102, 0]
click at [700, 257] on button "Components Only" at bounding box center [703, 262] width 103 height 19
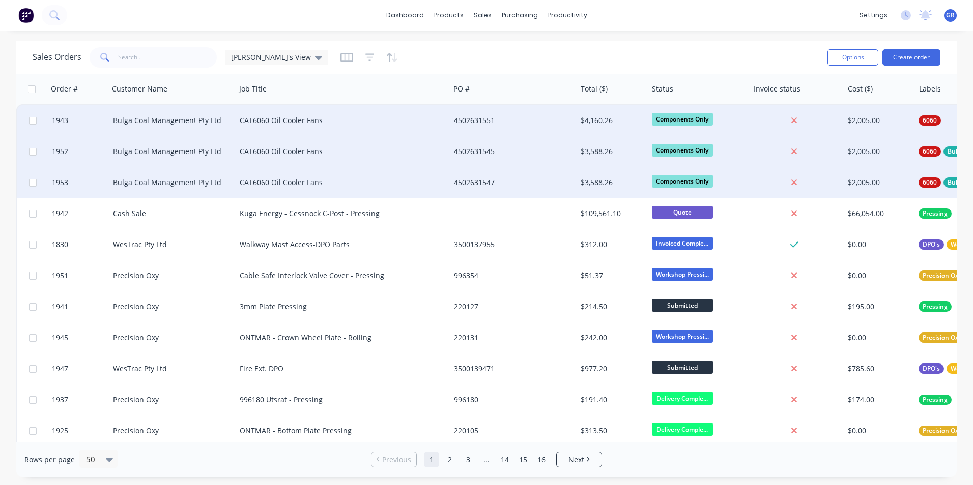
click at [595, 65] on div "Sales Orders [PERSON_NAME]'s View" at bounding box center [426, 57] width 787 height 25
click at [189, 54] on input "text" at bounding box center [167, 57] width 99 height 20
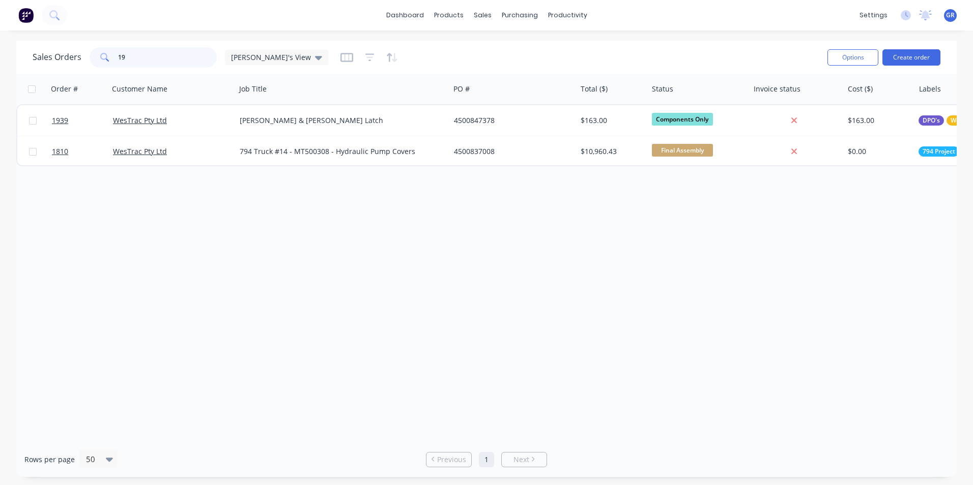
type input "1"
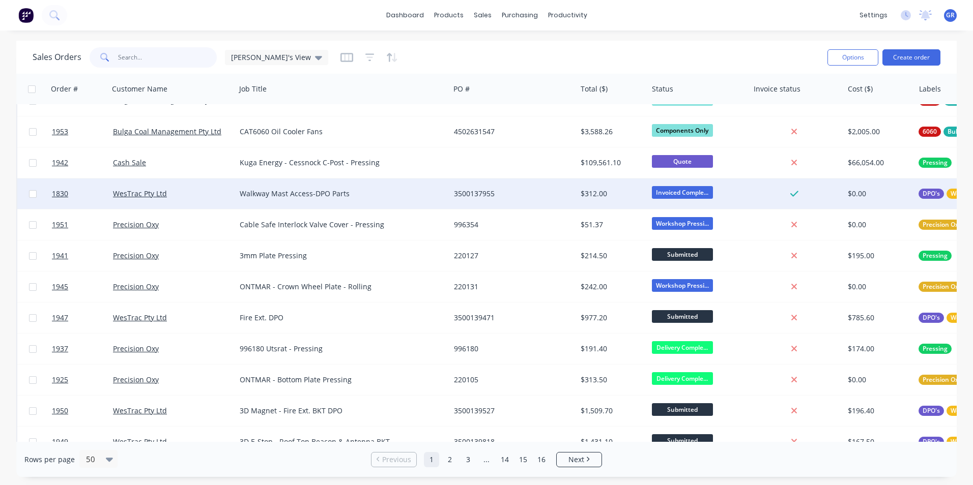
scroll to position [0, 0]
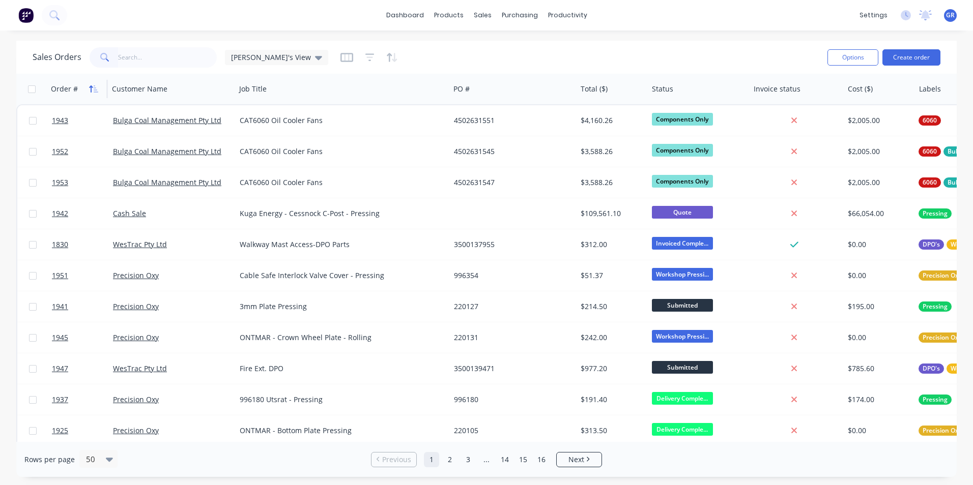
click at [94, 90] on icon "button" at bounding box center [96, 88] width 5 height 7
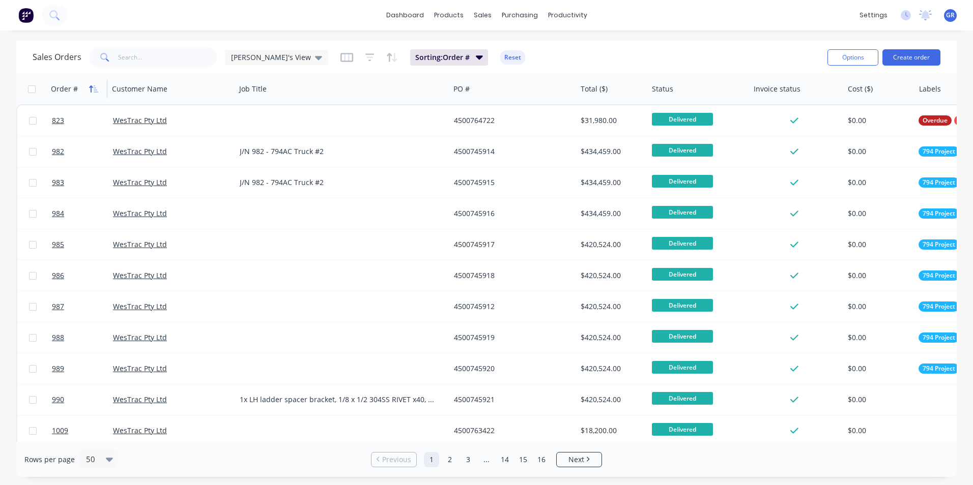
click at [92, 89] on icon "button" at bounding box center [93, 89] width 9 height 8
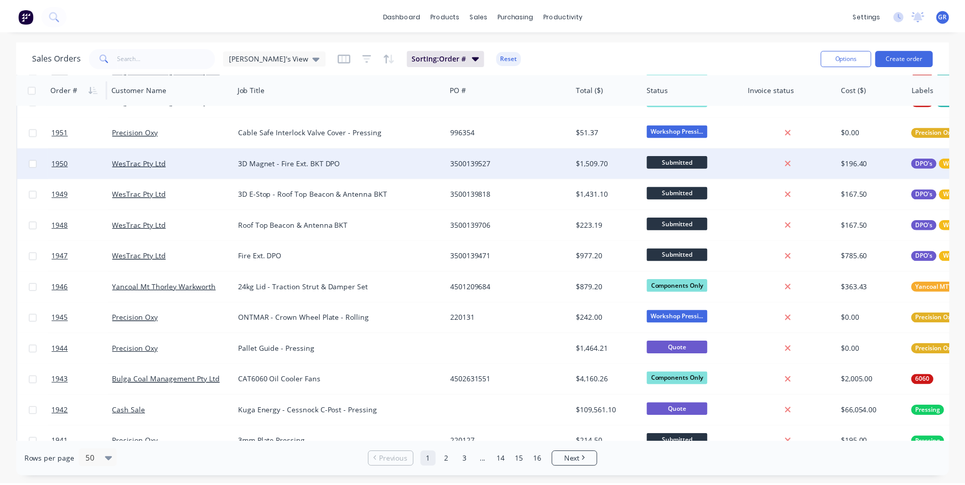
scroll to position [102, 0]
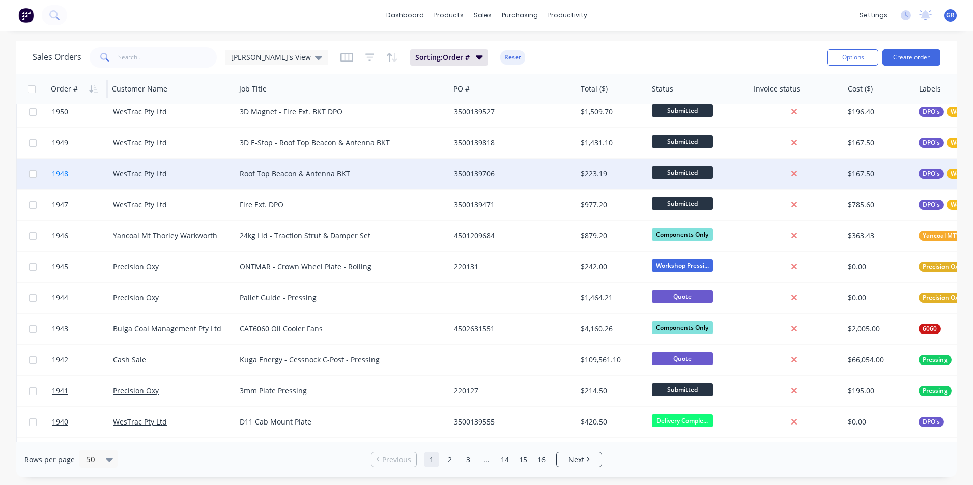
click at [65, 173] on span "1948" at bounding box center [60, 174] width 16 height 10
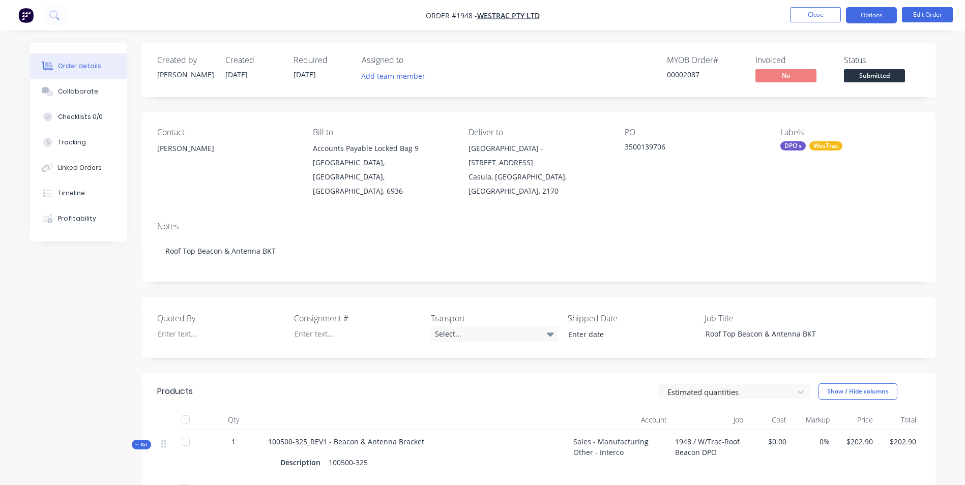
click at [877, 13] on button "Options" at bounding box center [871, 15] width 51 height 16
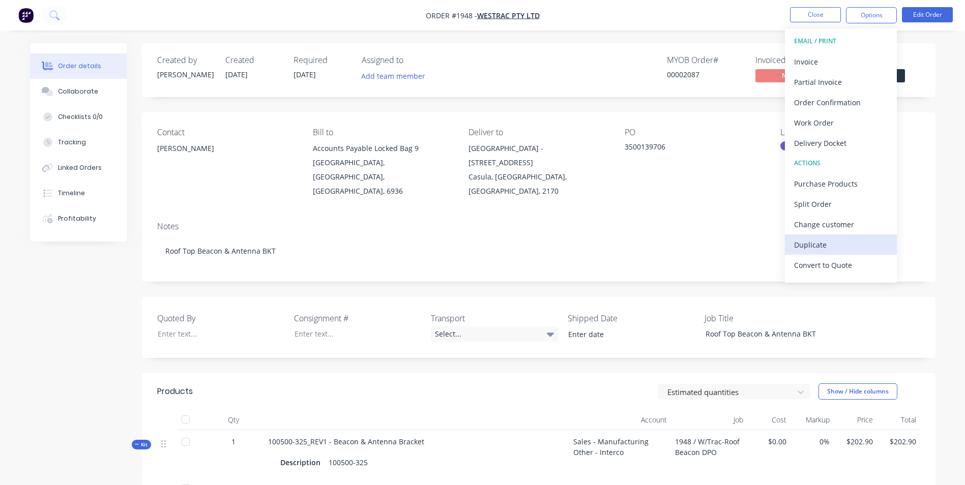
click at [814, 243] on div "Duplicate" at bounding box center [841, 245] width 94 height 15
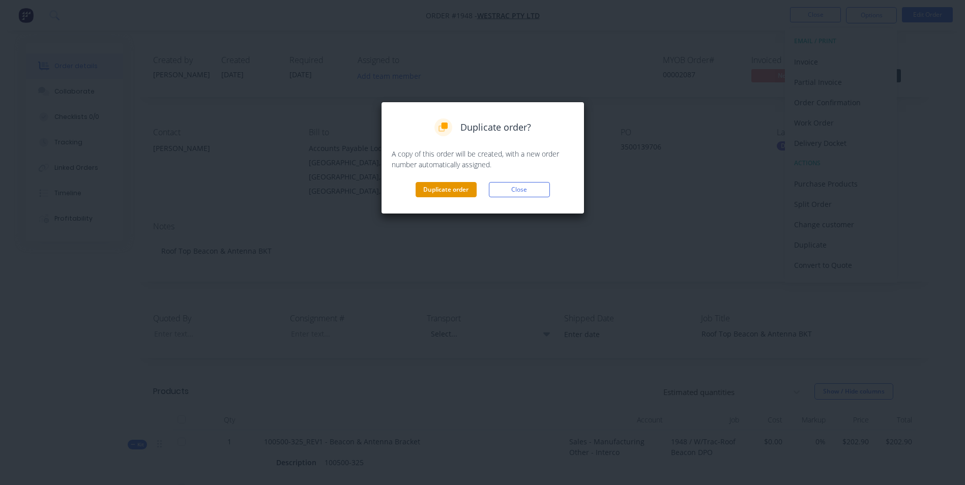
click at [448, 192] on button "Duplicate order" at bounding box center [446, 189] width 61 height 15
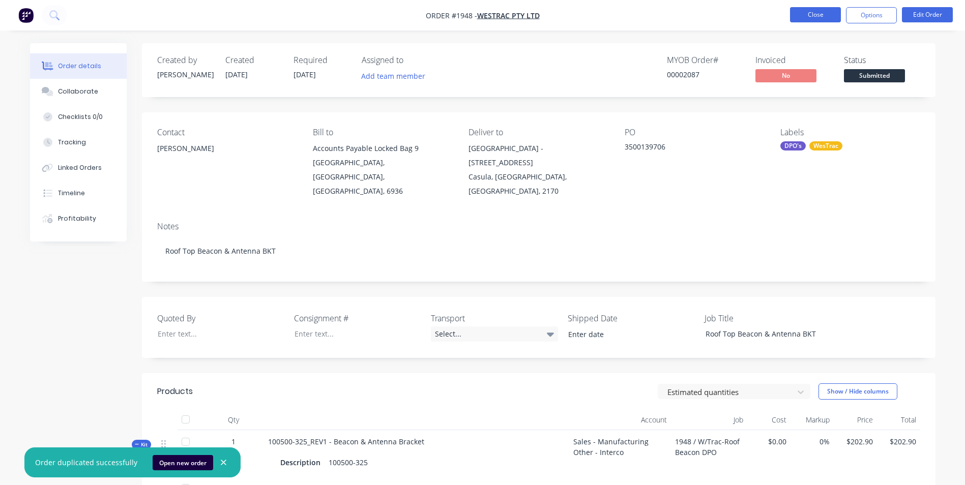
click at [815, 19] on button "Close" at bounding box center [815, 14] width 51 height 15
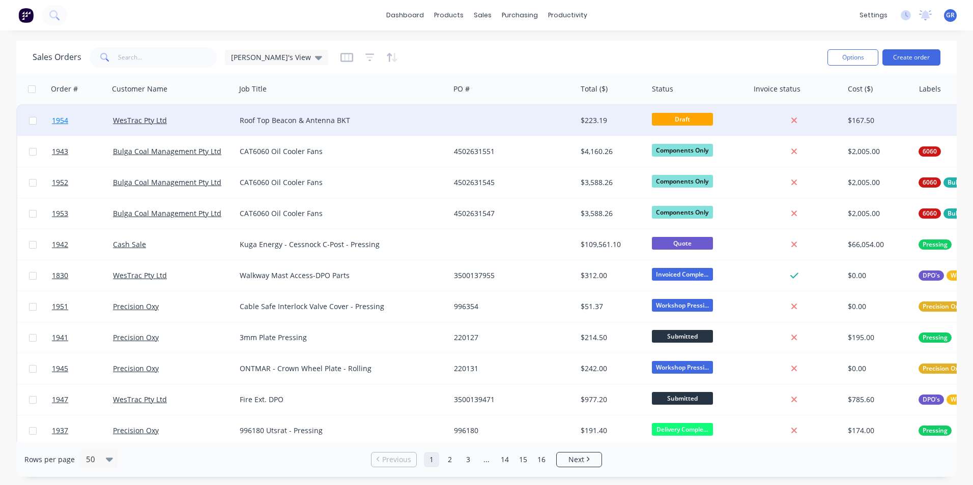
click at [67, 120] on span "1954" at bounding box center [60, 120] width 16 height 10
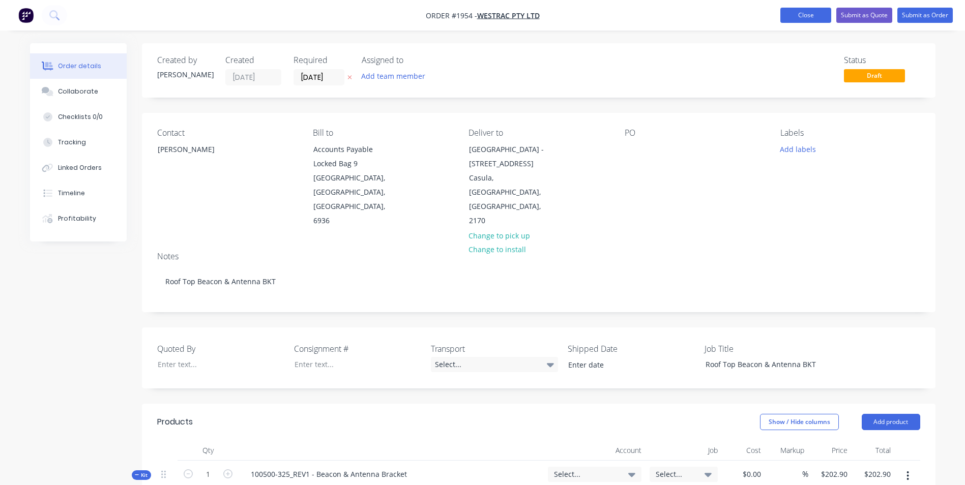
click at [804, 16] on button "Close" at bounding box center [805, 15] width 51 height 15
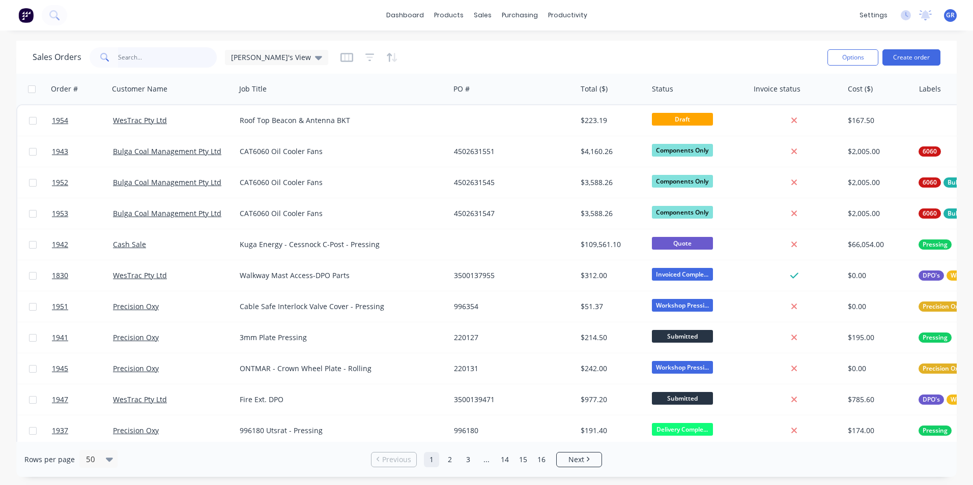
click at [141, 58] on input "text" at bounding box center [167, 57] width 99 height 20
paste input "3500139879"
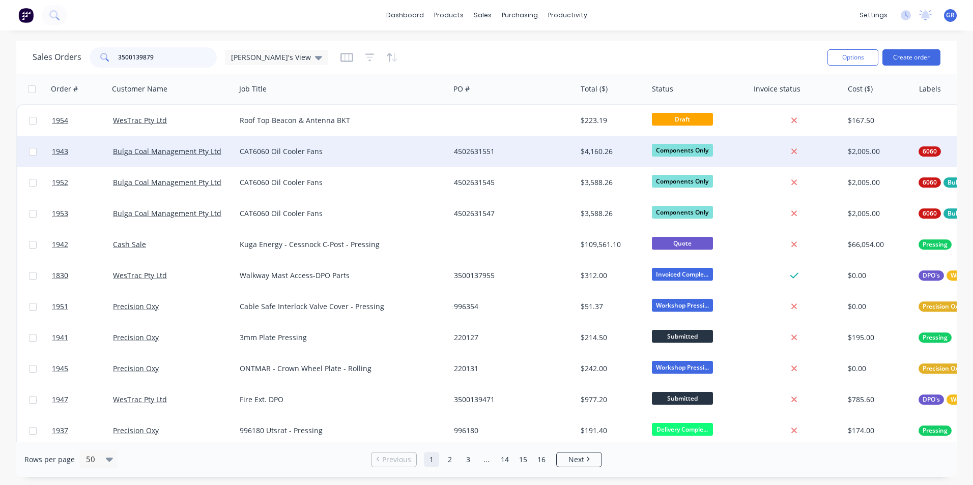
type input "3500139879"
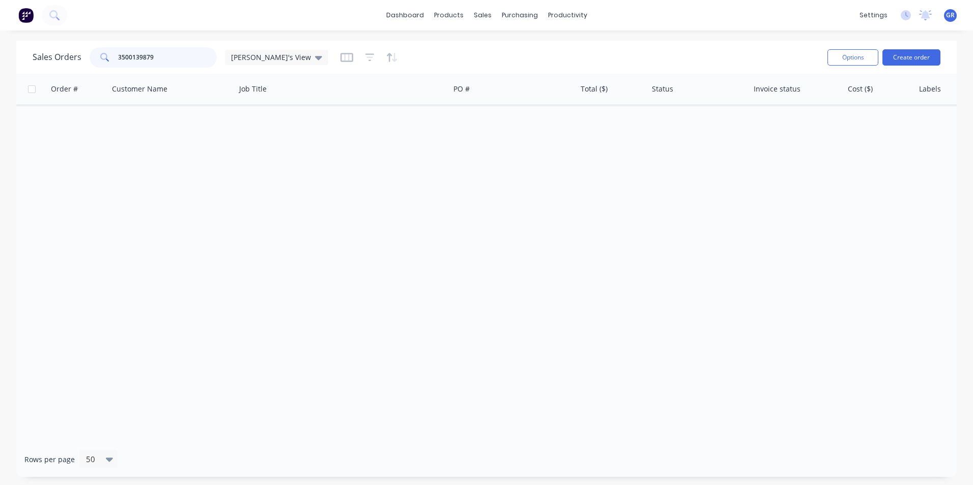
drag, startPoint x: 157, startPoint y: 56, endPoint x: 103, endPoint y: 57, distance: 53.4
click at [103, 57] on div "3500139879" at bounding box center [153, 57] width 127 height 20
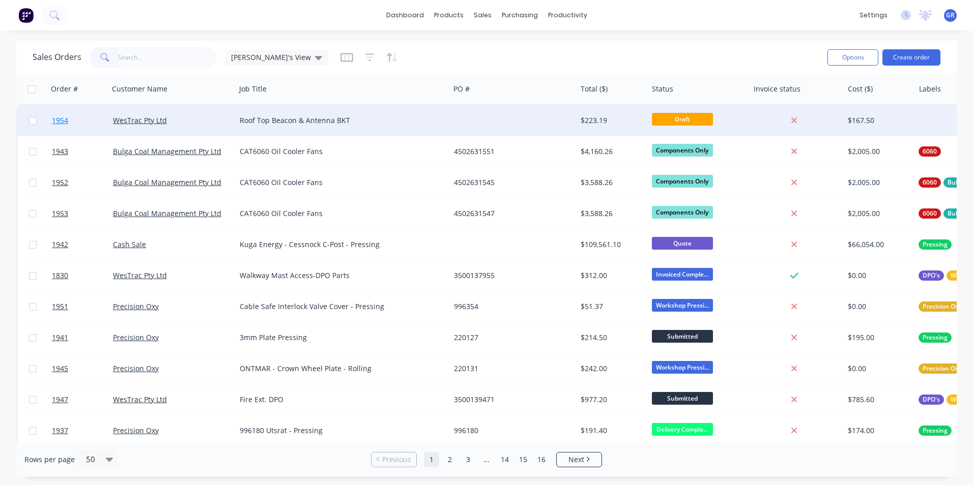
click at [61, 118] on span "1954" at bounding box center [60, 120] width 16 height 10
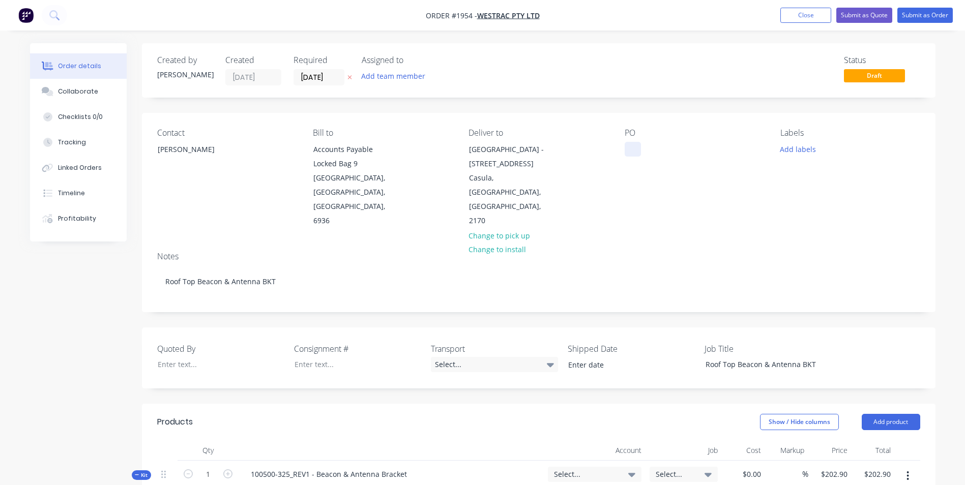
click at [640, 153] on div at bounding box center [633, 149] width 16 height 15
paste div
click at [326, 80] on input "[DATE]" at bounding box center [319, 77] width 50 height 15
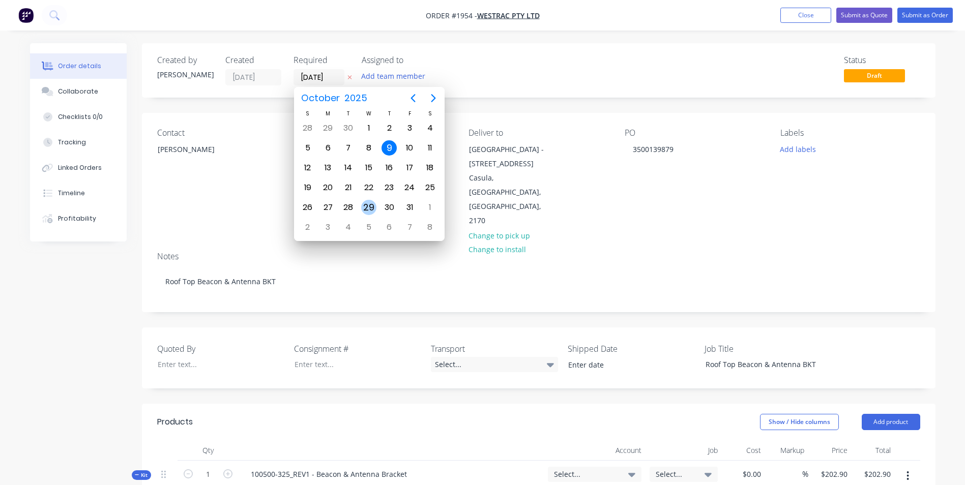
click at [373, 209] on div "29" at bounding box center [368, 207] width 15 height 15
type input "[DATE]"
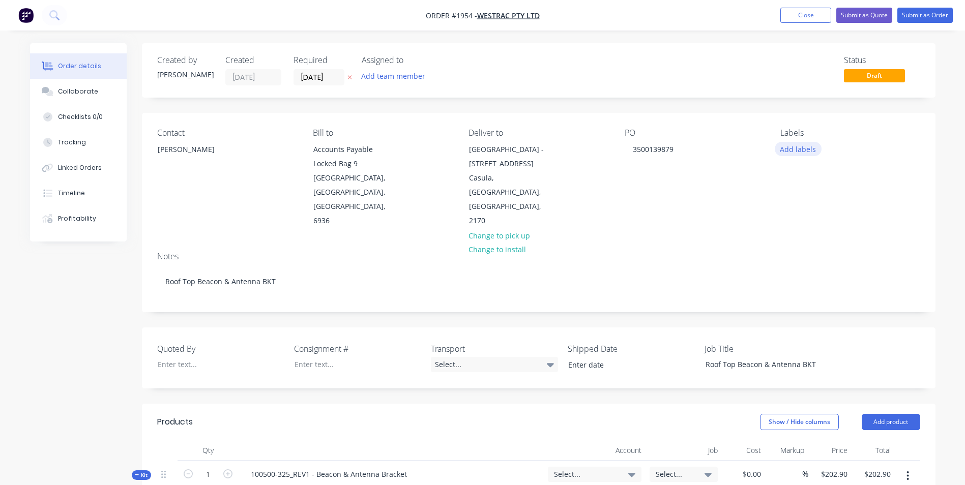
click at [795, 148] on button "Add labels" at bounding box center [798, 149] width 47 height 14
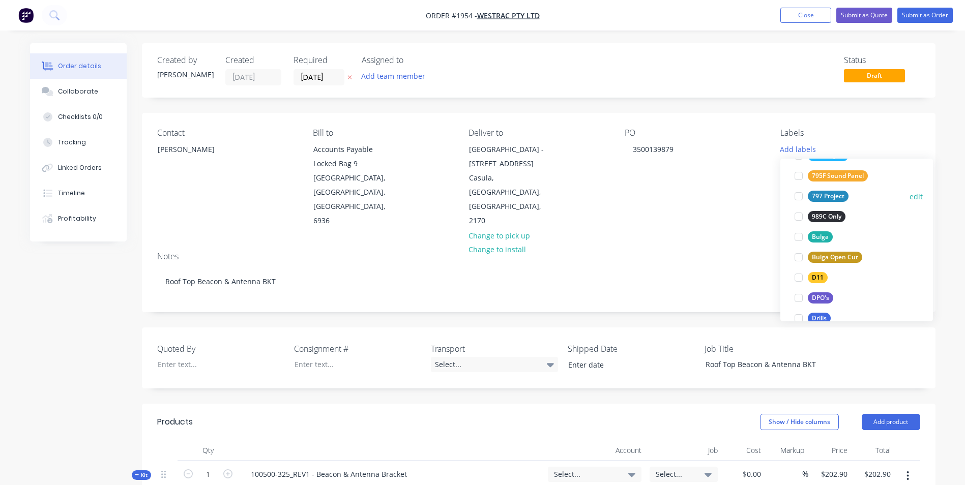
scroll to position [305, 0]
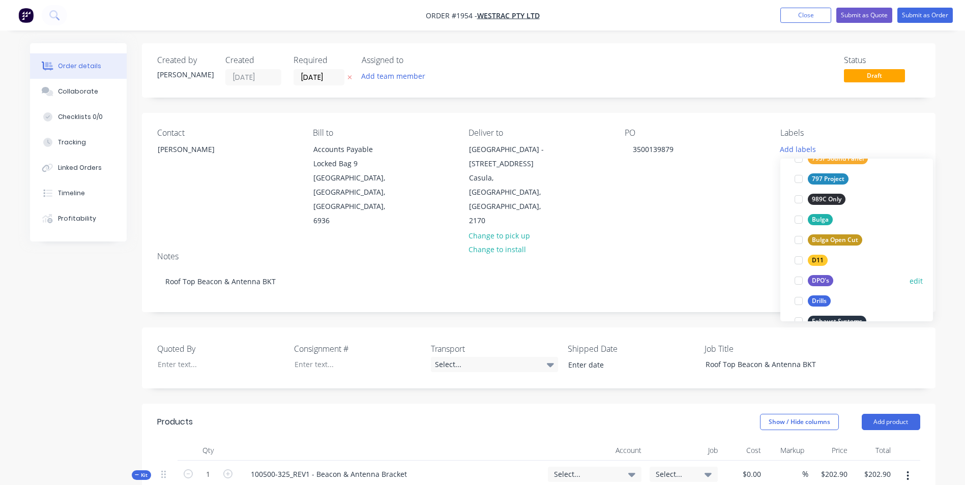
click at [825, 279] on div "DPO's" at bounding box center [820, 280] width 25 height 11
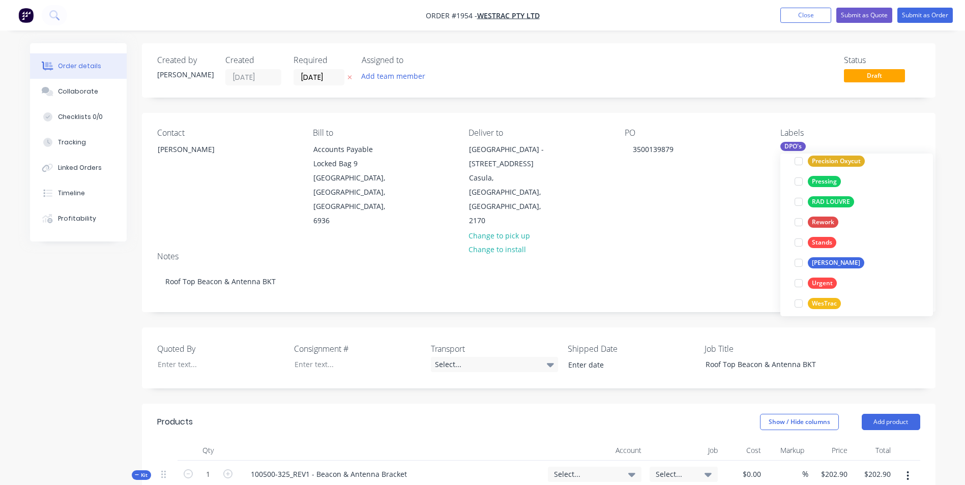
scroll to position [692, 0]
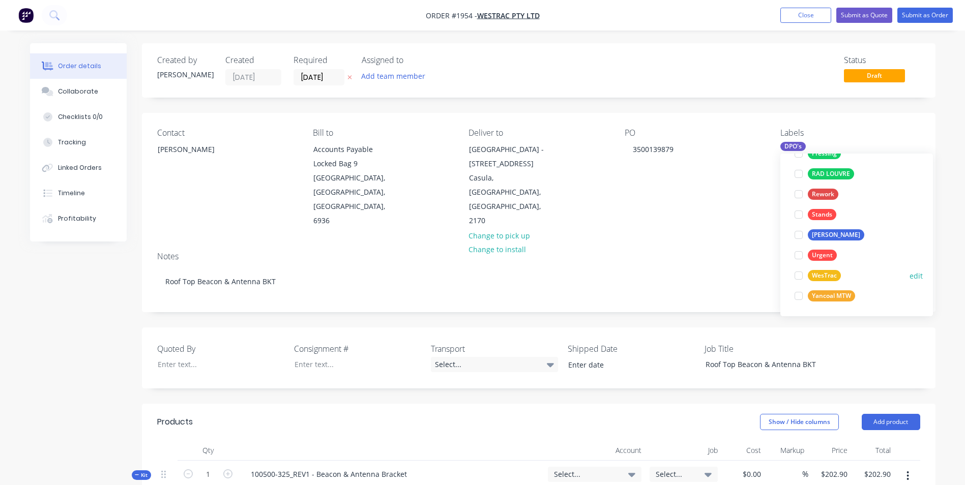
click at [824, 276] on div "WesTrac" at bounding box center [824, 275] width 33 height 11
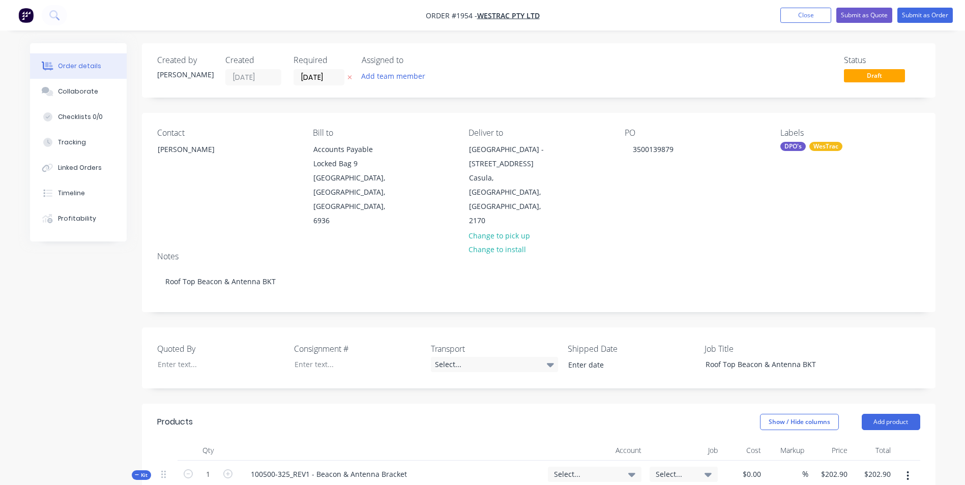
click at [646, 252] on div "Notes" at bounding box center [538, 257] width 763 height 10
click at [181, 151] on div "[PERSON_NAME]" at bounding box center [200, 149] width 84 height 14
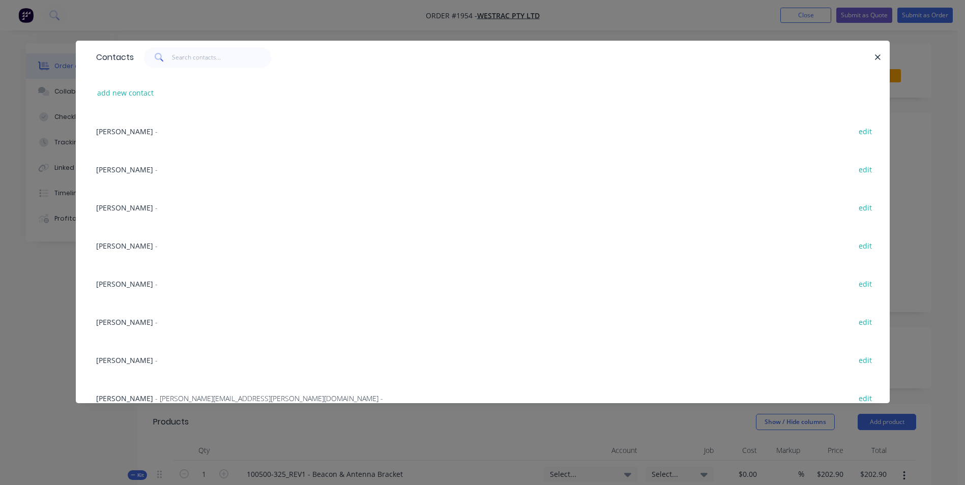
click at [128, 210] on span "[PERSON_NAME]" at bounding box center [124, 208] width 57 height 10
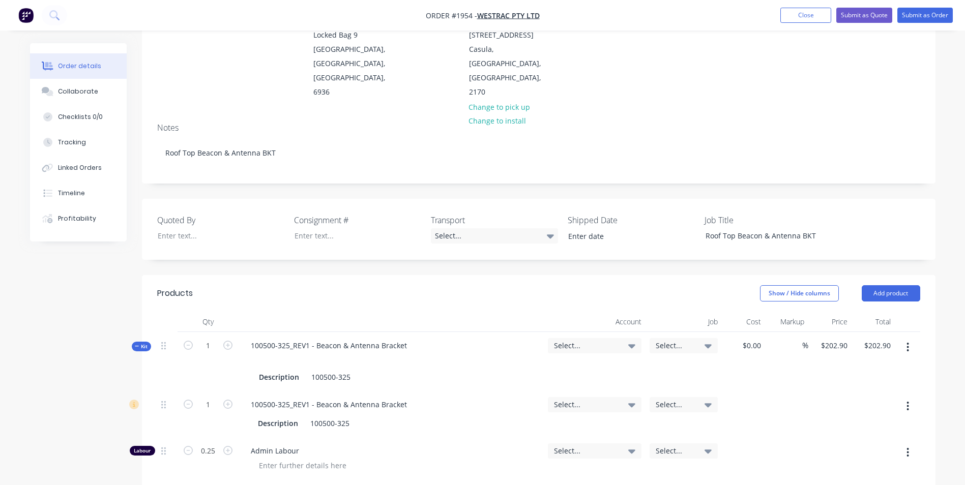
scroll to position [153, 0]
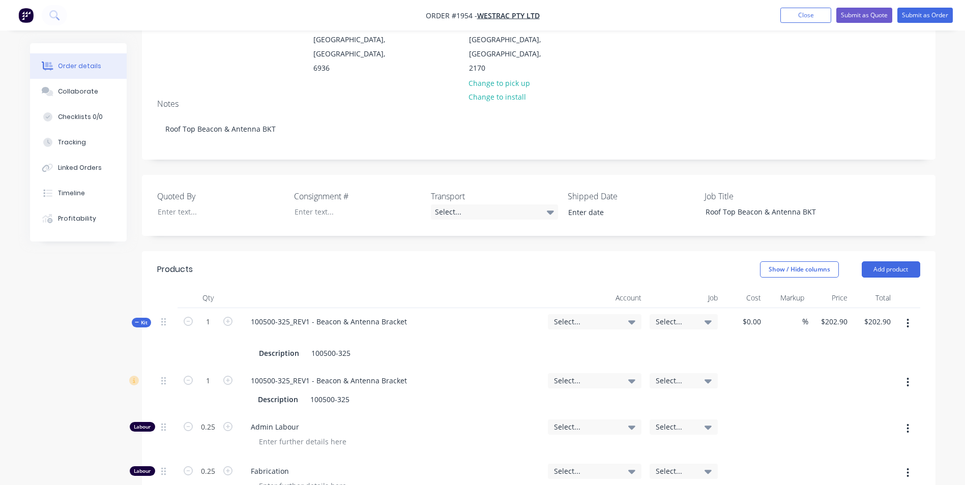
click at [143, 319] on span "Kit" at bounding box center [141, 323] width 13 height 8
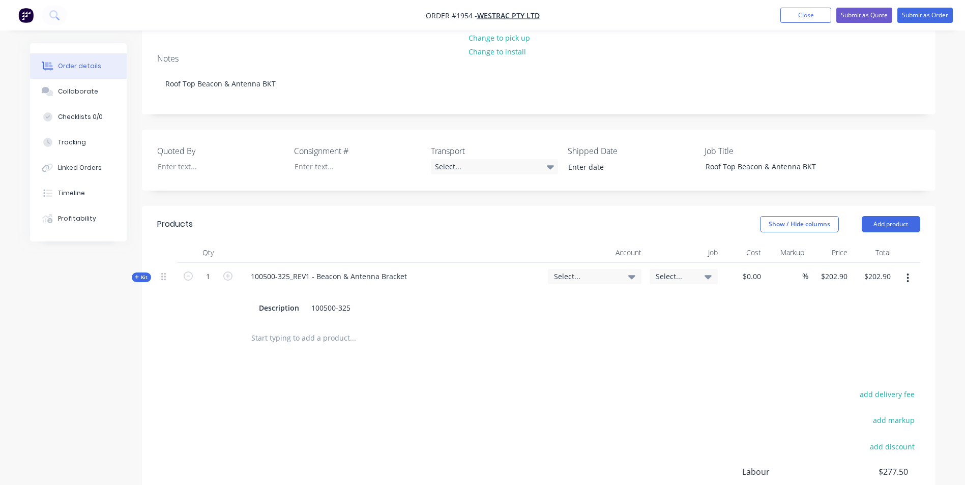
scroll to position [197, 0]
click at [907, 274] on icon "button" at bounding box center [908, 279] width 3 height 11
click at [863, 360] on div "Exclude from tax" at bounding box center [872, 367] width 78 height 15
click at [571, 272] on span "Select..." at bounding box center [586, 277] width 64 height 11
click at [546, 298] on input at bounding box center [578, 308] width 104 height 20
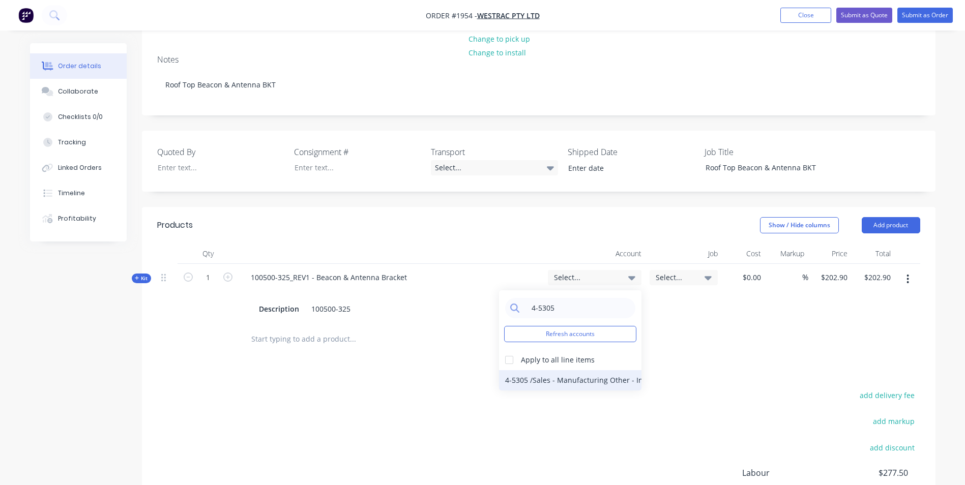
type input "4-5305"
click at [542, 370] on div "4-5305 / Sales - Manufacturing Other - Interco" at bounding box center [570, 380] width 142 height 20
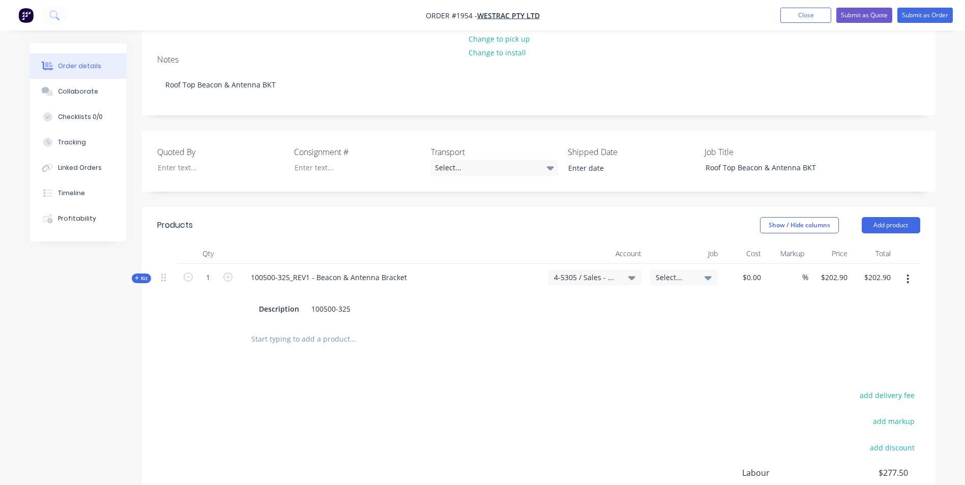
click at [673, 272] on span "Select..." at bounding box center [675, 277] width 39 height 11
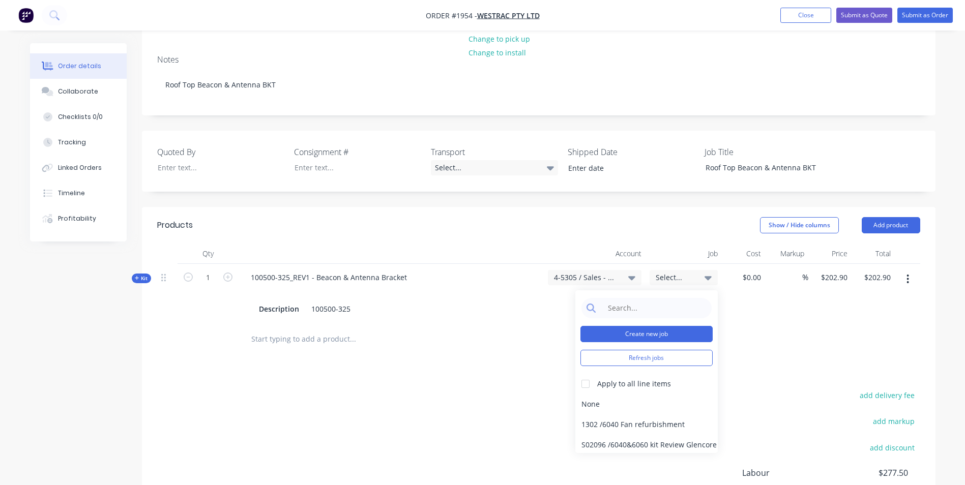
click at [648, 326] on button "Create new job" at bounding box center [647, 334] width 132 height 16
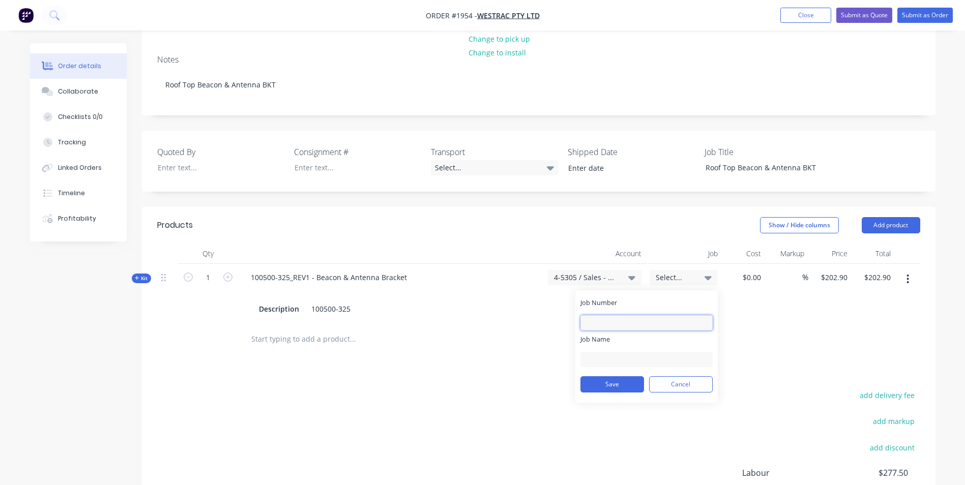
click at [609, 315] on input "Job Number" at bounding box center [647, 322] width 132 height 15
type input "1954"
click at [596, 352] on input "Job Name" at bounding box center [647, 359] width 132 height 15
type input "w"
click at [624, 352] on input "W/trac-r" at bounding box center [647, 359] width 132 height 15
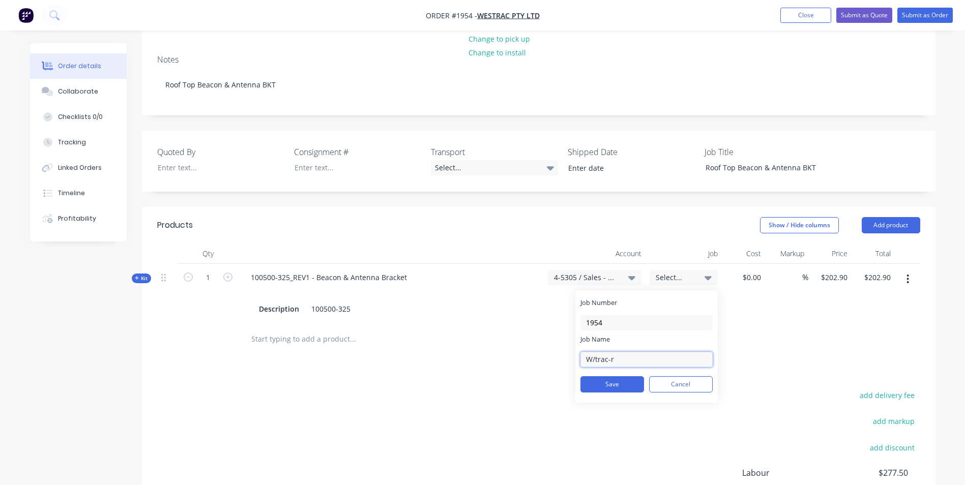
type input "W/Trac-Roof Beacon DPO"
click at [618, 376] on button "Save" at bounding box center [613, 384] width 64 height 16
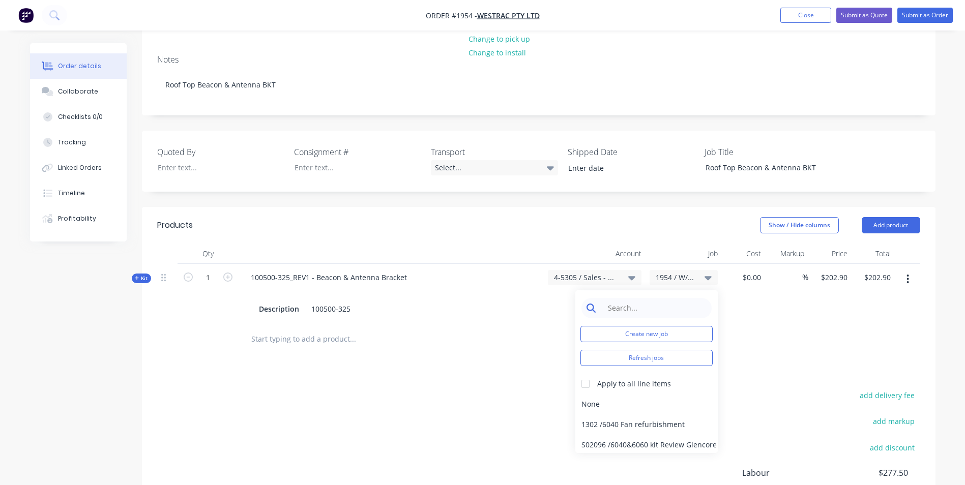
click at [622, 298] on input at bounding box center [654, 308] width 104 height 20
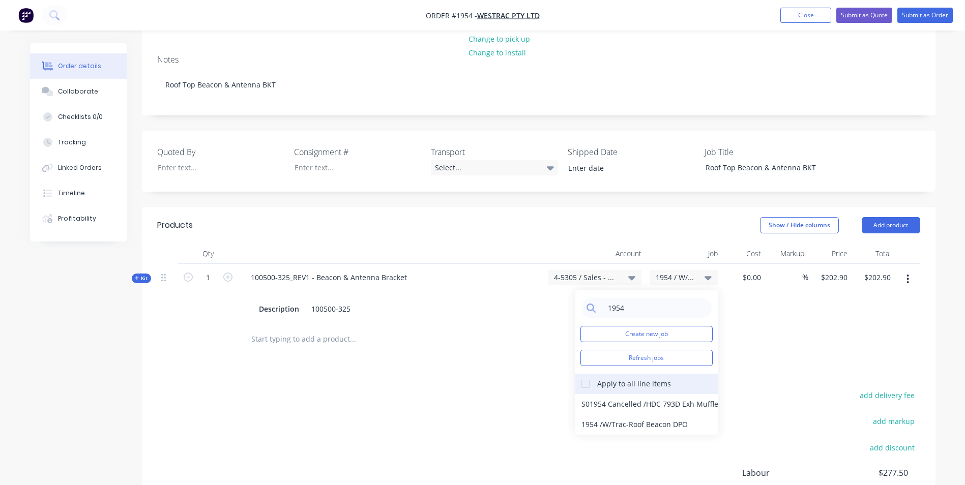
type input "1954"
click at [585, 374] on div at bounding box center [585, 384] width 20 height 20
click at [601, 415] on div "1954 / W/Trac-Roof Beacon DPO" at bounding box center [646, 425] width 142 height 20
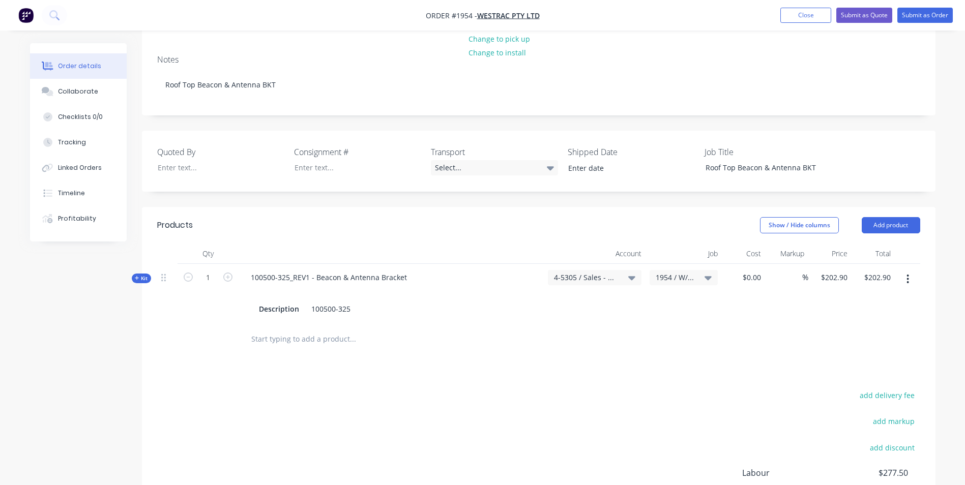
click at [602, 272] on span "4-5305 / Sales - Manufacturing Other - Interco" at bounding box center [586, 277] width 64 height 11
click at [546, 298] on input at bounding box center [578, 308] width 104 height 20
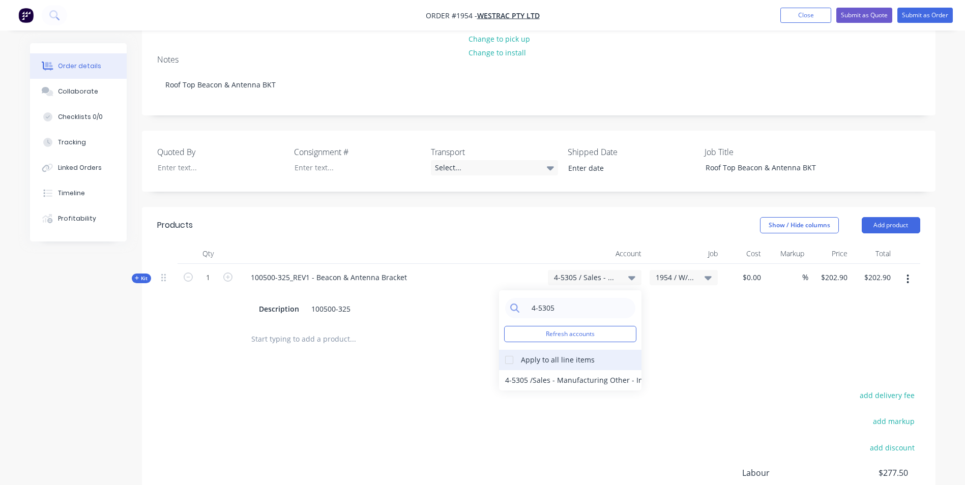
type input "4-5305"
click at [509, 350] on div at bounding box center [509, 360] width 20 height 20
click at [531, 370] on div "4-5305 / Sales - Manufacturing Other - Interco" at bounding box center [570, 380] width 142 height 20
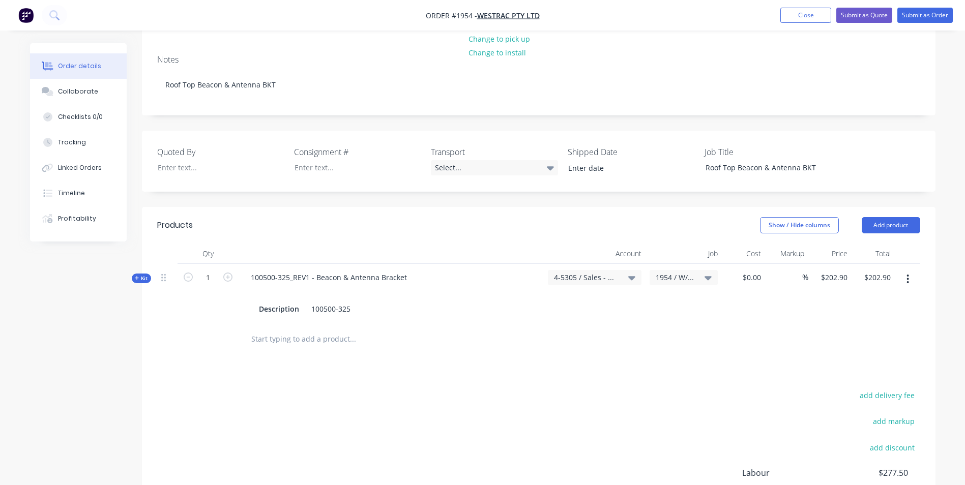
click at [631, 276] on icon at bounding box center [631, 278] width 7 height 4
click at [559, 244] on div "Account" at bounding box center [595, 254] width 102 height 20
click at [147, 275] on span "Kit" at bounding box center [141, 279] width 13 height 8
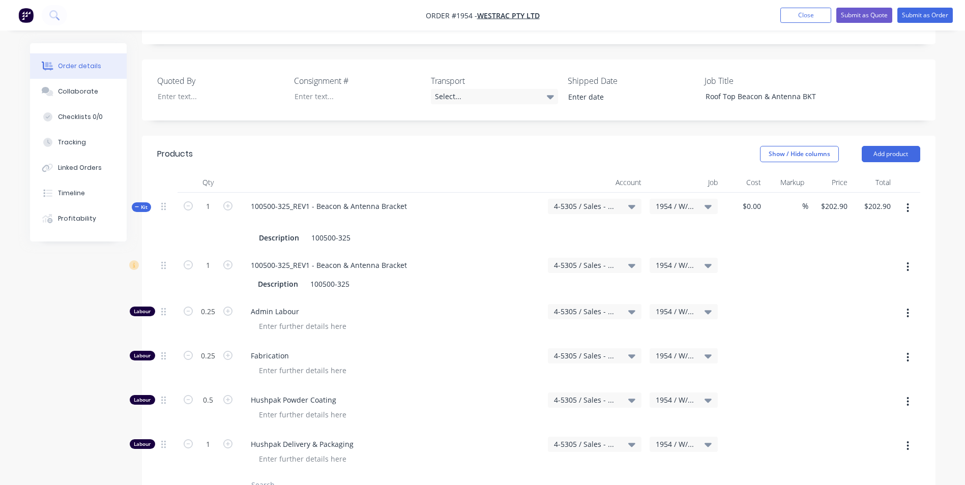
scroll to position [248, 0]
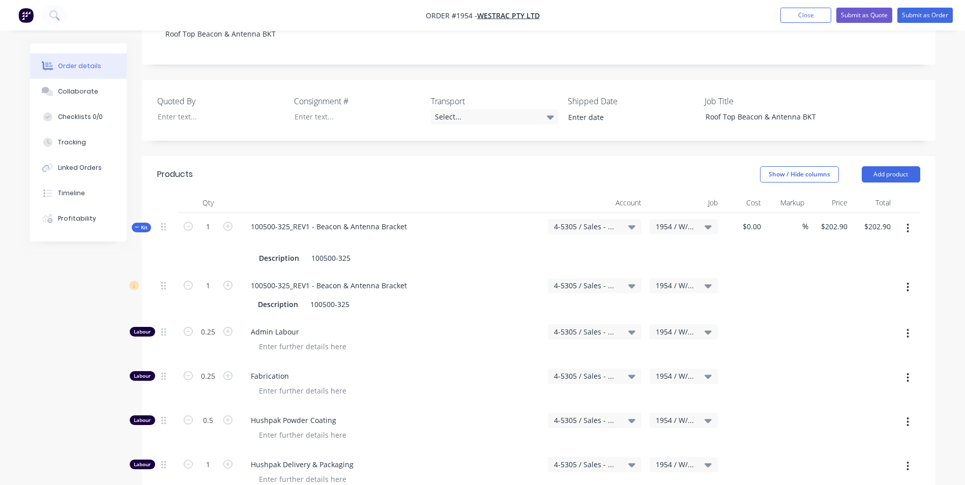
click at [139, 225] on icon "button" at bounding box center [137, 227] width 5 height 5
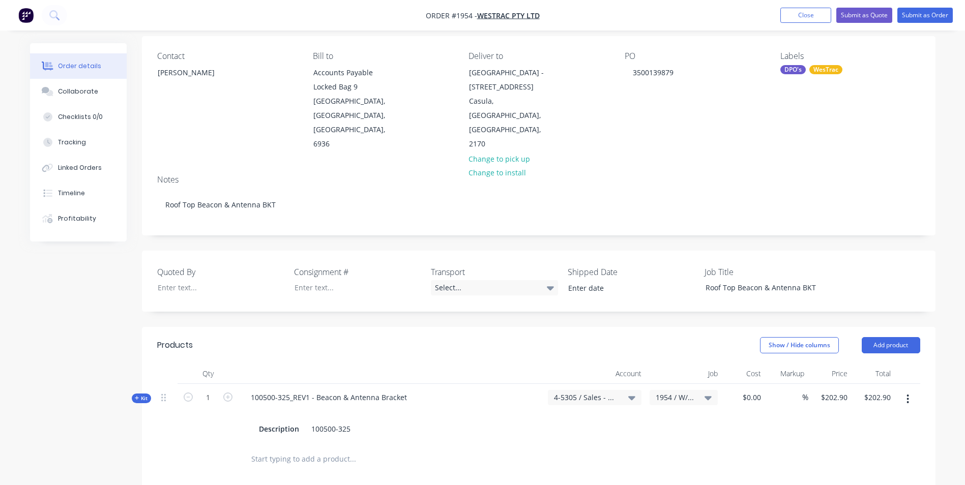
scroll to position [95, 0]
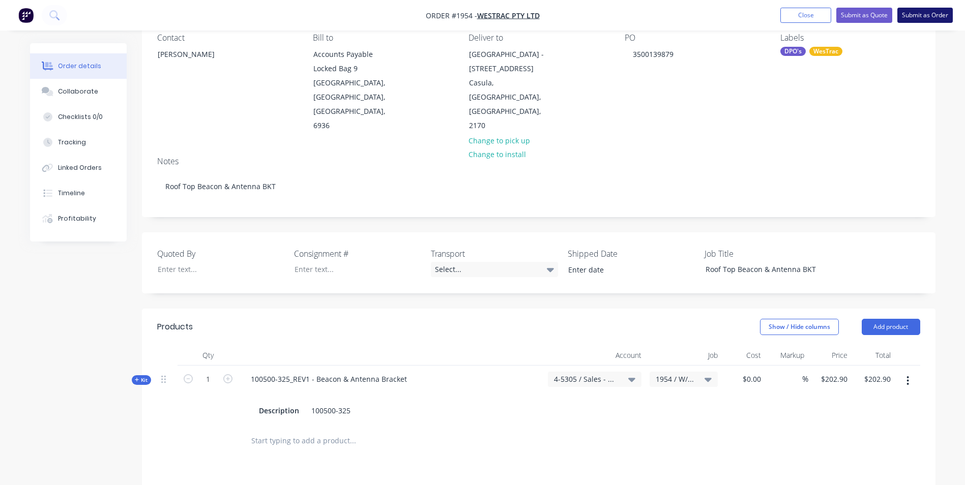
click at [925, 17] on button "Submit as Order" at bounding box center [924, 15] width 55 height 15
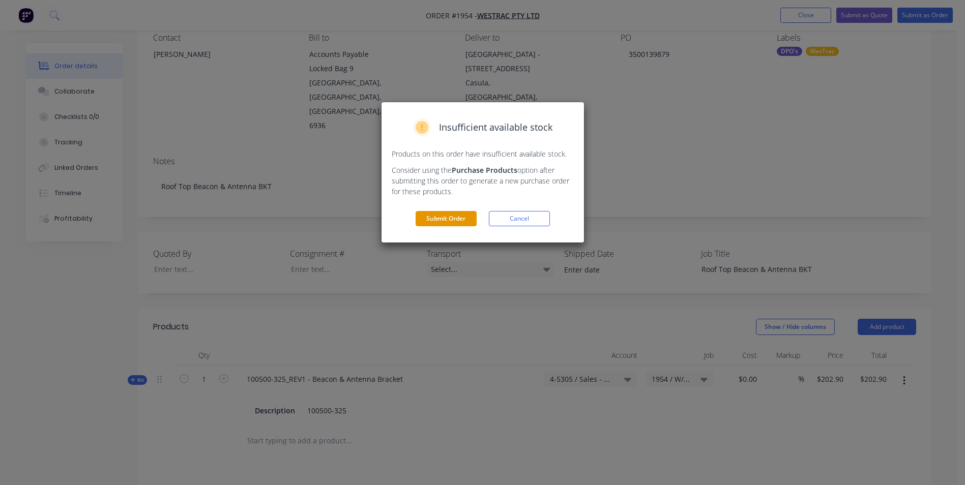
click at [445, 216] on button "Submit Order" at bounding box center [446, 218] width 61 height 15
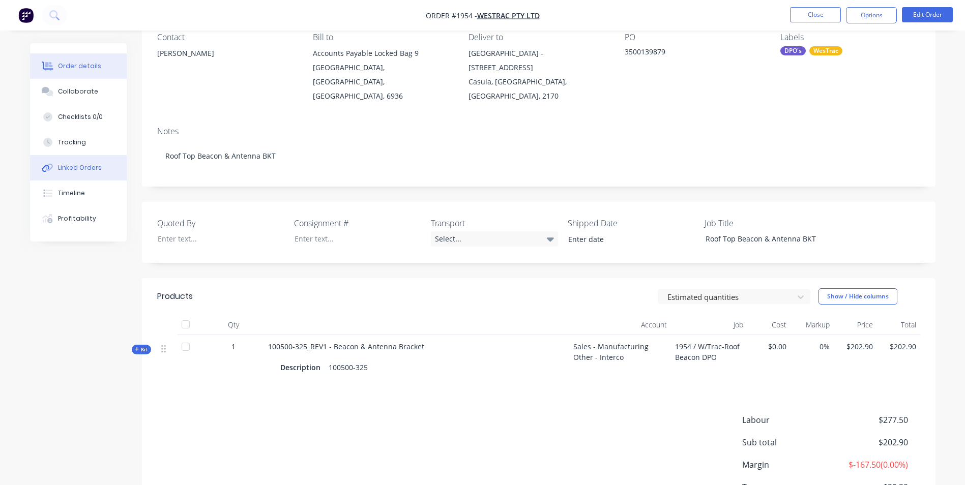
click at [79, 167] on div "Linked Orders" at bounding box center [80, 167] width 44 height 9
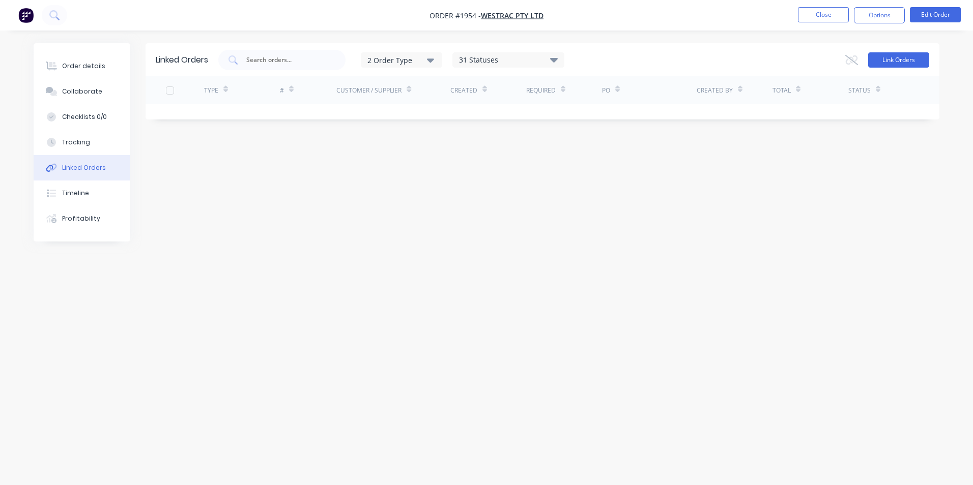
click at [888, 59] on button "Link Orders" at bounding box center [898, 59] width 61 height 15
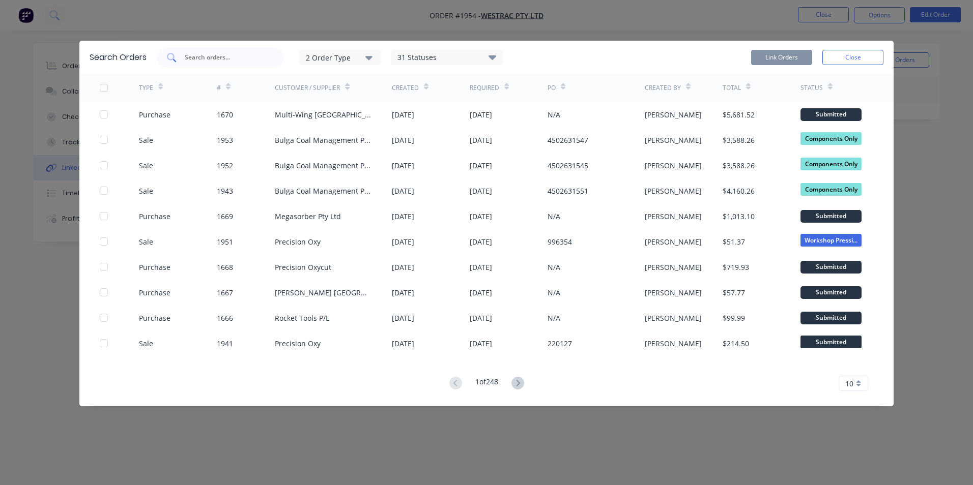
click at [207, 58] on input "text" at bounding box center [226, 57] width 84 height 10
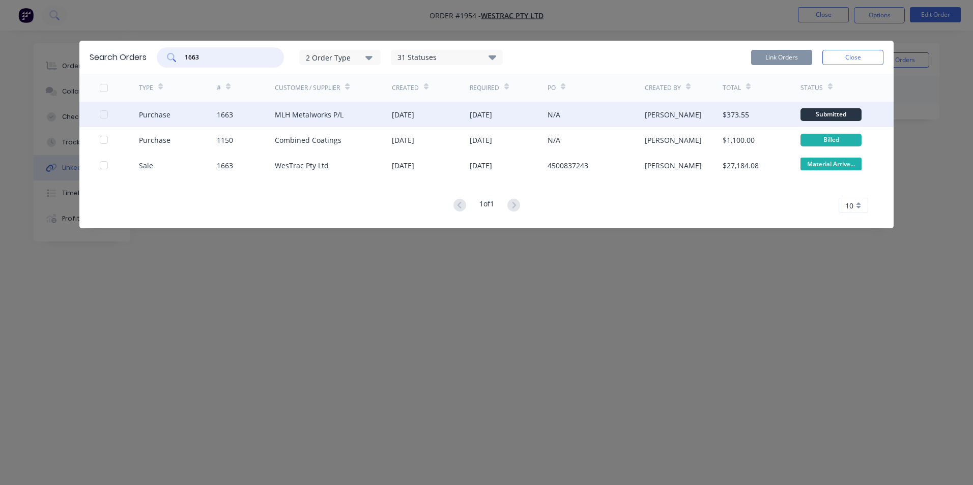
click at [101, 112] on div at bounding box center [104, 114] width 20 height 20
type input "1663"
click at [777, 57] on button "Link Orders" at bounding box center [781, 57] width 61 height 15
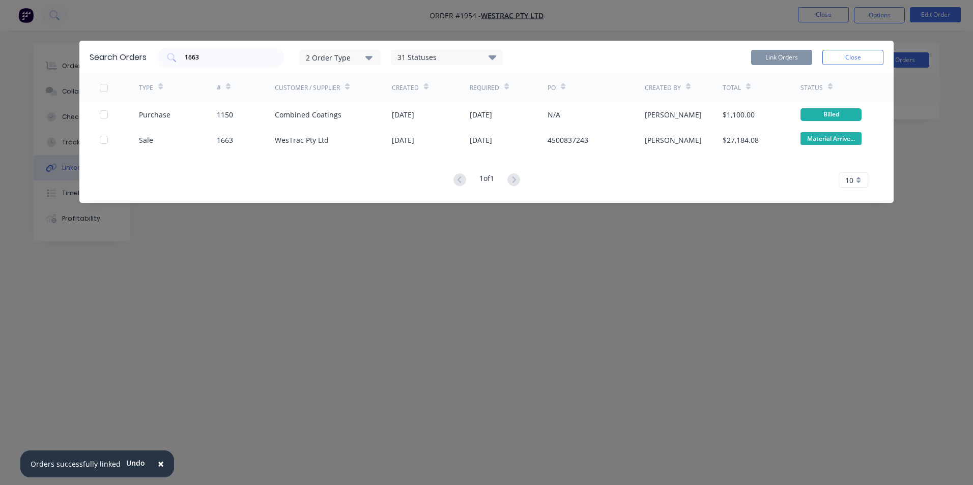
click at [876, 57] on button "Close" at bounding box center [852, 57] width 61 height 15
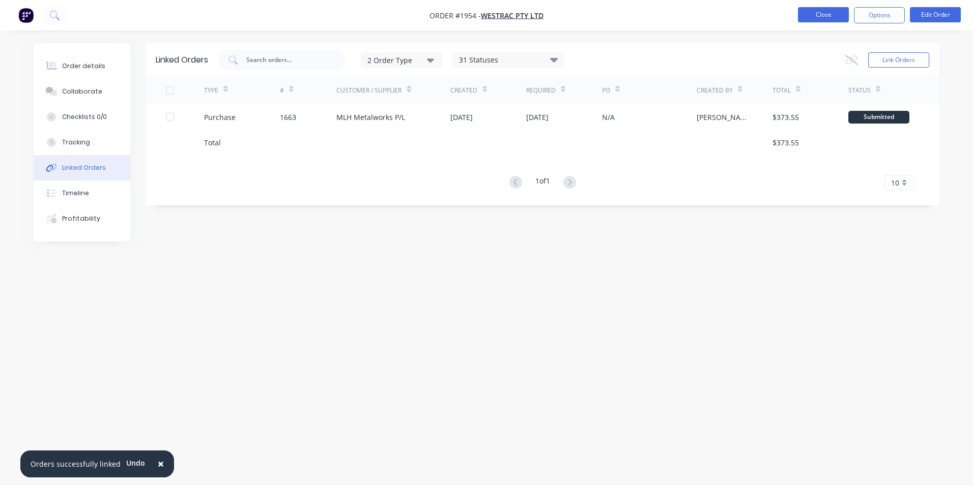
click at [830, 15] on button "Close" at bounding box center [823, 14] width 51 height 15
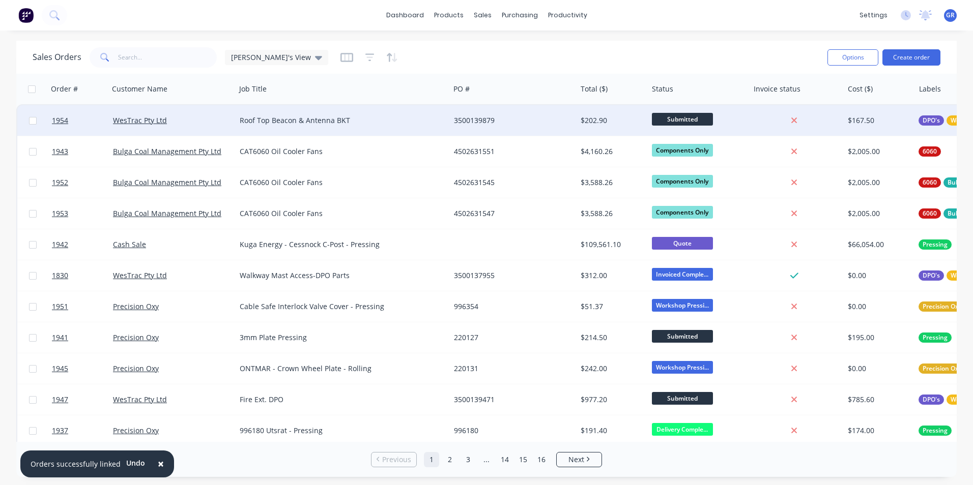
click at [683, 115] on span "Submitted" at bounding box center [682, 119] width 61 height 13
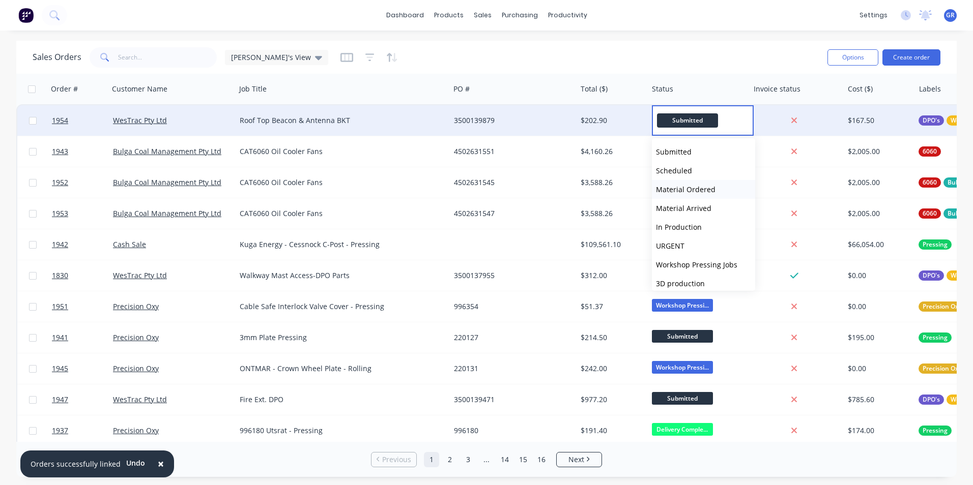
click at [694, 189] on span "Material Ordered" at bounding box center [686, 190] width 60 height 10
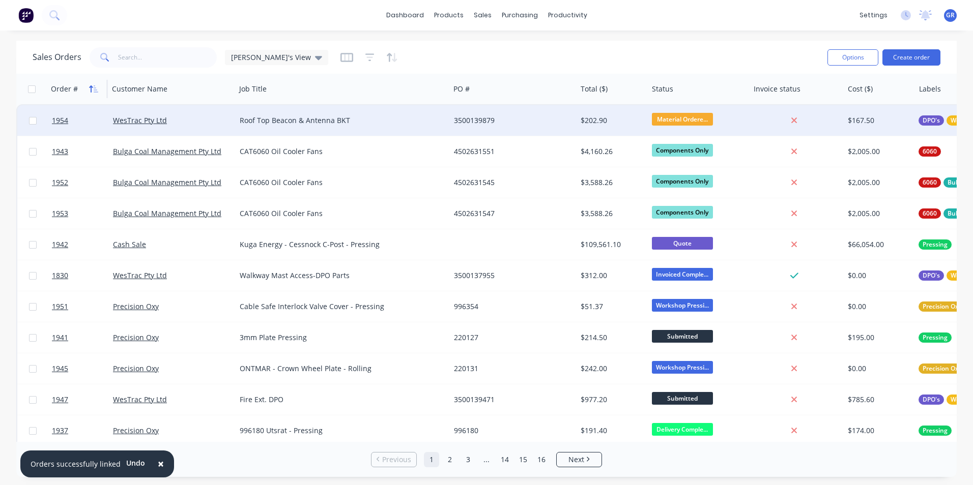
click at [93, 88] on icon "button" at bounding box center [93, 89] width 9 height 8
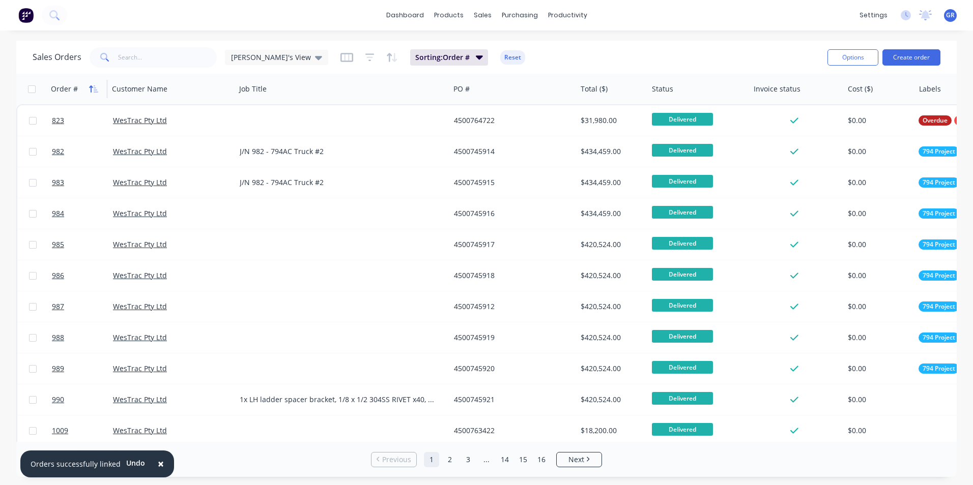
click at [92, 88] on icon "button" at bounding box center [93, 89] width 9 height 8
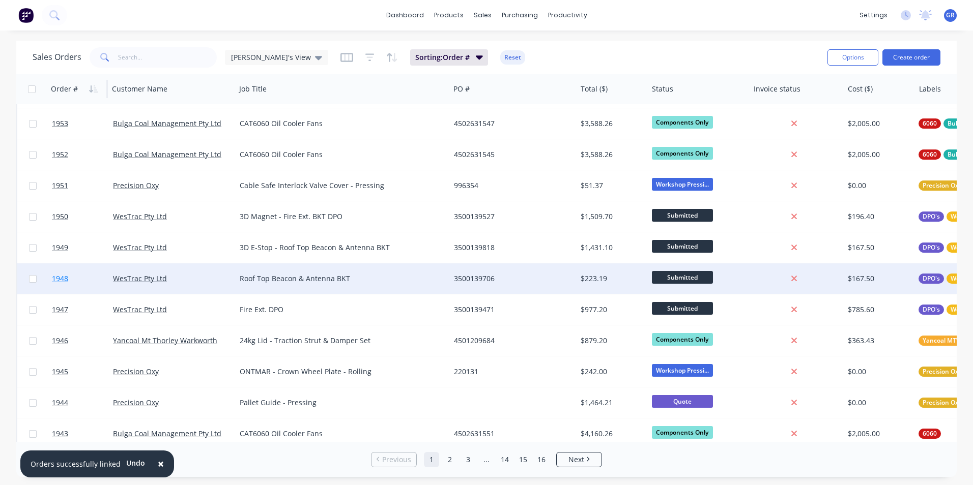
scroll to position [51, 0]
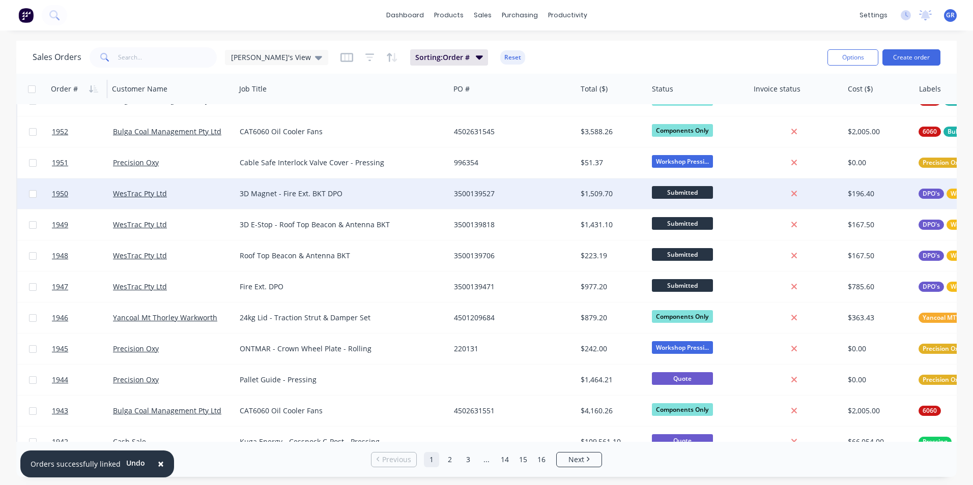
click at [683, 191] on span "Submitted" at bounding box center [682, 192] width 61 height 13
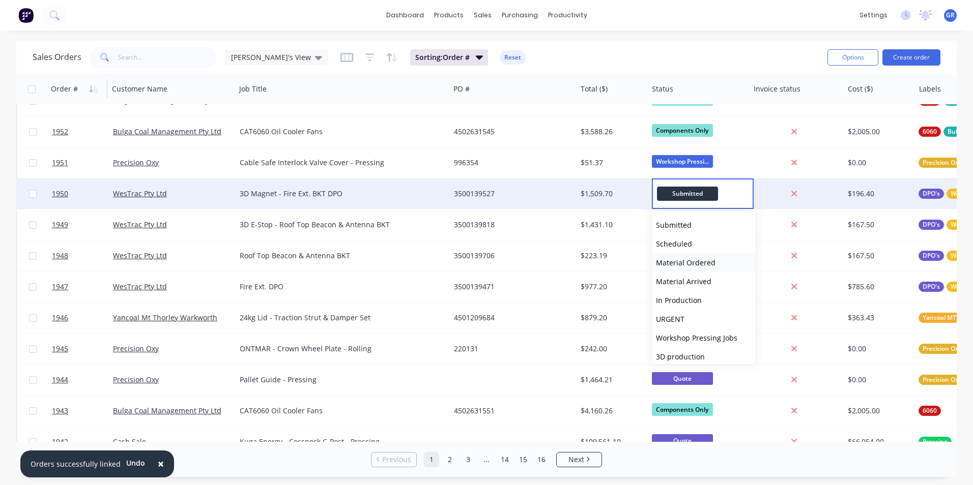
click at [691, 263] on span "Material Ordered" at bounding box center [686, 263] width 60 height 10
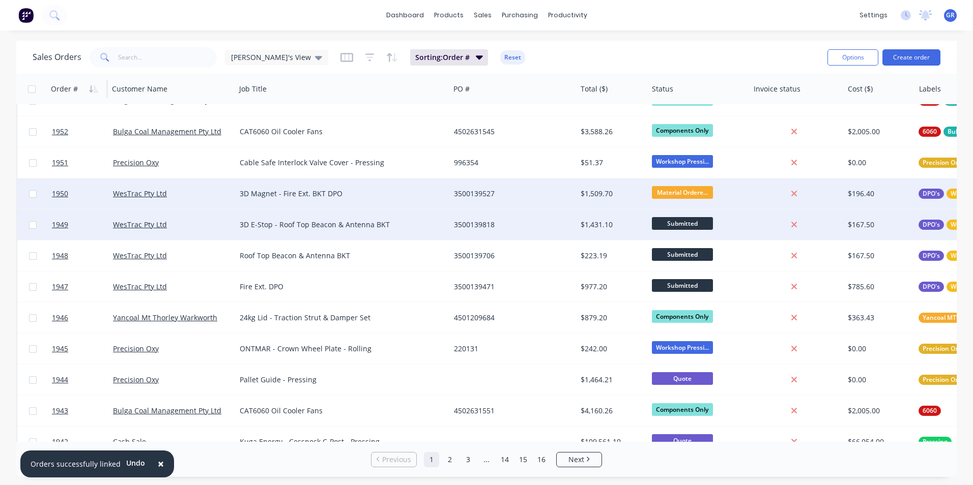
click at [683, 221] on span "Submitted" at bounding box center [682, 223] width 61 height 13
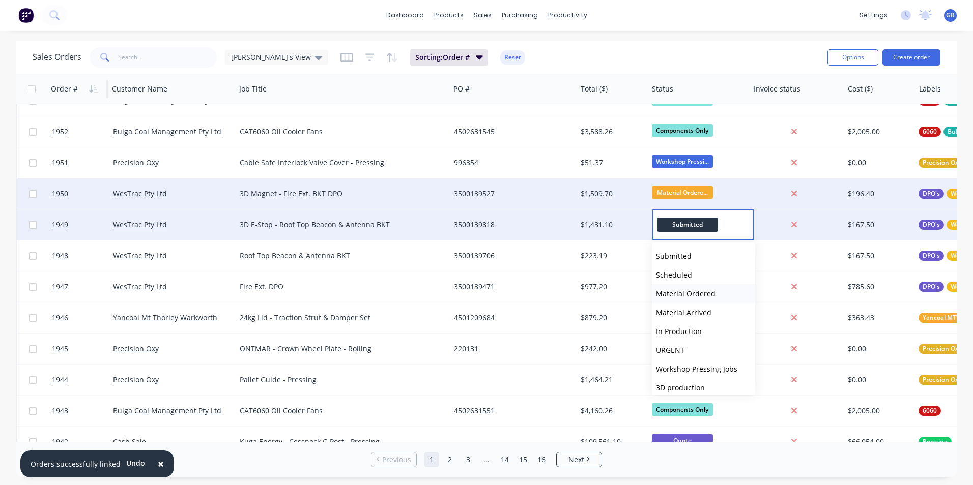
click at [688, 293] on span "Material Ordered" at bounding box center [686, 294] width 60 height 10
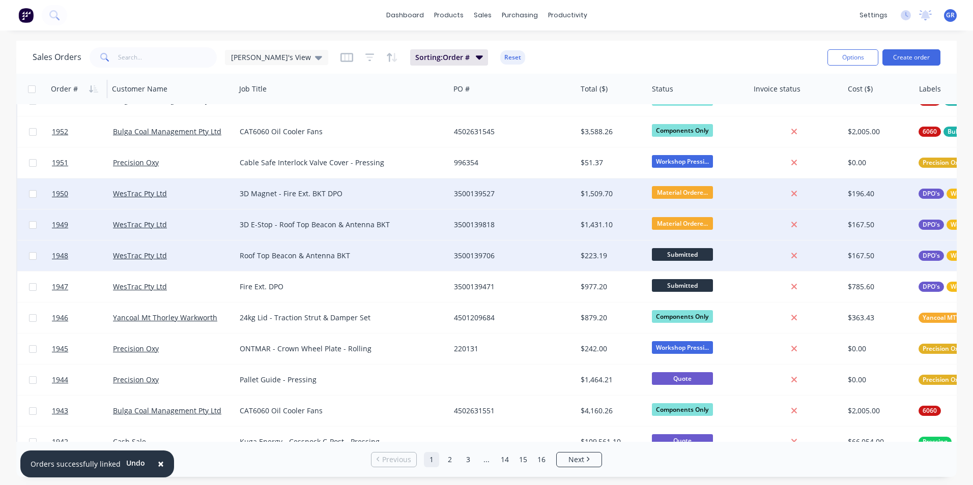
click at [677, 253] on span "Submitted" at bounding box center [682, 254] width 61 height 13
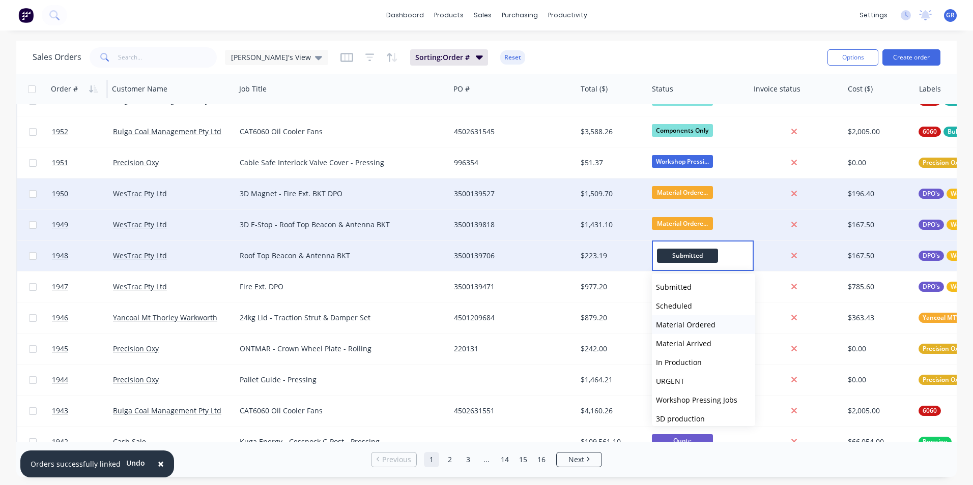
click at [691, 324] on span "Material Ordered" at bounding box center [686, 325] width 60 height 10
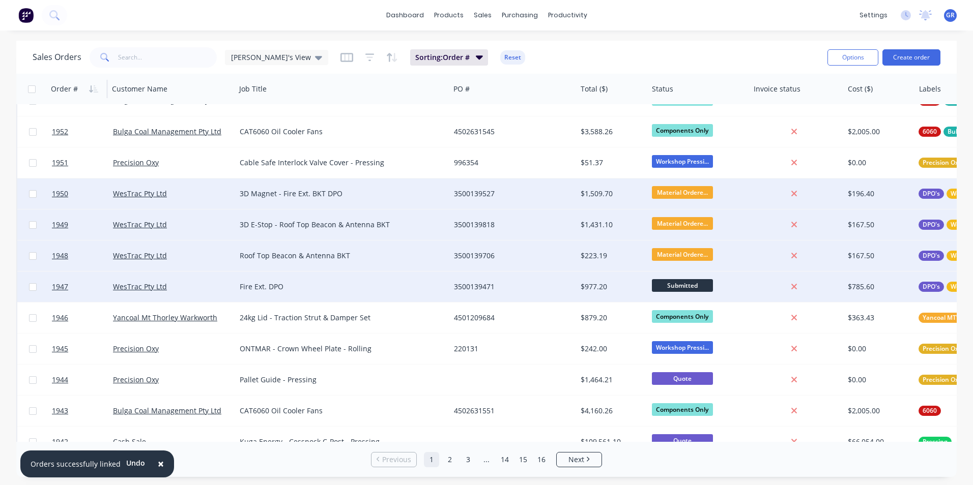
click at [674, 284] on span "Submitted" at bounding box center [682, 285] width 61 height 13
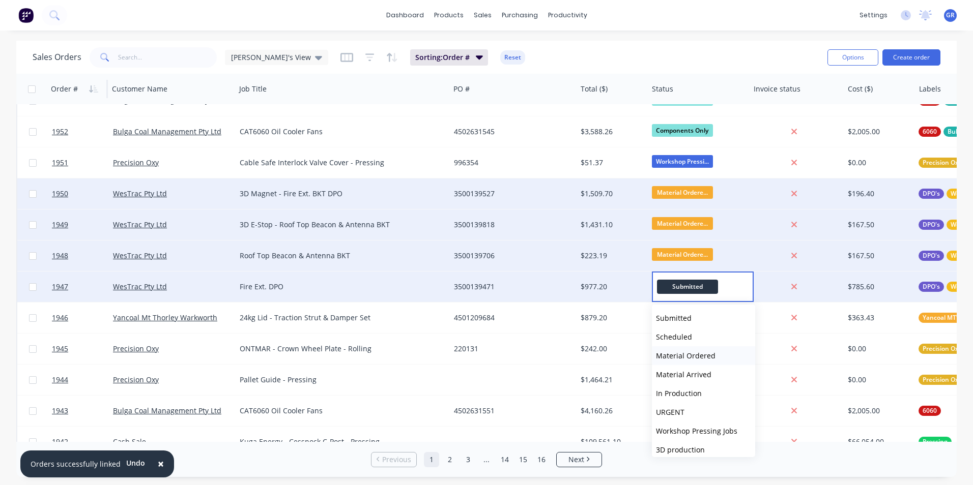
click at [686, 356] on span "Material Ordered" at bounding box center [686, 356] width 60 height 10
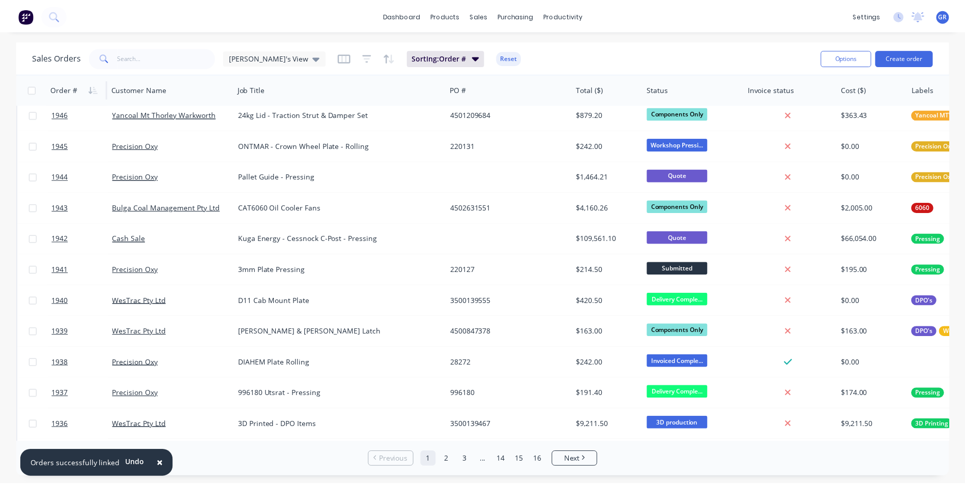
scroll to position [305, 0]
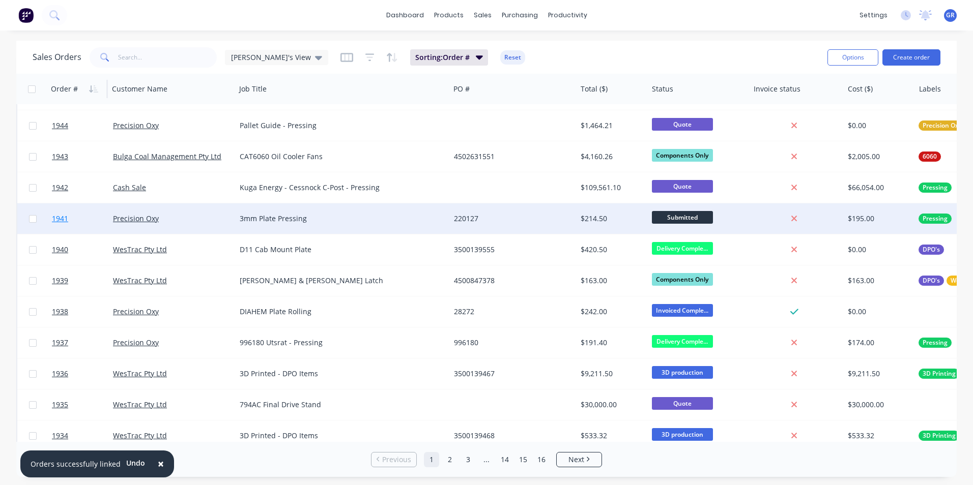
click at [60, 217] on span "1941" at bounding box center [60, 219] width 16 height 10
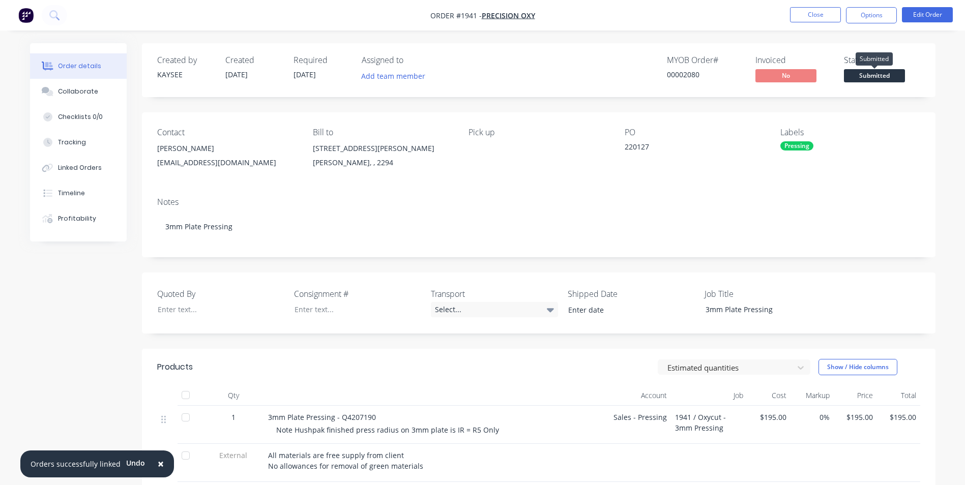
click at [870, 75] on span "Submitted" at bounding box center [874, 75] width 61 height 13
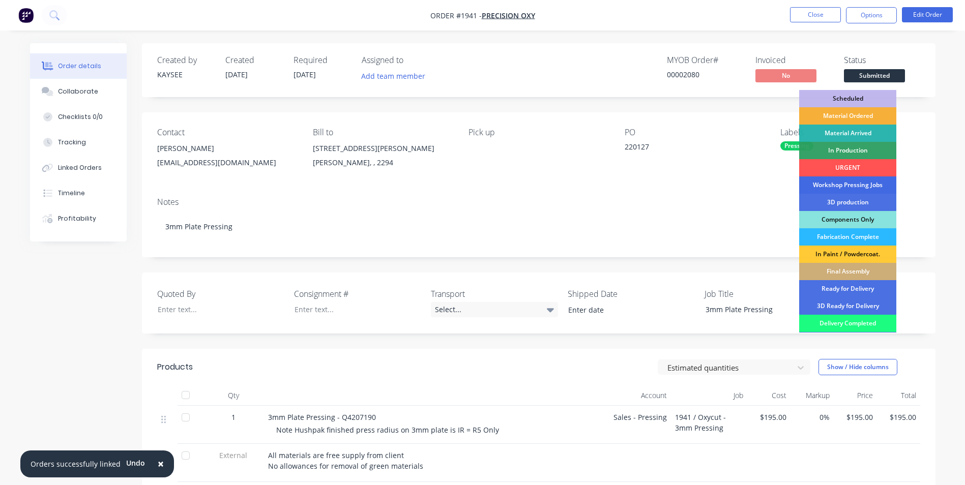
click at [834, 183] on div "Workshop Pressing Jobs" at bounding box center [847, 185] width 97 height 17
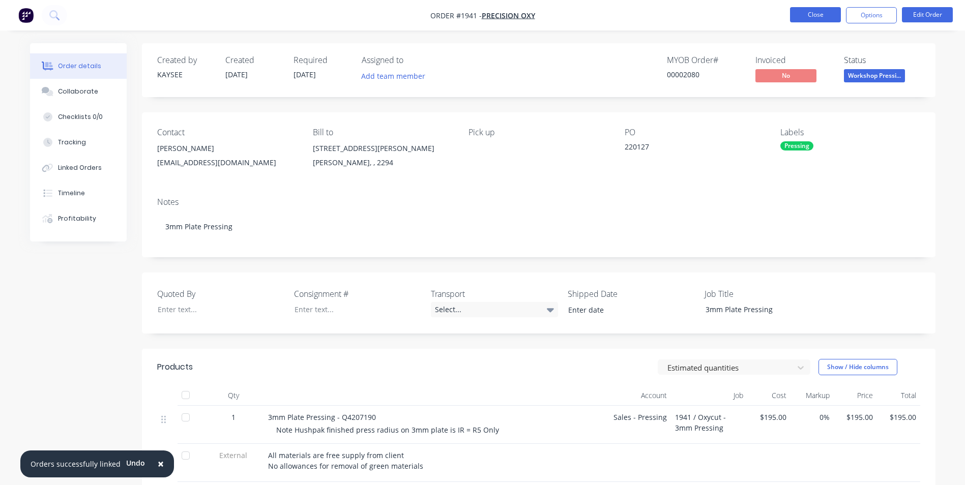
click at [807, 9] on button "Close" at bounding box center [815, 14] width 51 height 15
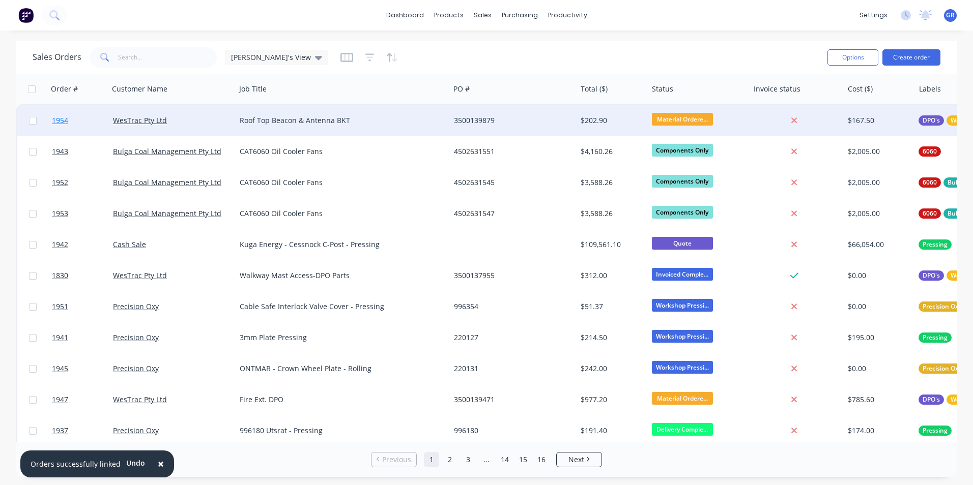
click at [65, 120] on span "1954" at bounding box center [60, 120] width 16 height 10
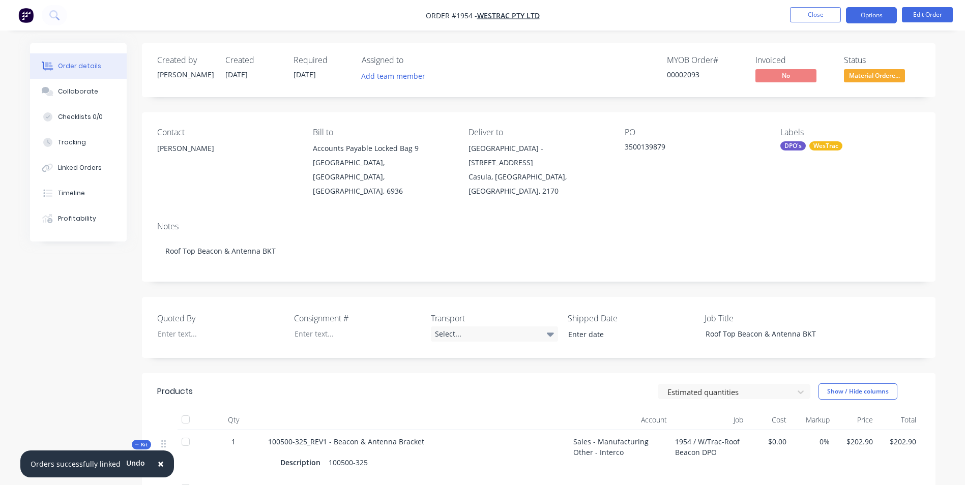
click at [878, 19] on button "Options" at bounding box center [871, 15] width 51 height 16
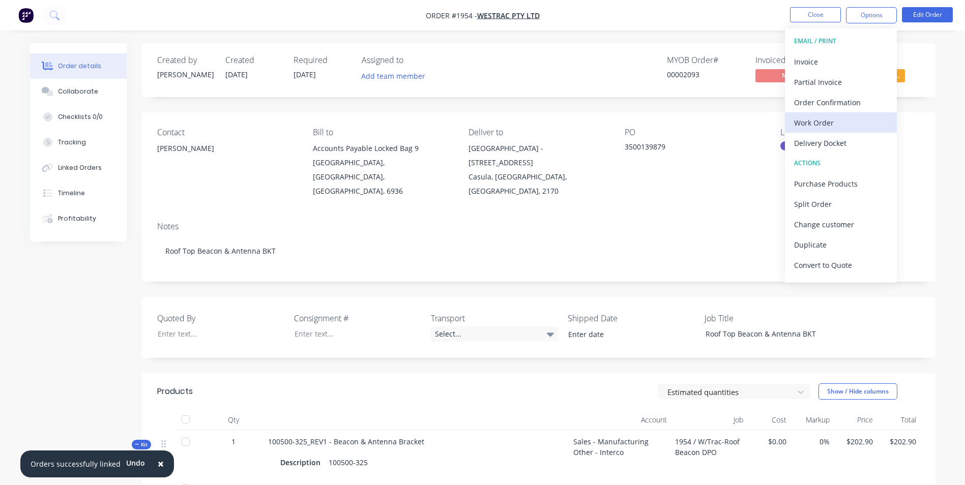
click at [819, 121] on div "Work Order" at bounding box center [841, 122] width 94 height 15
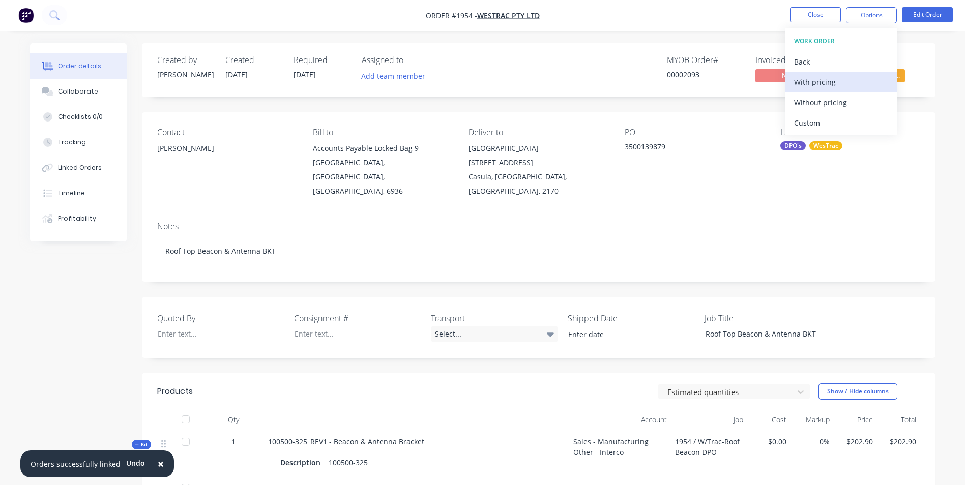
click at [819, 82] on div "With pricing" at bounding box center [841, 82] width 94 height 15
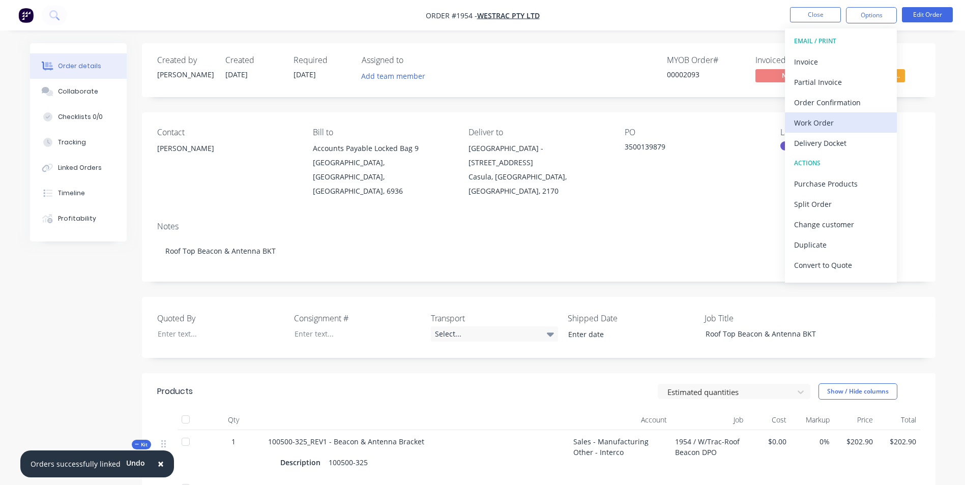
click at [824, 122] on div "Work Order" at bounding box center [841, 122] width 94 height 15
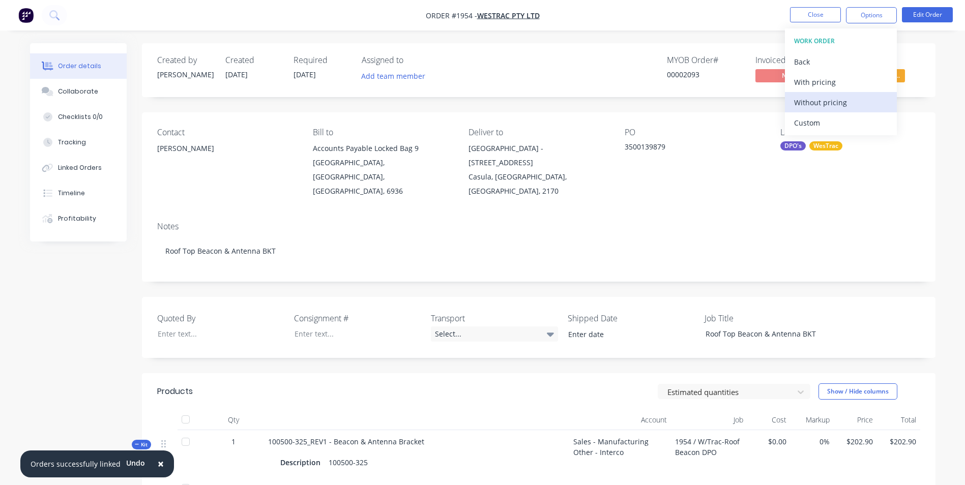
click at [826, 102] on div "Without pricing" at bounding box center [841, 102] width 94 height 15
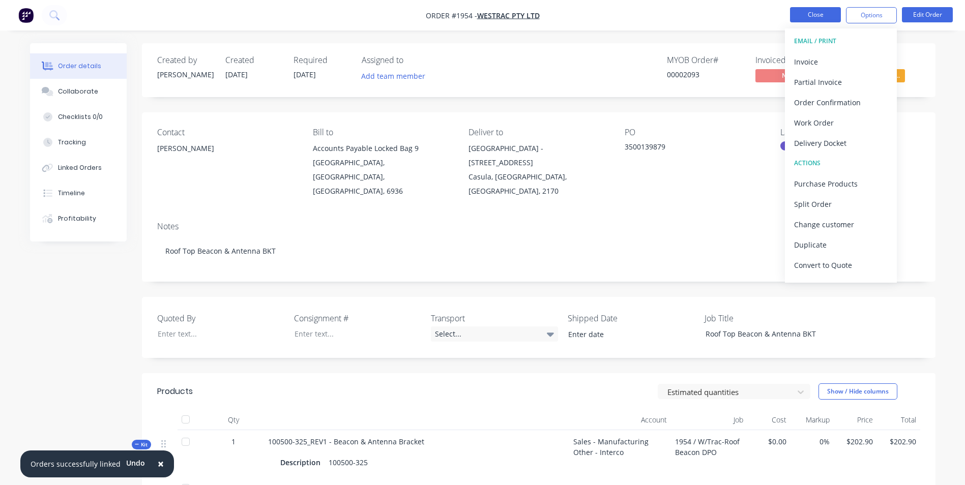
click at [815, 14] on button "Close" at bounding box center [815, 14] width 51 height 15
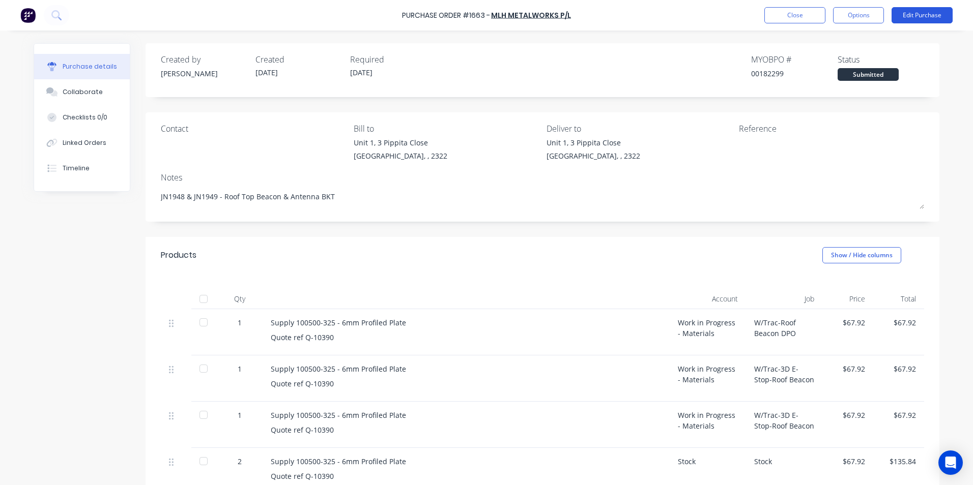
click at [921, 17] on button "Edit Purchase" at bounding box center [921, 15] width 61 height 16
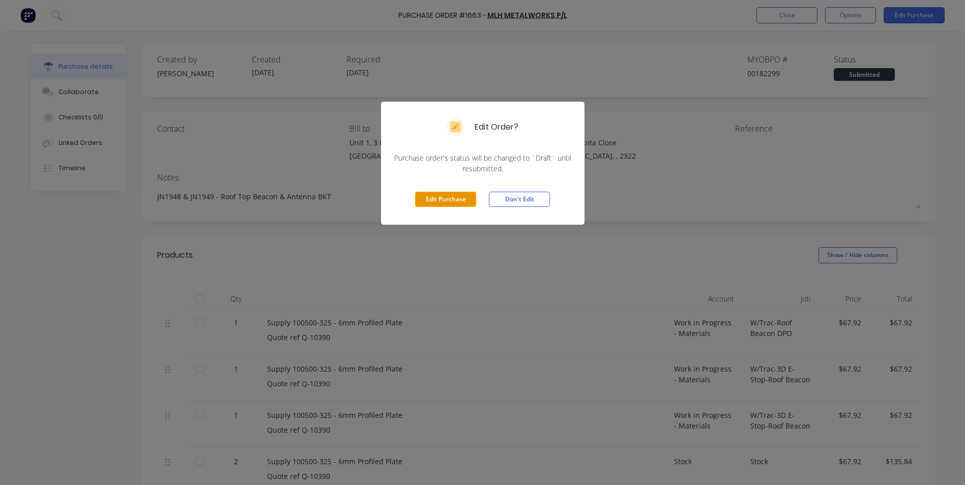
click at [455, 196] on button "Edit Purchase" at bounding box center [445, 199] width 61 height 15
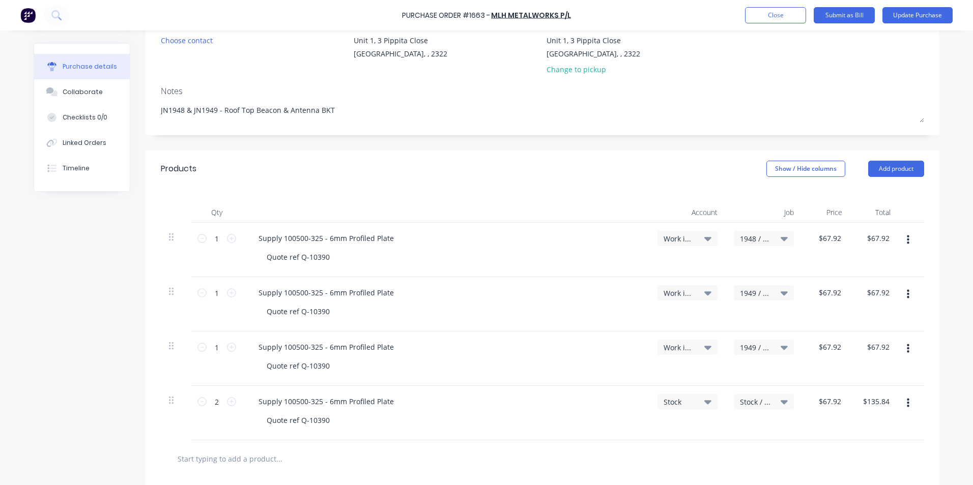
scroll to position [153, 0]
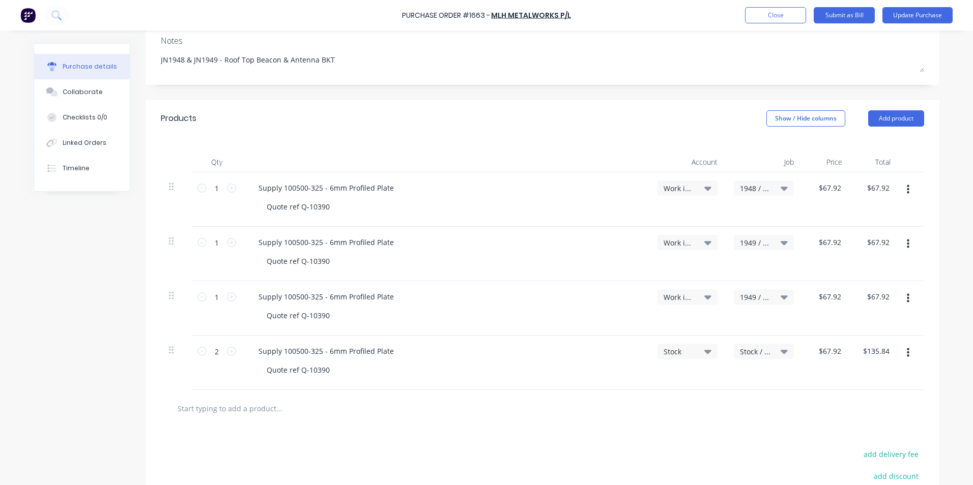
click at [751, 295] on span "1949 / W/Trac-3D E-Stop-Roof Beacon" at bounding box center [755, 297] width 31 height 11
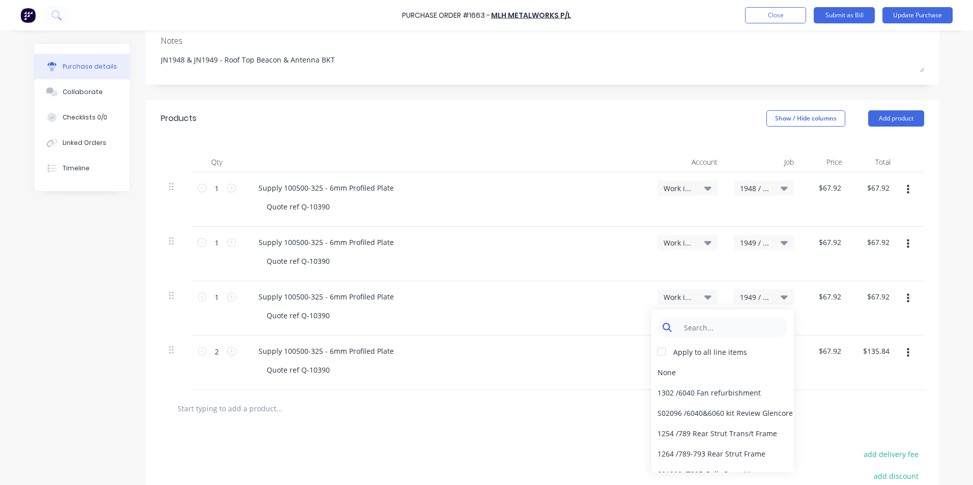
type textarea "x"
click at [687, 326] on input at bounding box center [730, 327] width 104 height 20
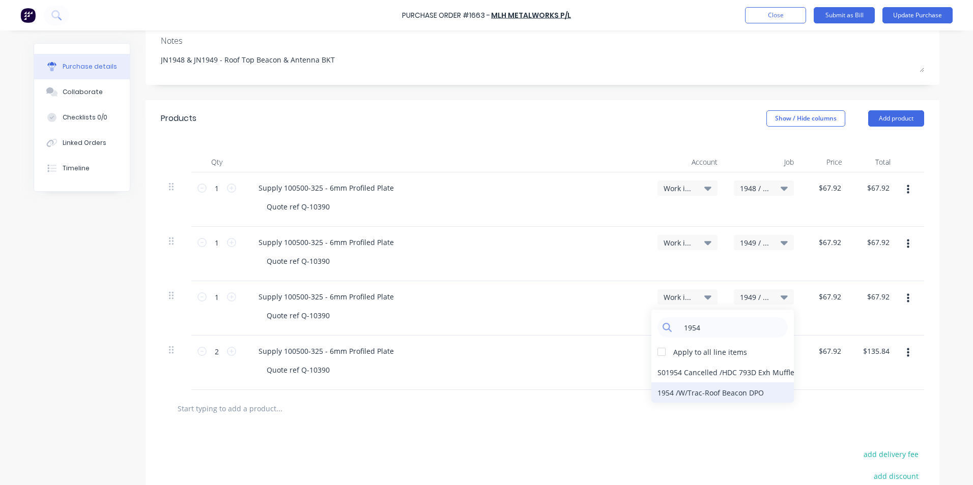
type input "1954"
click at [675, 390] on div "1954 / W/Trac-Roof Beacon DPO" at bounding box center [722, 393] width 142 height 20
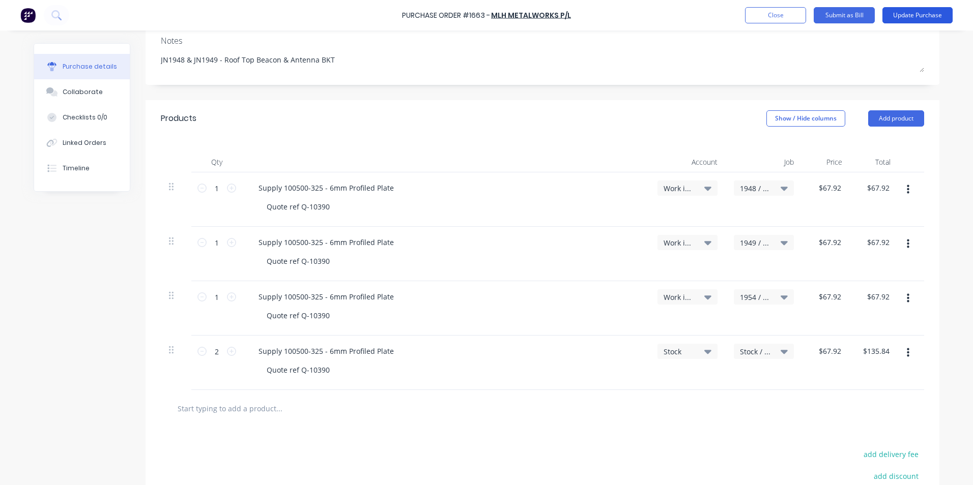
click at [903, 15] on button "Update Purchase" at bounding box center [917, 15] width 70 height 16
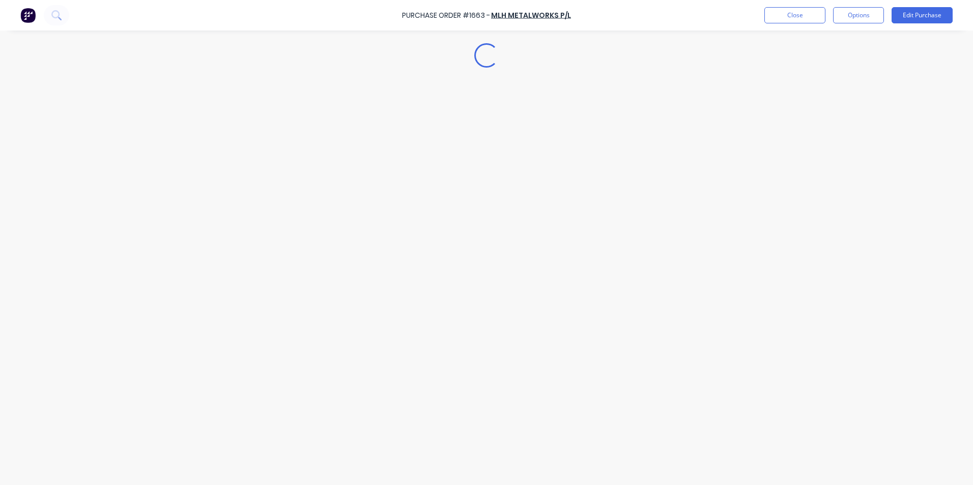
scroll to position [0, 0]
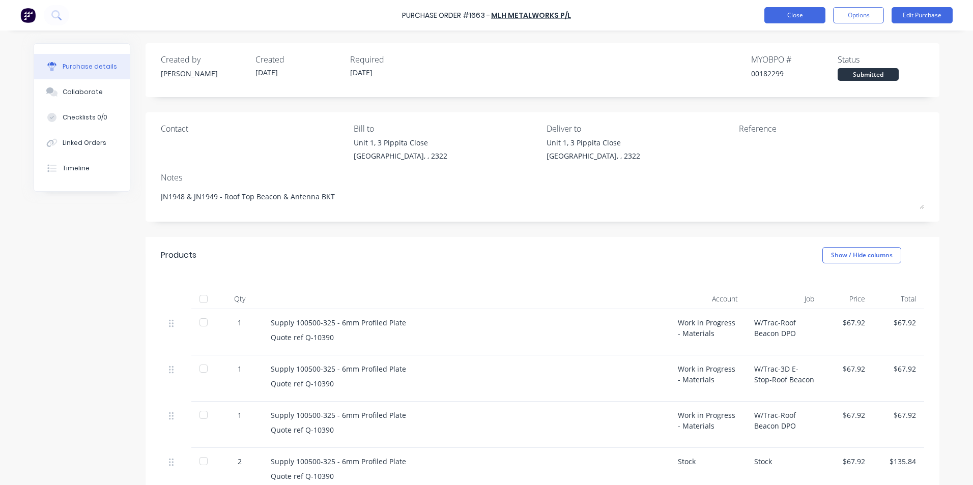
click at [795, 16] on button "Close" at bounding box center [794, 15] width 61 height 16
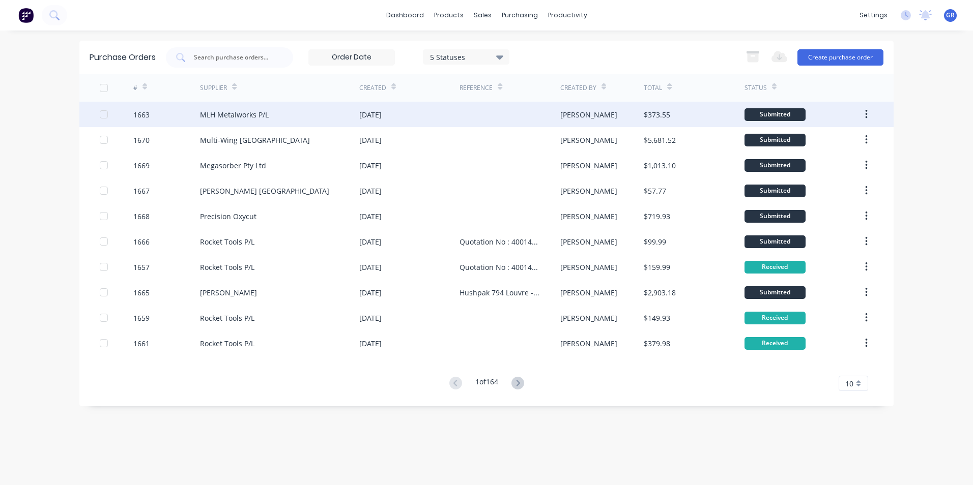
click at [146, 114] on div "1663" at bounding box center [141, 114] width 16 height 11
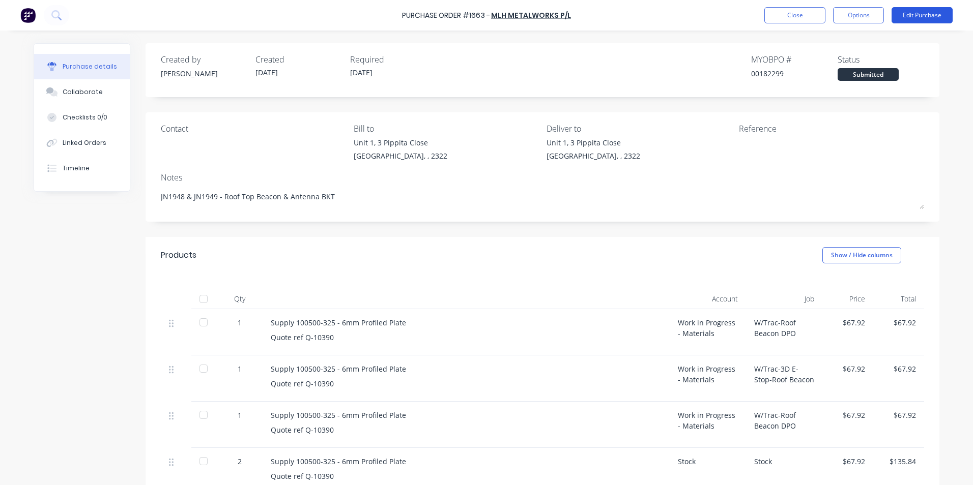
click at [920, 12] on button "Edit Purchase" at bounding box center [921, 15] width 61 height 16
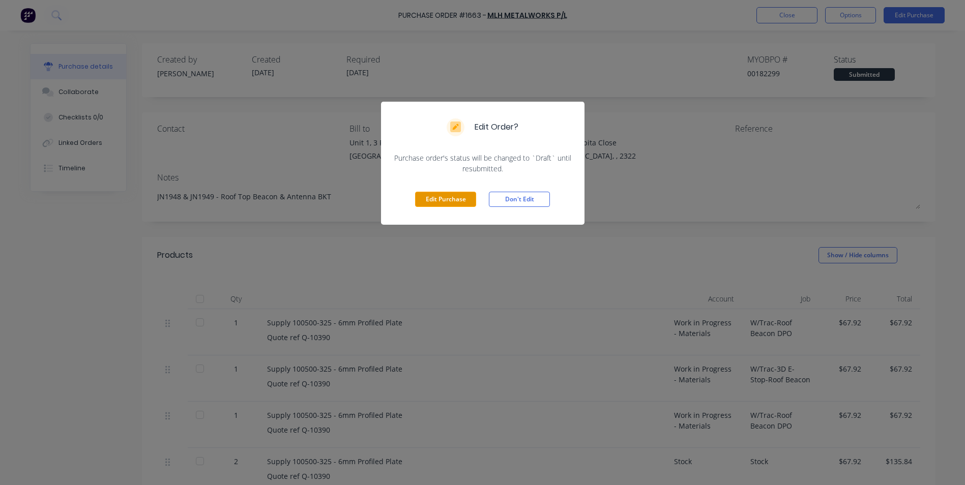
click at [453, 201] on button "Edit Purchase" at bounding box center [445, 199] width 61 height 15
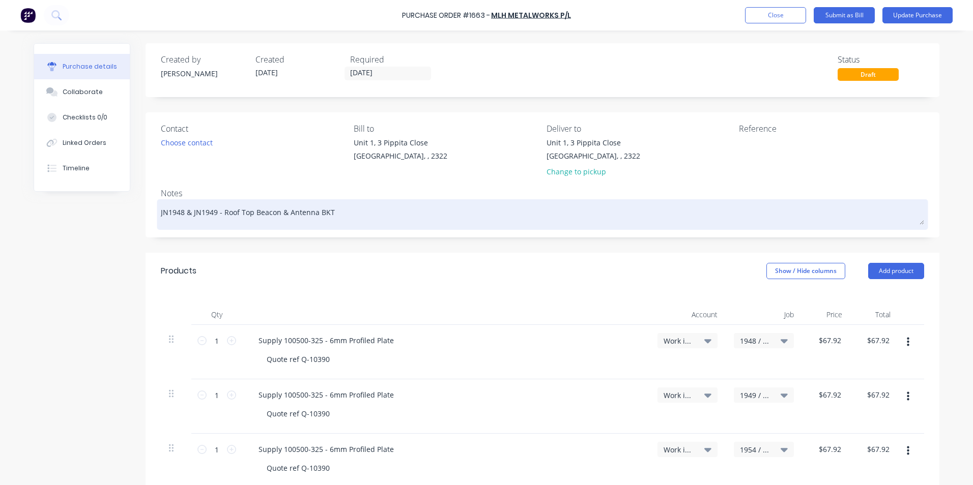
click at [188, 215] on textarea "JN1948 & JN1949 - Roof Top Beacon & Antenna BKT" at bounding box center [542, 213] width 763 height 23
type textarea "x"
type textarea "JN1948 JN1949 - Roof Top Beacon & Antenna BKT"
type textarea "x"
type textarea "JN1948 JN1949 - Roof Top Beacon & Antenna BKT"
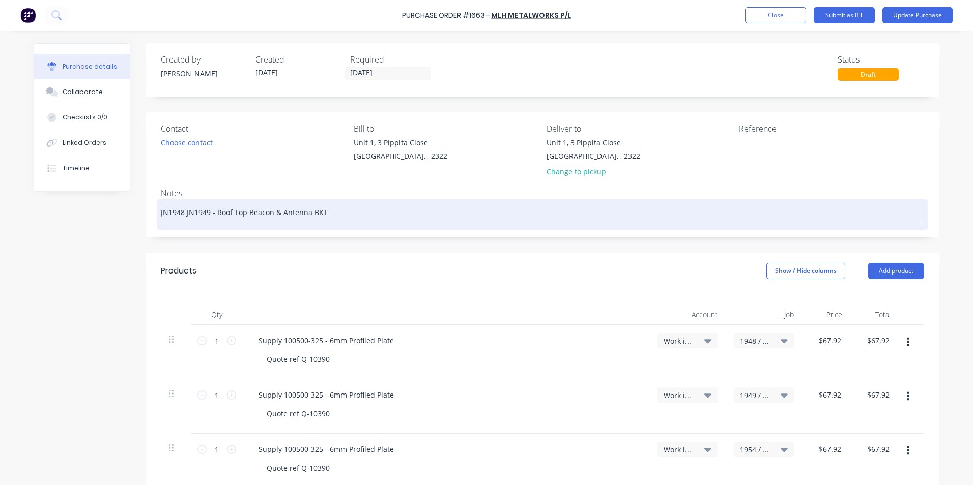
type textarea "x"
type textarea "JN1948, JN1949 - Roof Top Beacon & Antenna BKT"
type textarea "x"
type textarea "JN1948, JN1949 - Roof Top Beacon & Antenna BKT"
type textarea "x"
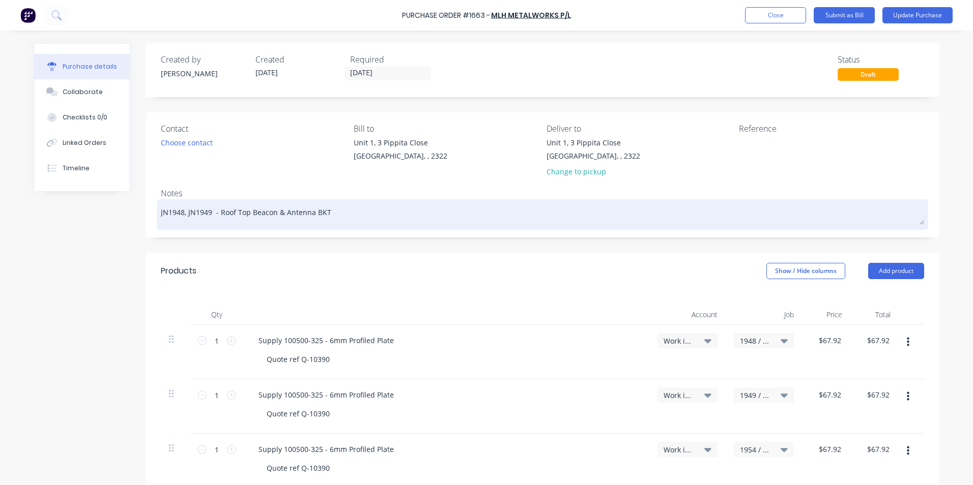
type textarea "JN1948, JN1949 & - Roof Top Beacon & Antenna BKT"
type textarea "x"
type textarea "JN1948, JN1949 & - Roof Top Beacon & Antenna BKT"
type textarea "x"
type textarea "JN1948, JN1949 & 1 - Roof Top Beacon & Antenna BKT"
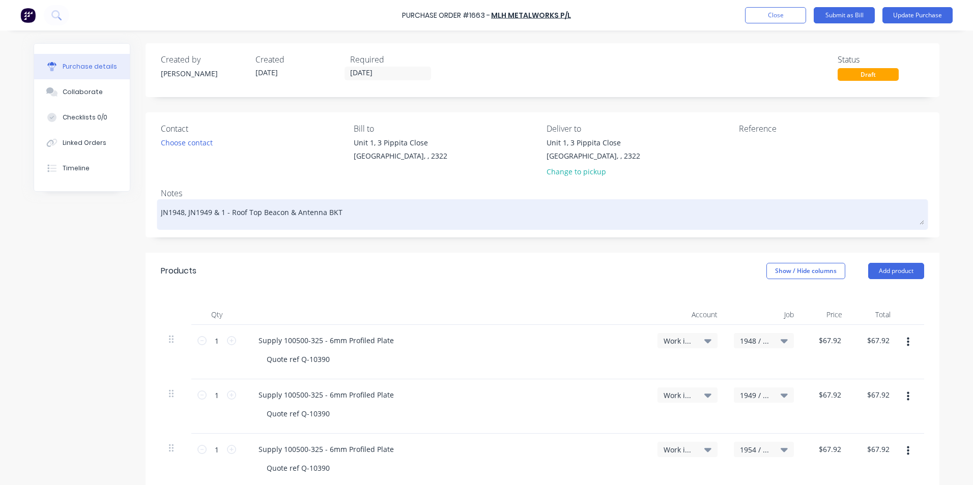
type textarea "x"
type textarea "JN1948, JN1949 & 19 - Roof Top Beacon & Antenna BKT"
type textarea "x"
type textarea "JN1948, JN1949 & 195 - Roof Top Beacon & Antenna BKT"
type textarea "x"
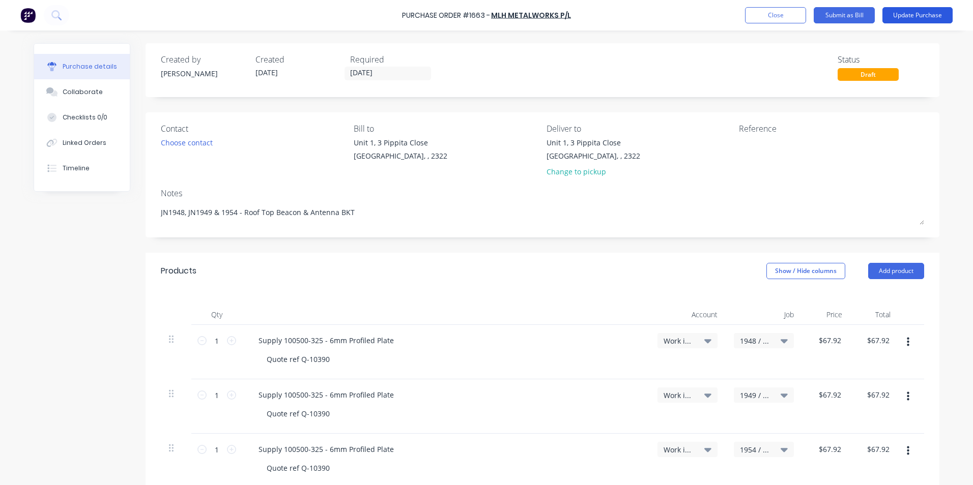
type textarea "JN1948, JN1949 & 1954 - Roof Top Beacon & Antenna BKT"
type textarea "x"
type textarea "JN1948, JN1949 & 1954 - Roof Top Beacon & Antenna BKT"
click at [918, 14] on button "Update Purchase" at bounding box center [917, 15] width 70 height 16
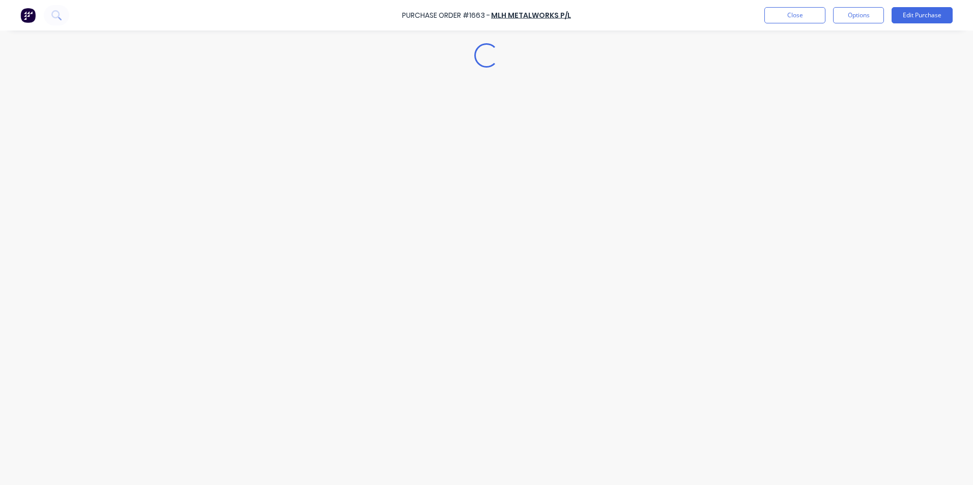
type textarea "x"
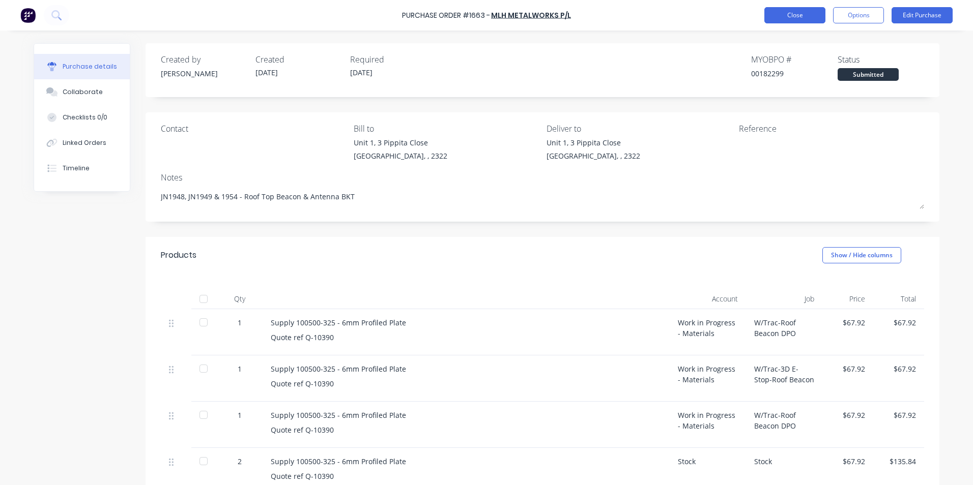
click at [796, 16] on button "Close" at bounding box center [794, 15] width 61 height 16
